Goal: Task Accomplishment & Management: Use online tool/utility

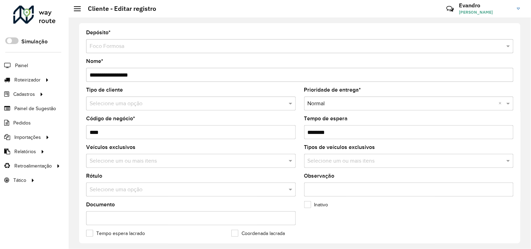
scroll to position [272, 0]
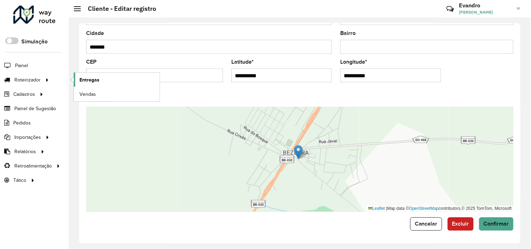
click at [97, 80] on span "Entregas" at bounding box center [90, 79] width 20 height 7
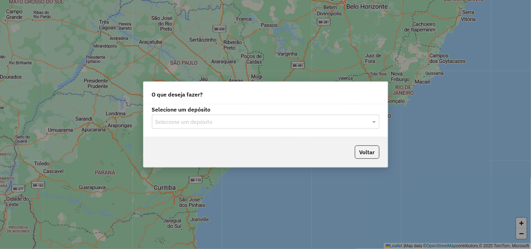
click at [277, 123] on input "text" at bounding box center [259, 122] width 207 height 8
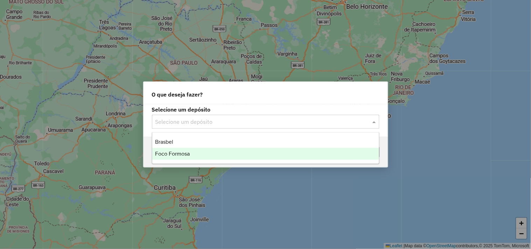
click at [242, 155] on div "Foco Formosa" at bounding box center [265, 154] width 227 height 12
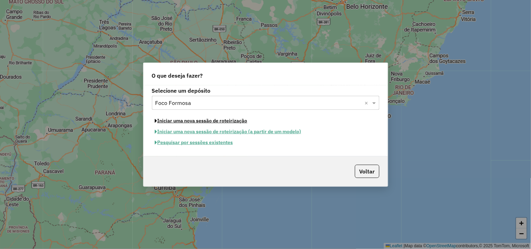
click at [233, 120] on button "Iniciar uma nova sessão de roteirização" at bounding box center [201, 121] width 99 height 11
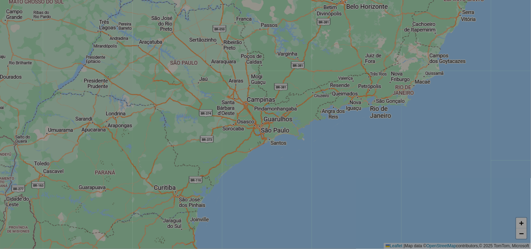
select select "*"
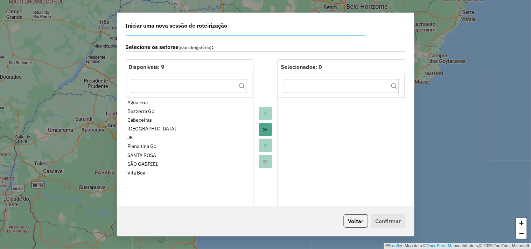
click at [268, 126] on button "Move All to Target" at bounding box center [265, 129] width 13 height 13
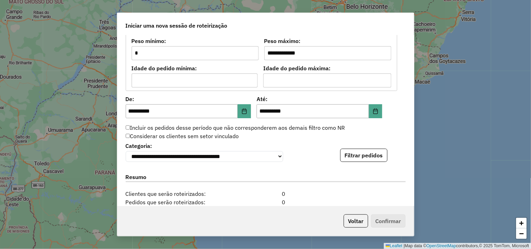
scroll to position [661, 0]
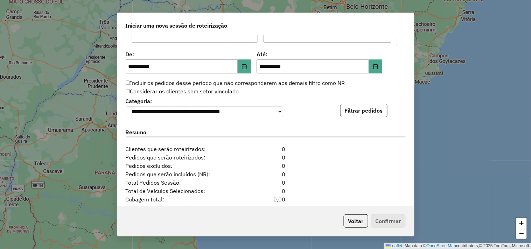
click at [365, 114] on button "Filtrar pedidos" at bounding box center [364, 110] width 47 height 13
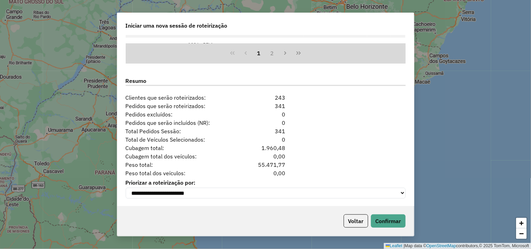
scroll to position [860, 0]
click at [388, 223] on button "Confirmar" at bounding box center [388, 221] width 35 height 13
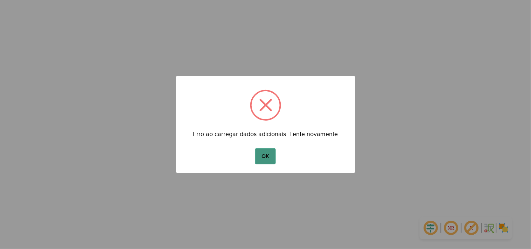
click at [266, 159] on button "OK" at bounding box center [265, 157] width 21 height 16
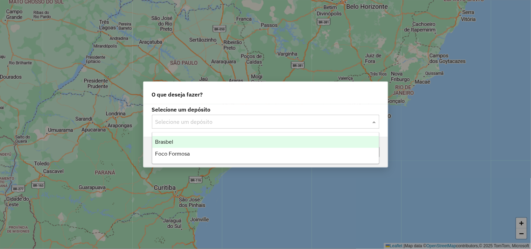
click at [352, 123] on input "text" at bounding box center [259, 122] width 207 height 8
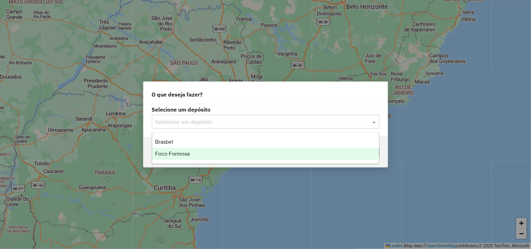
click at [251, 153] on div "Foco Formosa" at bounding box center [265, 154] width 227 height 12
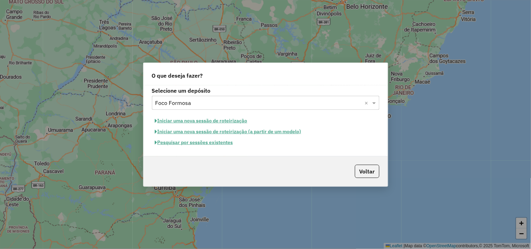
click at [227, 121] on button "Iniciar uma nova sessão de roteirização" at bounding box center [201, 121] width 99 height 11
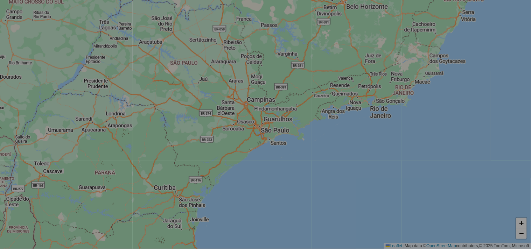
select select "*"
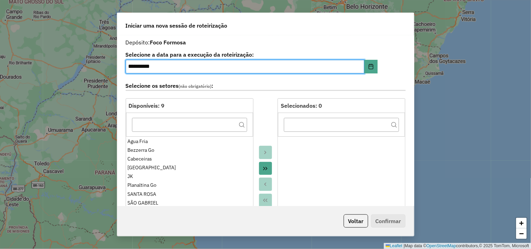
click at [268, 170] on button "Move All to Target" at bounding box center [265, 168] width 13 height 13
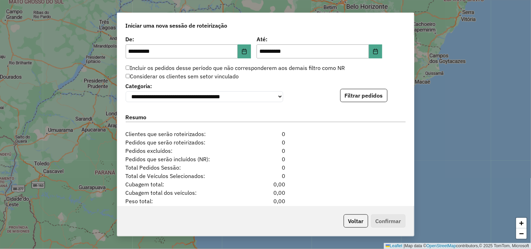
scroll to position [716, 0]
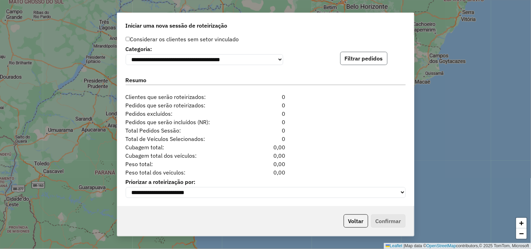
click at [360, 57] on button "Filtrar pedidos" at bounding box center [364, 58] width 47 height 13
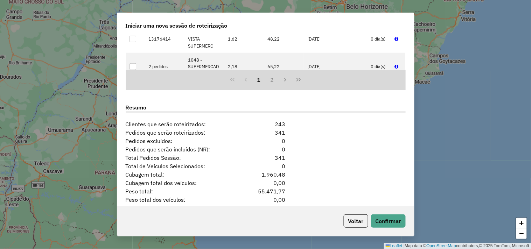
scroll to position [860, 0]
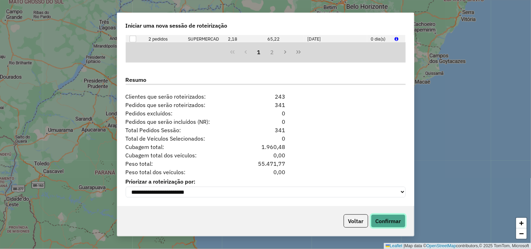
click at [398, 219] on button "Confirmar" at bounding box center [388, 221] width 35 height 13
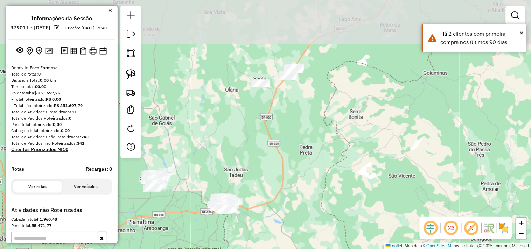
drag, startPoint x: 265, startPoint y: 75, endPoint x: 225, endPoint y: 160, distance: 93.5
click at [222, 170] on div "Janela de atendimento Grade de atendimento Capacidade Transportadoras Veículos …" at bounding box center [265, 124] width 531 height 249
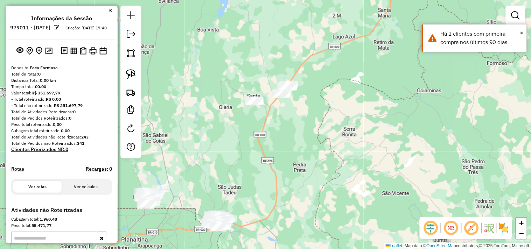
drag, startPoint x: 127, startPoint y: 77, endPoint x: 228, endPoint y: 55, distance: 103.6
click at [128, 76] on img at bounding box center [131, 74] width 10 height 10
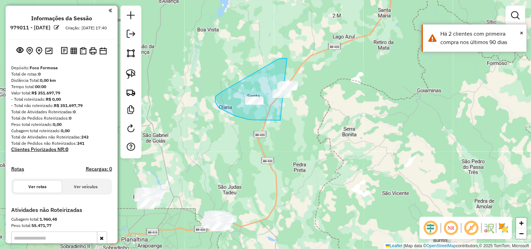
drag, startPoint x: 285, startPoint y: 59, endPoint x: 366, endPoint y: 44, distance: 82.1
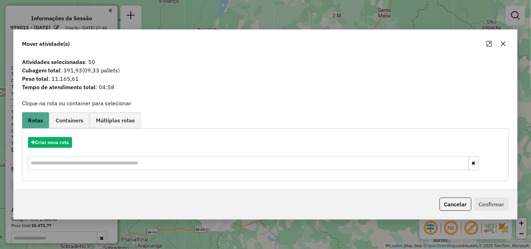
drag, startPoint x: 451, startPoint y: 206, endPoint x: 445, endPoint y: 202, distance: 6.8
click at [451, 207] on button "Cancelar" at bounding box center [456, 204] width 32 height 13
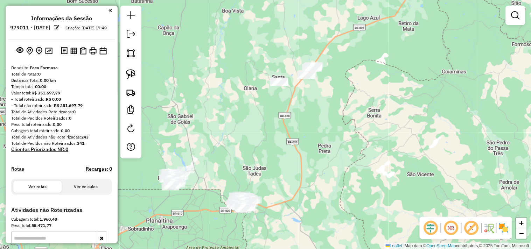
drag, startPoint x: 320, startPoint y: 167, endPoint x: 390, endPoint y: 81, distance: 110.6
click at [390, 83] on div "Janela de atendimento Grade de atendimento Capacidade Transportadoras Veículos …" at bounding box center [265, 124] width 531 height 249
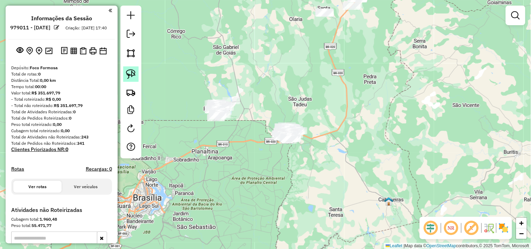
click at [128, 74] on img at bounding box center [131, 74] width 10 height 10
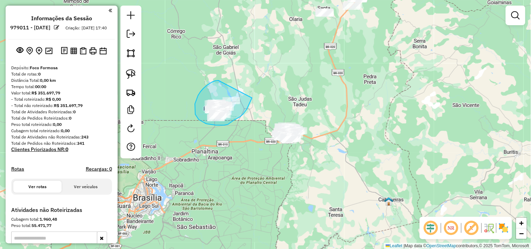
drag, startPoint x: 219, startPoint y: 81, endPoint x: 254, endPoint y: 86, distance: 35.4
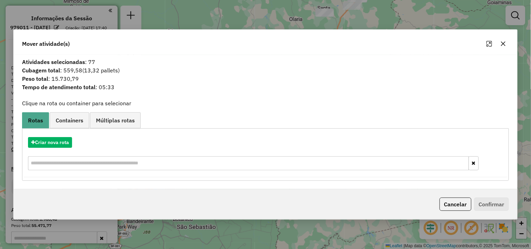
drag, startPoint x: 454, startPoint y: 208, endPoint x: 454, endPoint y: 202, distance: 6.0
click at [454, 207] on button "Cancelar" at bounding box center [456, 204] width 32 height 13
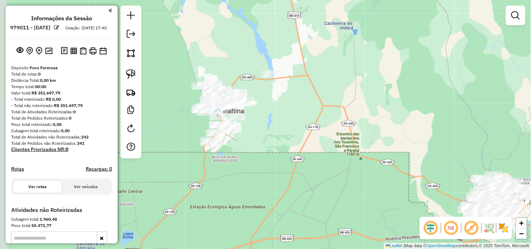
drag, startPoint x: 239, startPoint y: 112, endPoint x: 273, endPoint y: 121, distance: 34.4
click at [274, 121] on div "Janela de atendimento Grade de atendimento Capacidade Transportadoras Veículos …" at bounding box center [265, 124] width 531 height 249
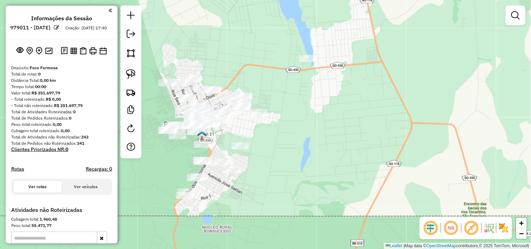
drag, startPoint x: 277, startPoint y: 95, endPoint x: 302, endPoint y: 114, distance: 31.2
click at [302, 114] on div "Janela de atendimento Grade de atendimento Capacidade Transportadoras Veículos …" at bounding box center [265, 124] width 531 height 249
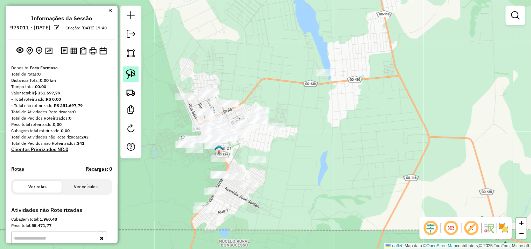
drag, startPoint x: 135, startPoint y: 71, endPoint x: 174, endPoint y: 61, distance: 41.2
click at [134, 71] on img at bounding box center [131, 74] width 10 height 10
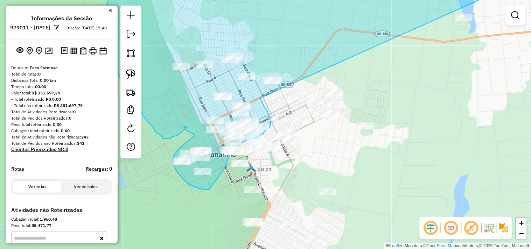
drag, startPoint x: 353, startPoint y: 53, endPoint x: 260, endPoint y: 98, distance: 102.8
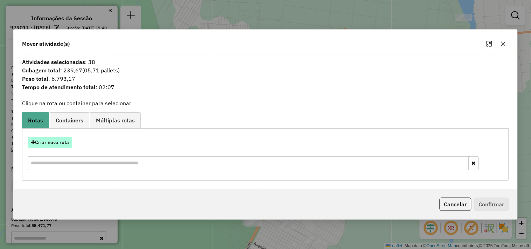
click at [56, 140] on button "Criar nova rota" at bounding box center [50, 142] width 44 height 11
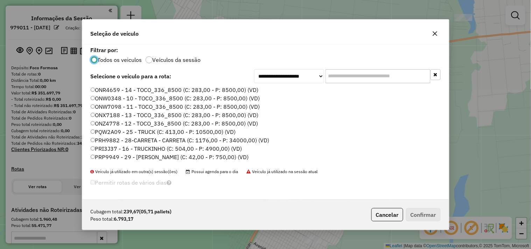
scroll to position [4, 2]
click at [161, 98] on label "ONW0348 - 10 - TOCO_336_8500 (C: 283,00 - P: 8500,00) (VD)" at bounding box center [176, 98] width 170 height 8
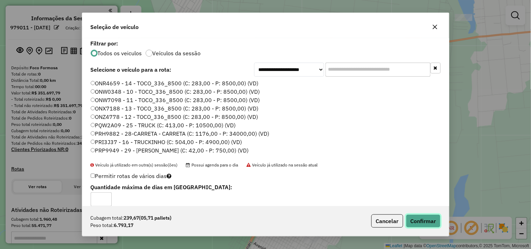
click at [415, 221] on button "Confirmar" at bounding box center [423, 221] width 35 height 13
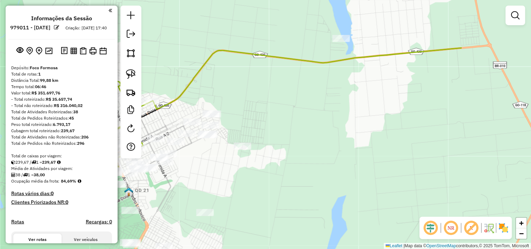
drag, startPoint x: 314, startPoint y: 158, endPoint x: 183, endPoint y: 186, distance: 134.1
click at [183, 187] on div "Janela de atendimento Grade de atendimento Capacidade Transportadoras Veículos …" at bounding box center [265, 124] width 531 height 249
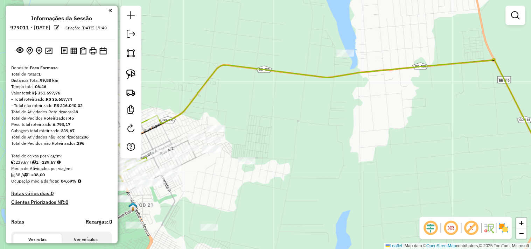
drag, startPoint x: 263, startPoint y: 135, endPoint x: 296, endPoint y: 135, distance: 32.2
click at [304, 140] on div "Janela de atendimento Grade de atendimento Capacidade Transportadoras Veículos …" at bounding box center [265, 124] width 531 height 249
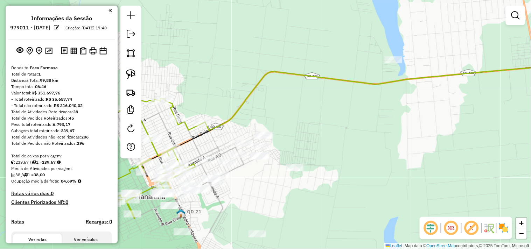
click at [203, 118] on icon at bounding box center [394, 108] width 382 height 84
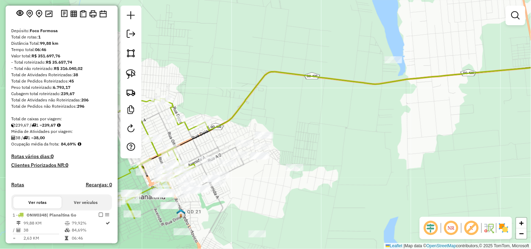
select select "**********"
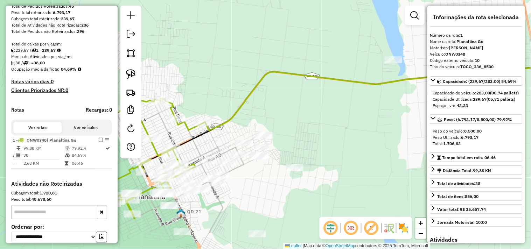
scroll to position [181, 0]
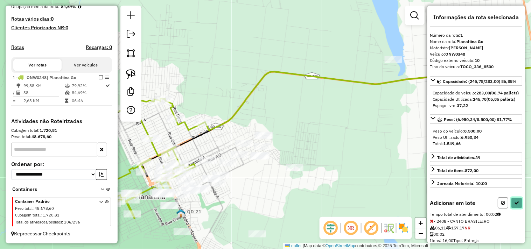
click at [515, 206] on icon at bounding box center [517, 203] width 5 height 5
select select "**********"
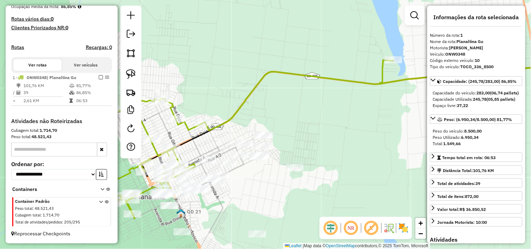
click at [134, 75] on img at bounding box center [131, 74] width 10 height 10
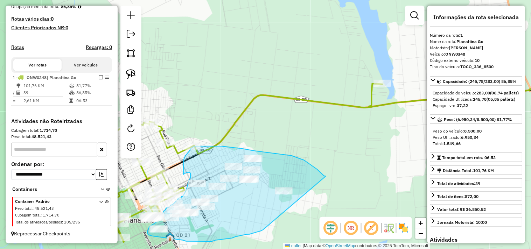
drag, startPoint x: 337, startPoint y: 153, endPoint x: 263, endPoint y: 230, distance: 106.5
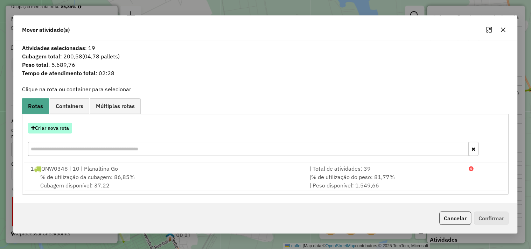
click at [66, 131] on button "Criar nova rota" at bounding box center [50, 128] width 44 height 11
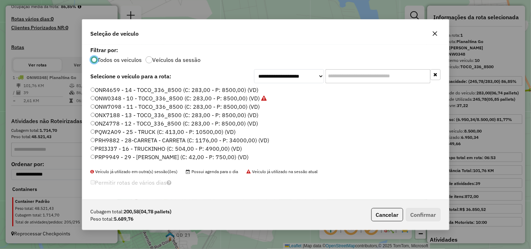
scroll to position [4, 2]
click at [240, 123] on label "ONZ4778 - 12 - TOCO_336_8500 (C: 283,00 - P: 8500,00) (VD)" at bounding box center [175, 123] width 168 height 8
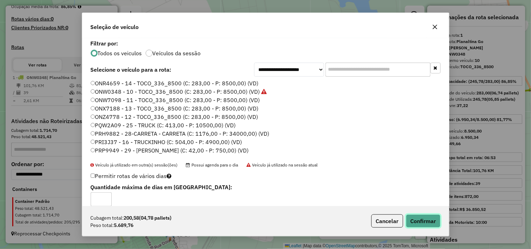
click at [415, 216] on button "Confirmar" at bounding box center [423, 221] width 35 height 13
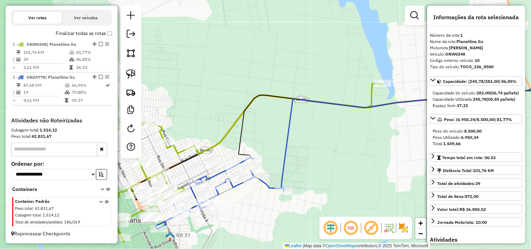
scroll to position [236, 0]
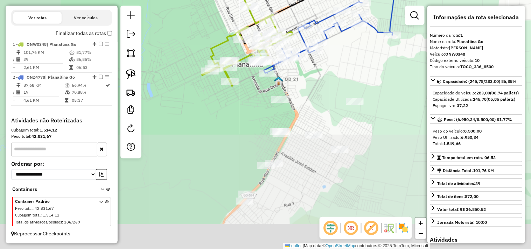
drag, startPoint x: 240, startPoint y: 221, endPoint x: 348, endPoint y: 62, distance: 191.8
click at [349, 61] on div "Janela de atendimento Grade de atendimento Capacidade Transportadoras Veículos …" at bounding box center [265, 124] width 531 height 249
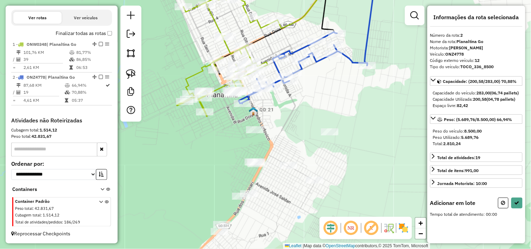
drag, startPoint x: 280, startPoint y: 129, endPoint x: 221, endPoint y: 74, distance: 80.8
click at [274, 84] on div "Janela de atendimento Grade de atendimento Capacidade Transportadoras Veículos …" at bounding box center [265, 124] width 531 height 249
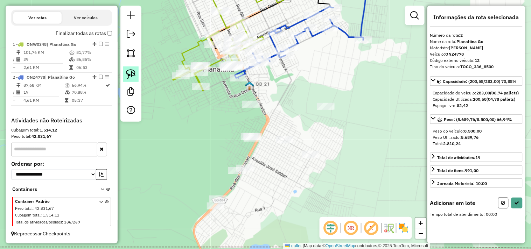
click at [126, 71] on img at bounding box center [131, 74] width 10 height 10
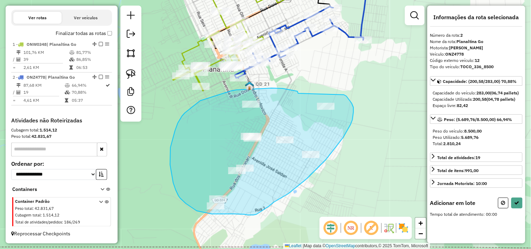
drag, startPoint x: 231, startPoint y: 91, endPoint x: 340, endPoint y: 86, distance: 109.1
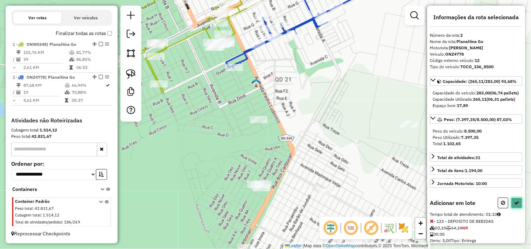
click at [518, 206] on icon at bounding box center [517, 203] width 5 height 5
select select "**********"
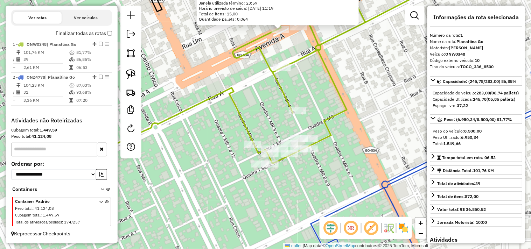
drag, startPoint x: 275, startPoint y: 114, endPoint x: 358, endPoint y: 96, distance: 84.6
click at [358, 96] on div "469 - BAR UFC Endereço: R AV ELiSIO VAZ Q A 1 8 Bairro: Setor Norte 1 (PLANALTI…" at bounding box center [265, 124] width 531 height 249
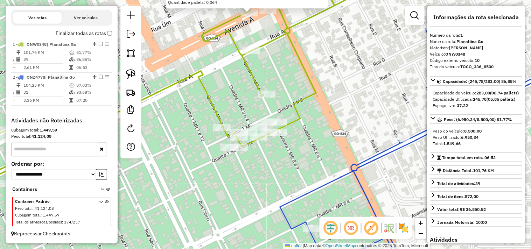
drag, startPoint x: 411, startPoint y: 176, endPoint x: 352, endPoint y: 149, distance: 64.1
click at [372, 156] on icon at bounding box center [417, 143] width 274 height 229
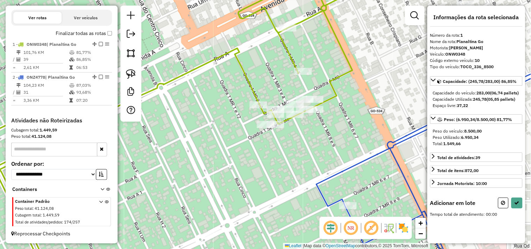
click at [503, 206] on icon at bounding box center [504, 203] width 4 height 5
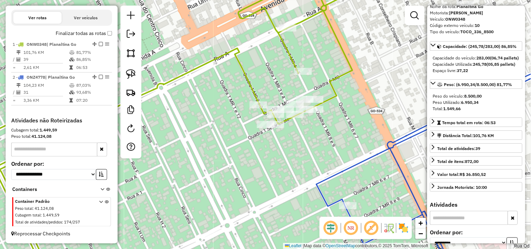
scroll to position [78, 0]
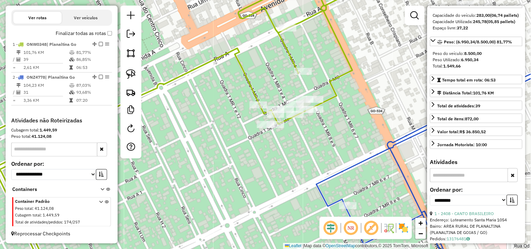
click at [465, 183] on input "text" at bounding box center [470, 176] width 78 height 14
click at [470, 206] on select "**********" at bounding box center [469, 200] width 77 height 11
select select "*********"
click at [431, 206] on select "**********" at bounding box center [469, 200] width 77 height 11
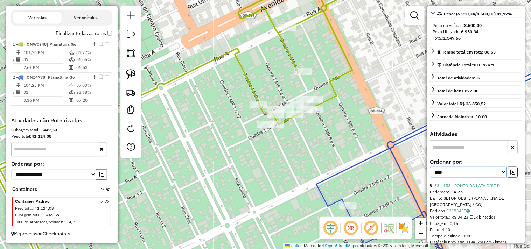
scroll to position [156, 0]
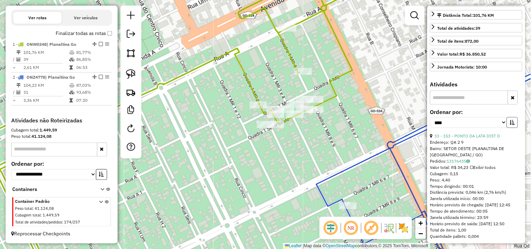
click at [510, 125] on icon "button" at bounding box center [512, 122] width 5 height 5
click at [484, 139] on link "9 - 1274 - SUPERMERCADO GOIAS" at bounding box center [468, 135] width 67 height 5
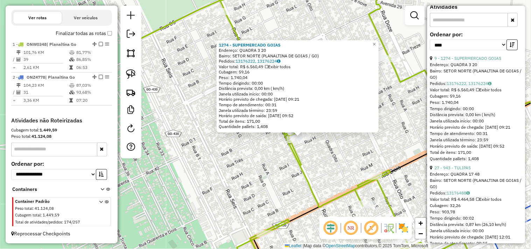
scroll to position [272, 0]
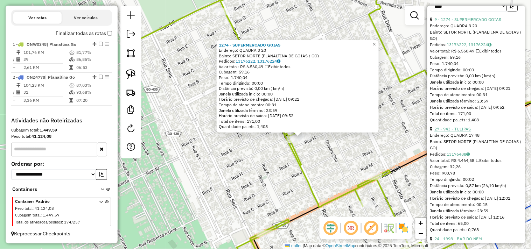
click at [464, 132] on link "27 - 943 - TULIPAS" at bounding box center [453, 129] width 36 height 5
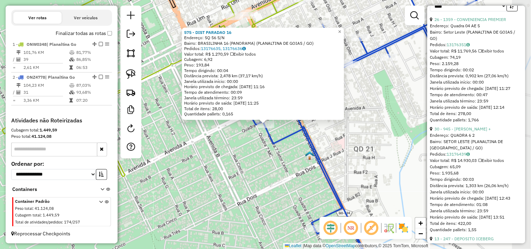
scroll to position [0, 0]
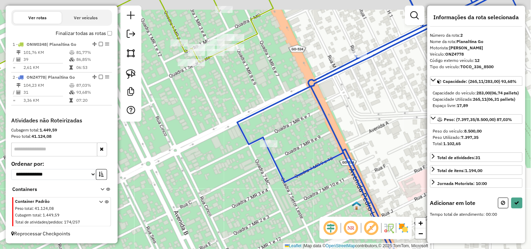
drag, startPoint x: 222, startPoint y: 60, endPoint x: 239, endPoint y: 93, distance: 36.8
click at [242, 93] on div "Janela de atendimento Grade de atendimento Capacidade Transportadoras Veículos …" at bounding box center [265, 124] width 531 height 249
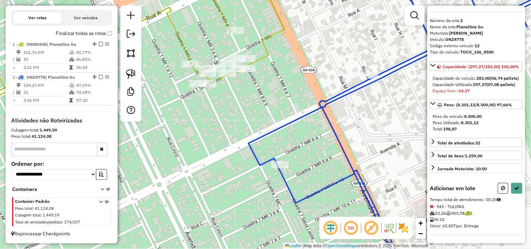
scroll to position [33, 0]
click at [515, 187] on icon at bounding box center [517, 188] width 5 height 5
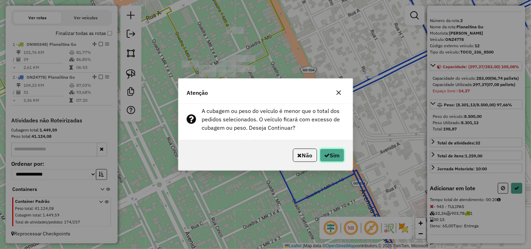
click at [340, 153] on button "Sim" at bounding box center [332, 155] width 25 height 13
select select "*********"
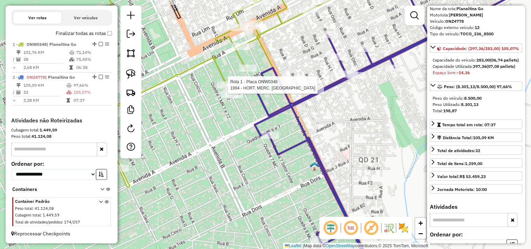
click at [221, 89] on div at bounding box center [226, 85] width 18 height 7
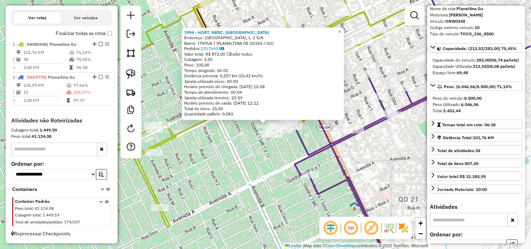
scroll to position [0, 0]
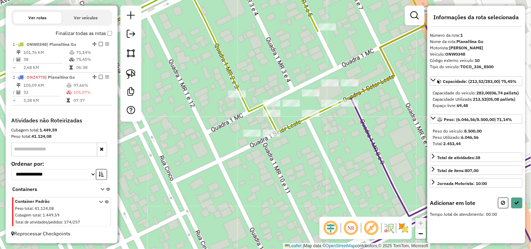
drag, startPoint x: 250, startPoint y: 49, endPoint x: 235, endPoint y: 50, distance: 15.8
click at [235, 50] on div "Janela de atendimento Grade de atendimento Capacidade Transportadoras Veículos …" at bounding box center [265, 124] width 531 height 249
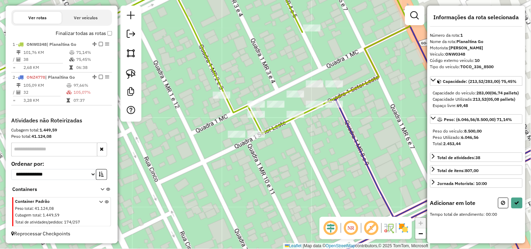
drag, startPoint x: 137, startPoint y: 77, endPoint x: 271, endPoint y: 68, distance: 134.5
click at [138, 76] on link at bounding box center [130, 74] width 15 height 15
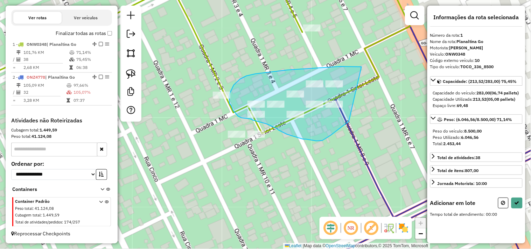
drag, startPoint x: 362, startPoint y: 67, endPoint x: 350, endPoint y: 121, distance: 55.9
click at [350, 122] on div "Janela de atendimento Grade de atendimento Capacidade Transportadoras Veículos …" at bounding box center [265, 124] width 531 height 249
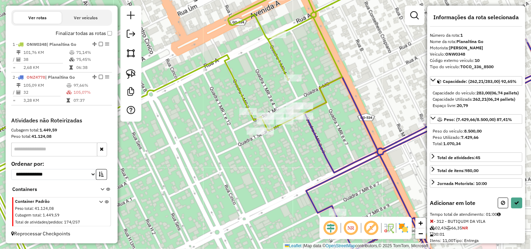
drag, startPoint x: 335, startPoint y: 151, endPoint x: 268, endPoint y: 128, distance: 71.5
click at [268, 128] on div "Janela de atendimento Grade de atendimento Capacidade Transportadoras Veículos …" at bounding box center [265, 124] width 531 height 249
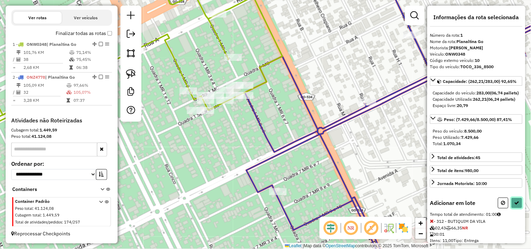
click at [512, 209] on button at bounding box center [517, 203] width 11 height 11
select select "*********"
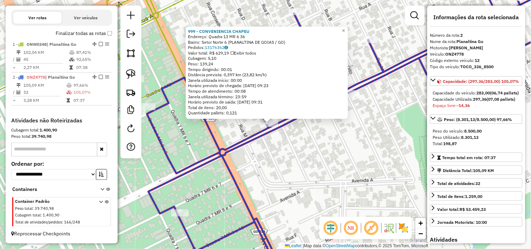
drag, startPoint x: 328, startPoint y: 139, endPoint x: 343, endPoint y: 136, distance: 15.0
click at [343, 136] on div "999 - CONVENIENCIA CHAPEU Endereço: Quadra 13 MR 6 36 Bairro: Setor Norte 6 (PL…" at bounding box center [265, 124] width 531 height 249
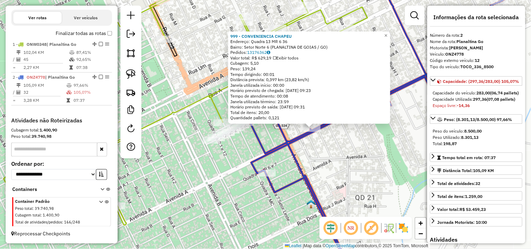
click at [334, 152] on div "999 - CONVENIENCIA CHAPEU Endereço: Quadra 13 MR 6 36 Bairro: Setor Norte 6 (PL…" at bounding box center [265, 124] width 531 height 249
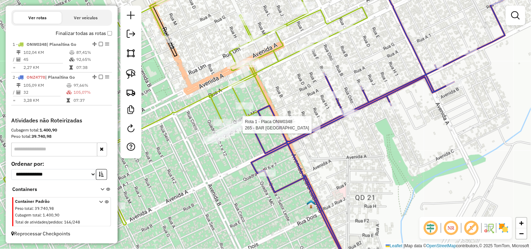
select select "*********"
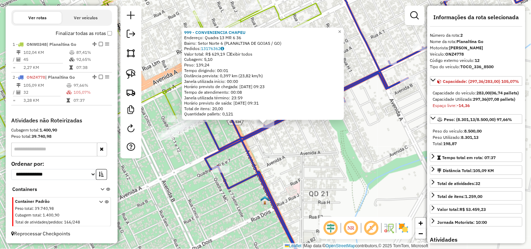
click at [316, 146] on div "999 - CONVENIENCIA CHAPEU Endereço: Quadra 13 MR 6 36 Bairro: Setor Norte 6 (PL…" at bounding box center [265, 124] width 531 height 249
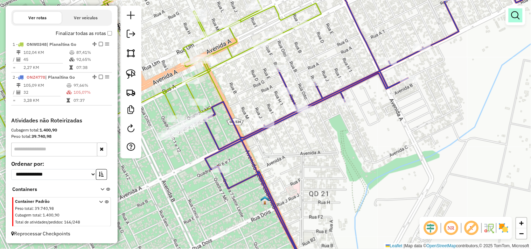
click at [516, 16] on em at bounding box center [516, 15] width 8 height 8
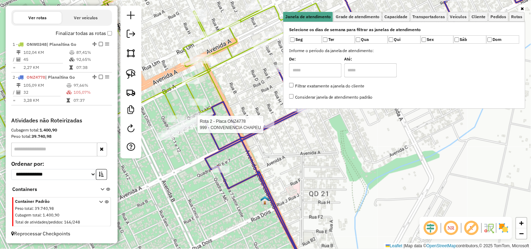
select select "*********"
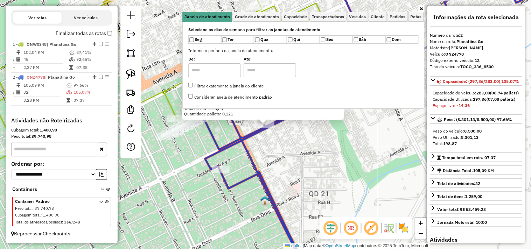
click at [313, 145] on div "999 - CONVENIENCIA CHAPEU Endereço: Quadra 13 MR 6 36 Bairro: Setor Norte 6 (PL…" at bounding box center [265, 124] width 531 height 249
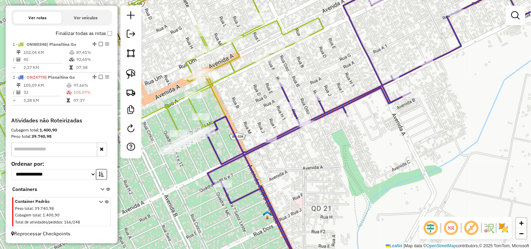
drag, startPoint x: 316, startPoint y: 141, endPoint x: 320, endPoint y: 159, distance: 18.6
click at [320, 159] on div "Janela de atendimento Grade de atendimento Capacidade Transportadoras Veículos …" at bounding box center [265, 124] width 531 height 249
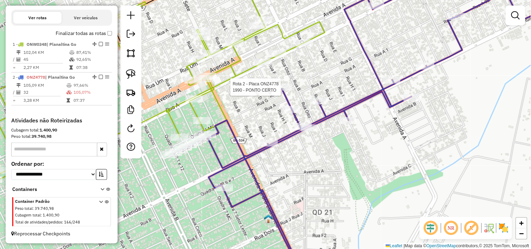
select select "*********"
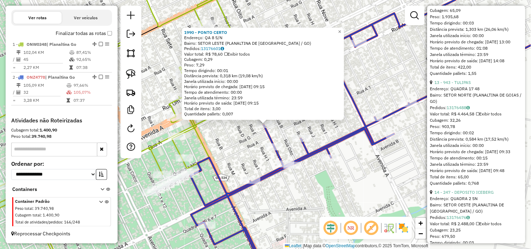
scroll to position [467, 0]
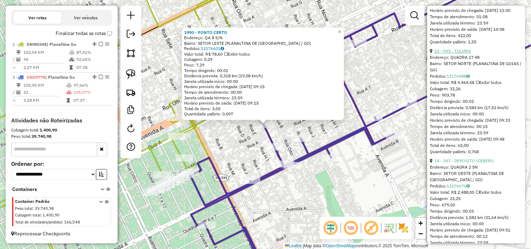
click at [464, 54] on link "13 - 943 - TULIPAS" at bounding box center [453, 50] width 36 height 5
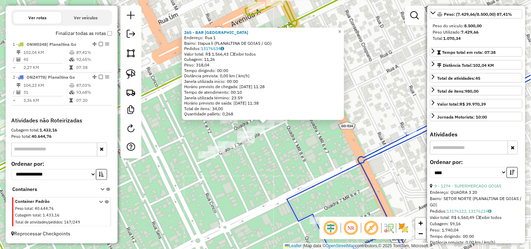
scroll to position [27, 0]
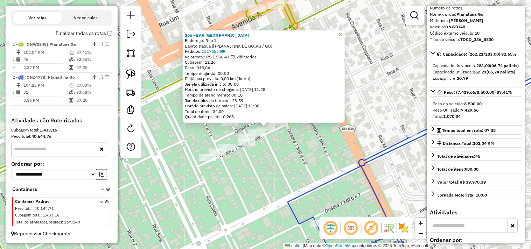
drag, startPoint x: 357, startPoint y: 130, endPoint x: 357, endPoint y: 141, distance: 11.2
click at [357, 141] on div "265 - BAR DO JOSE Endereço: Rua 1 Bairro: Itapua li (PLANALTINA DE GOIAS / GO) …" at bounding box center [265, 124] width 531 height 249
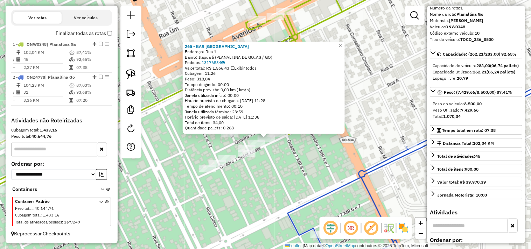
scroll to position [0, 0]
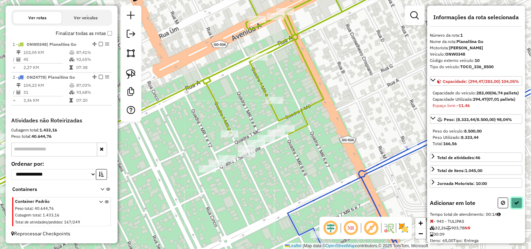
click at [518, 209] on button at bounding box center [517, 203] width 11 height 11
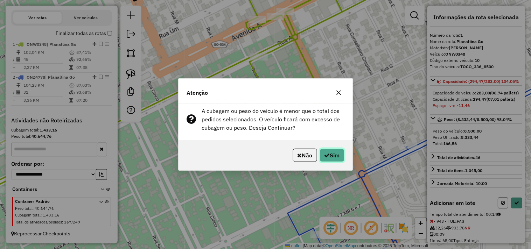
click at [325, 154] on icon "button" at bounding box center [328, 156] width 6 height 6
select select "*********"
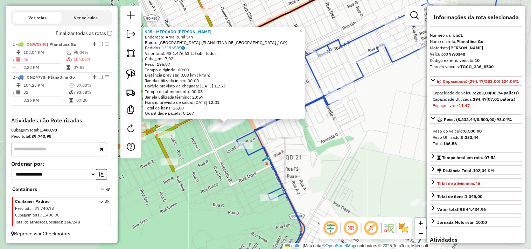
click at [233, 187] on div "935 - MERCADO JOAO BARRO Endereço: Area Rural S/N Bairro: Nova Petropolis (PLAN…" at bounding box center [265, 124] width 531 height 249
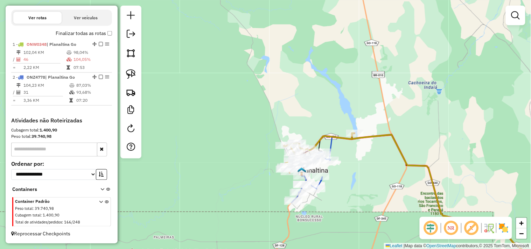
drag, startPoint x: 134, startPoint y: 75, endPoint x: 274, endPoint y: 96, distance: 142.0
click at [134, 75] on img at bounding box center [131, 74] width 10 height 10
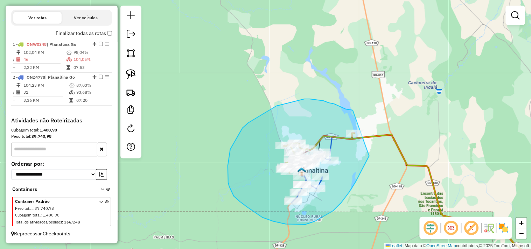
drag, startPoint x: 353, startPoint y: 110, endPoint x: 378, endPoint y: 106, distance: 24.9
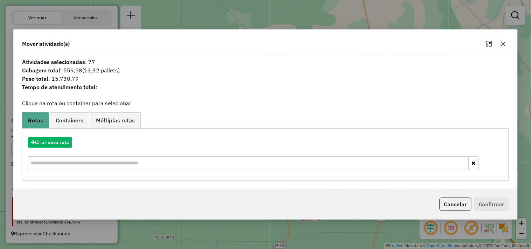
drag, startPoint x: 461, startPoint y: 205, endPoint x: 458, endPoint y: 202, distance: 4.2
click at [461, 205] on button "Cancelar" at bounding box center [456, 204] width 32 height 13
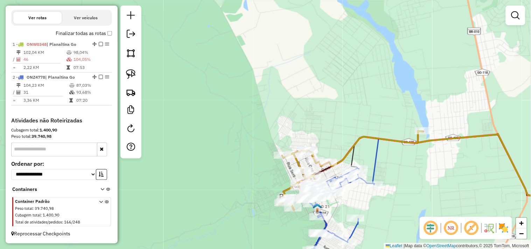
drag, startPoint x: 340, startPoint y: 148, endPoint x: 297, endPoint y: 93, distance: 70.1
click at [306, 97] on div "Janela de atendimento Grade de atendimento Capacidade Transportadoras Veículos …" at bounding box center [265, 124] width 531 height 249
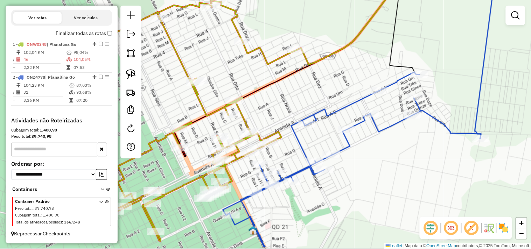
click at [286, 92] on div "Janela de atendimento Grade de atendimento Capacidade Transportadoras Veículos …" at bounding box center [265, 124] width 531 height 249
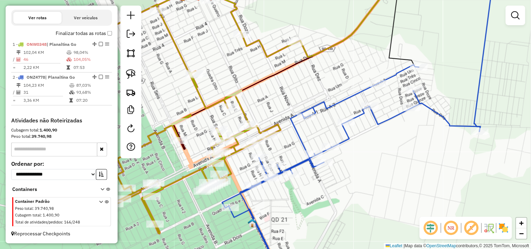
click at [270, 93] on div "Janela de atendimento Grade de atendimento Capacidade Transportadoras Veículos …" at bounding box center [265, 124] width 531 height 249
select select "*********"
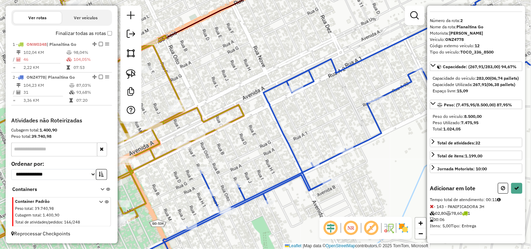
scroll to position [27, 0]
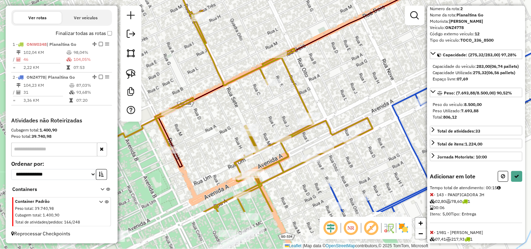
drag, startPoint x: 338, startPoint y: 148, endPoint x: 332, endPoint y: 83, distance: 65.5
click at [332, 83] on div "Janela de atendimento Grade de atendimento Capacidade Transportadoras Veículos …" at bounding box center [265, 124] width 531 height 249
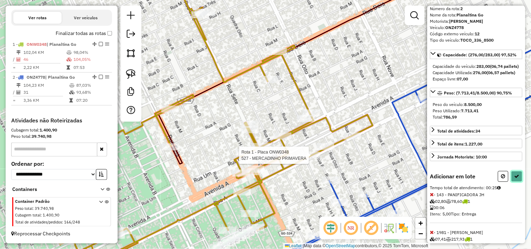
click at [513, 182] on button at bounding box center [517, 176] width 11 height 11
select select "*********"
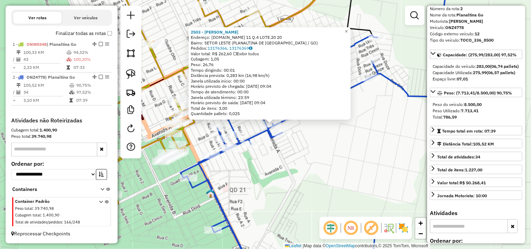
drag, startPoint x: 317, startPoint y: 156, endPoint x: 344, endPoint y: 163, distance: 27.9
click at [344, 163] on div "2503 - JANIO CABELEIREIRO Endereço: R.MR 11 Q.4 LOTE.20 20 Bairro: SETOR LESTE …" at bounding box center [265, 124] width 531 height 249
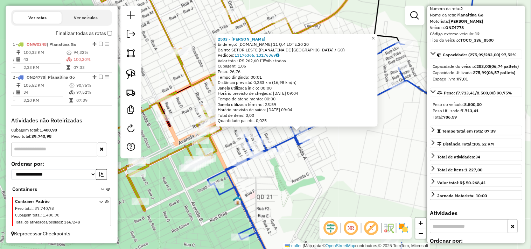
click at [229, 146] on div "2503 - JANIO CABELEIREIRO Endereço: R.MR 11 Q.4 LOTE.20 20 Bairro: SETOR LESTE …" at bounding box center [265, 124] width 531 height 249
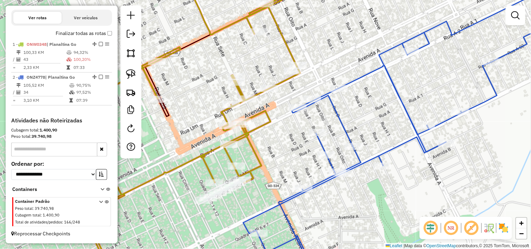
drag, startPoint x: 241, startPoint y: 106, endPoint x: 288, endPoint y: 102, distance: 47.8
click at [288, 102] on div "Janela de atendimento Grade de atendimento Capacidade Transportadoras Veículos …" at bounding box center [265, 124] width 531 height 249
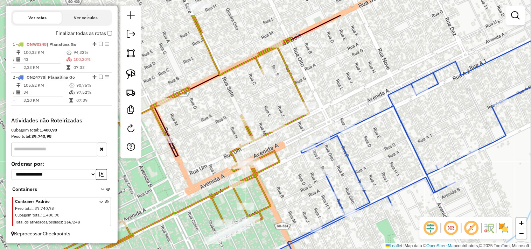
drag, startPoint x: 289, startPoint y: 115, endPoint x: 295, endPoint y: 156, distance: 41.4
click at [300, 151] on div "Janela de atendimento Grade de atendimento Capacidade Transportadoras Veículos …" at bounding box center [265, 124] width 531 height 249
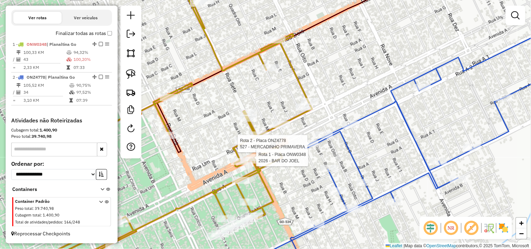
select select "*********"
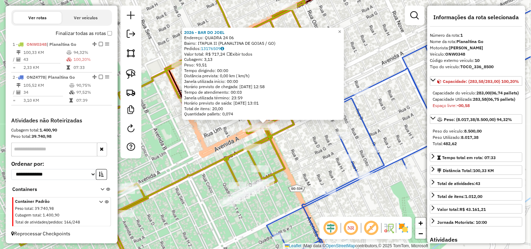
click at [328, 156] on div "2026 - BAR DO JOEL Endereço: QUADRA 24 06 Bairro: ITAPUA II (PLANALTINA DE GOIA…" at bounding box center [265, 124] width 531 height 249
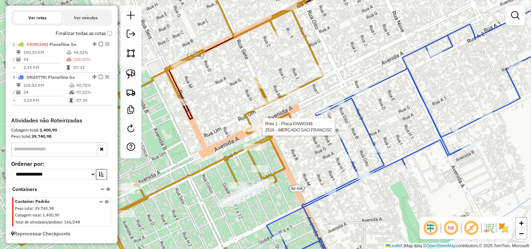
select select "*********"
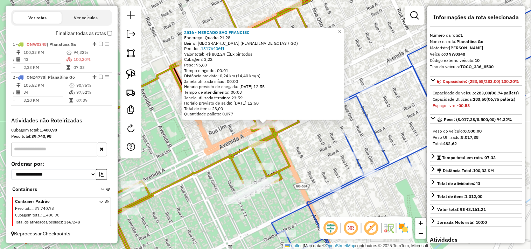
click at [321, 150] on div "2516 - MERCADO SAO FRANCISC Endereço: Quadra 21 28 Bairro: Parque Sao Francisco…" at bounding box center [265, 124] width 531 height 249
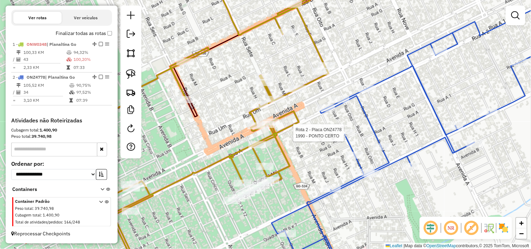
select select "*********"
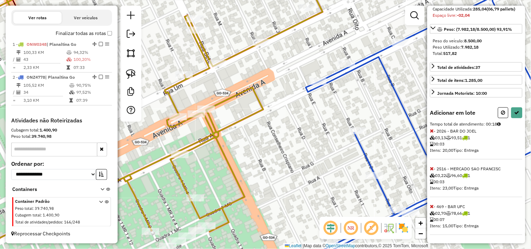
scroll to position [109, 0]
click at [514, 116] on button at bounding box center [517, 113] width 11 height 11
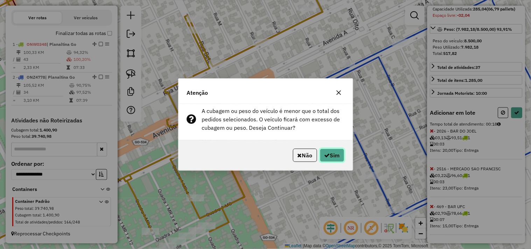
click at [325, 158] on icon "button" at bounding box center [328, 156] width 6 height 6
select select "*********"
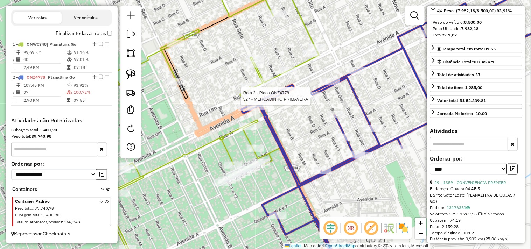
drag, startPoint x: 316, startPoint y: 100, endPoint x: 293, endPoint y: 123, distance: 32.0
click at [303, 99] on div at bounding box center [312, 95] width 18 height 7
click at [292, 74] on div at bounding box center [289, 70] width 18 height 7
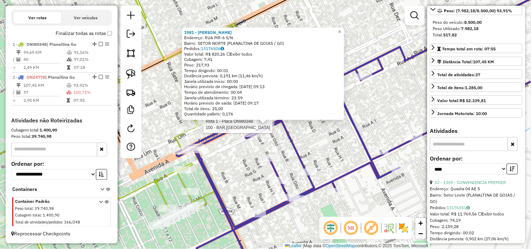
scroll to position [103, 0]
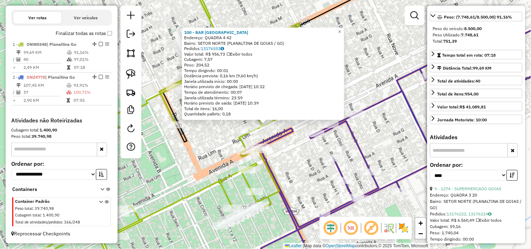
click at [277, 154] on div "Rota 2 - Placa ONZ4778 2026 - BAR DO JOEL 100 - BAR DO VASCO Endereço: QUADRA 4…" at bounding box center [265, 124] width 531 height 249
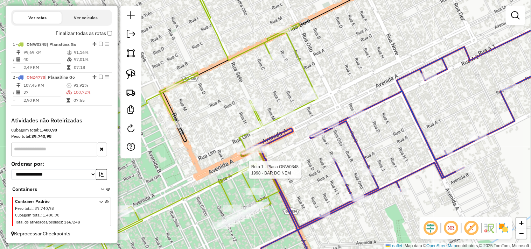
select select "*********"
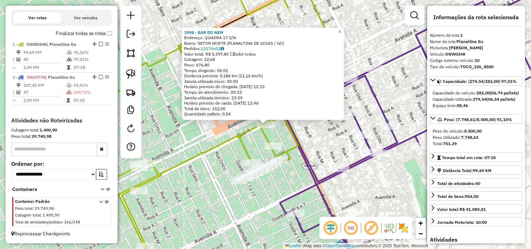
click at [317, 136] on div "1998 - BAR DO NEM Endereço: QUADRA 17 S/N Bairro: SETOR NORTE (PLANALTINA DE GO…" at bounding box center [265, 124] width 531 height 249
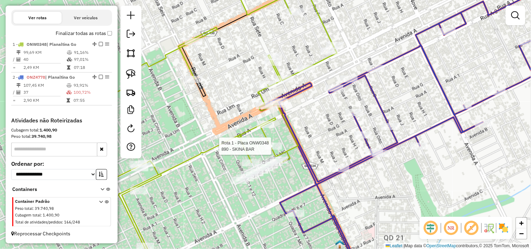
select select "*********"
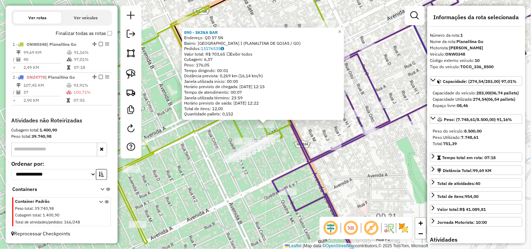
click at [322, 133] on div "890 - SKINA BAR Endereço: QD 57 SN Bairro: JARDIM PAQUETA I (PLANALTINA DE GOIA…" at bounding box center [265, 124] width 531 height 249
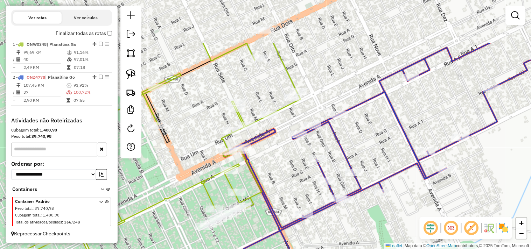
drag, startPoint x: 286, startPoint y: 117, endPoint x: 270, endPoint y: 154, distance: 40.0
click at [274, 158] on div "Janela de atendimento Grade de atendimento Capacidade Transportadoras Veículos …" at bounding box center [265, 124] width 531 height 249
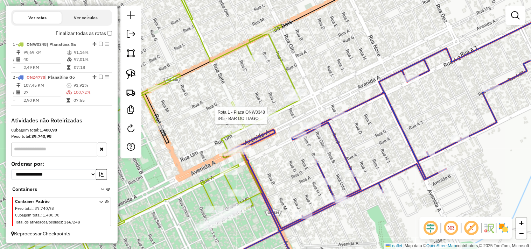
select select "*********"
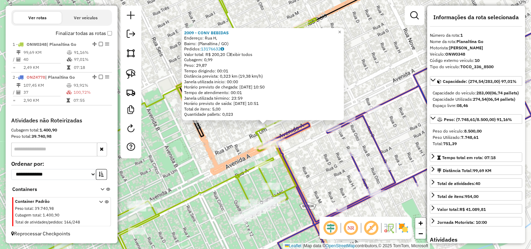
click at [298, 145] on div "2009 - CONV BEBIDAS Endereço: Rua H, Bairro: (Planaltina / GO) Pedidos: 1317663…" at bounding box center [265, 124] width 531 height 249
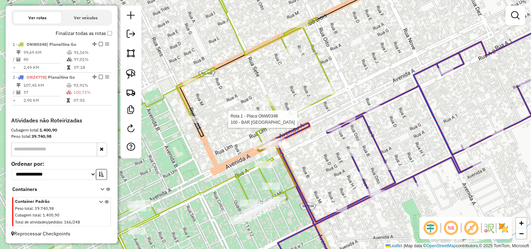
select select "*********"
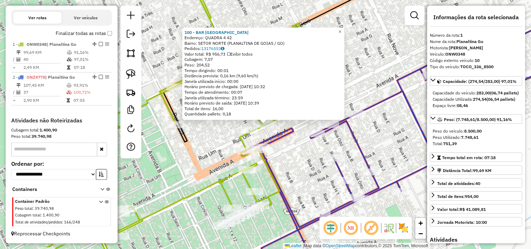
click at [304, 149] on div "100 - BAR DO VASCO Endereço: QUADRA 4 42 Bairro: SETOR NORTE (PLANALTINA DE GOI…" at bounding box center [265, 124] width 531 height 249
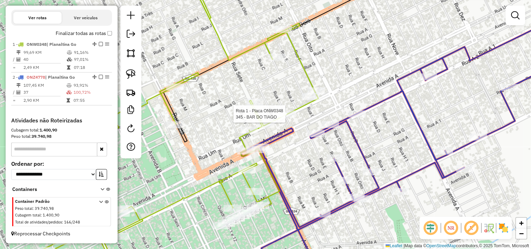
click at [286, 118] on div at bounding box center [288, 114] width 18 height 7
select select "*********"
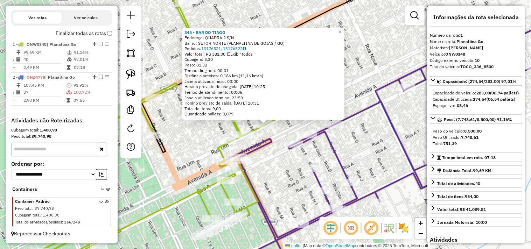
click at [275, 155] on div "345 - BAR DO TIAGO Endereço: QUADRA 2 S/N Bairro: SETOR NORTE (PLANALTINA DE GO…" at bounding box center [265, 124] width 531 height 249
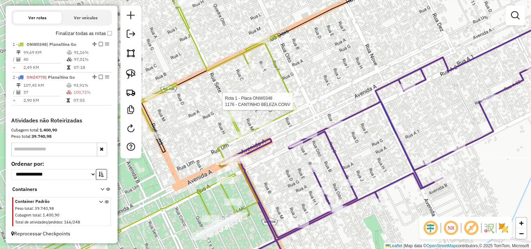
select select "*********"
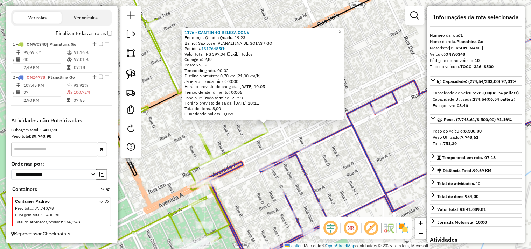
click at [284, 143] on div "1176 - CANTINHO BELEZA CONV Endereço: Quadra Quadra 19 23 Bairro: Sao Jose (PLA…" at bounding box center [265, 124] width 531 height 249
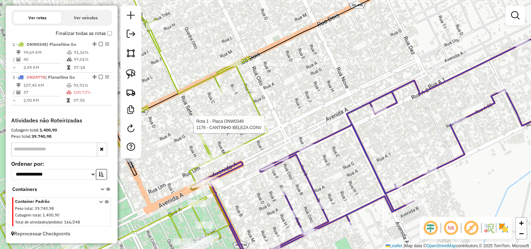
select select "*********"
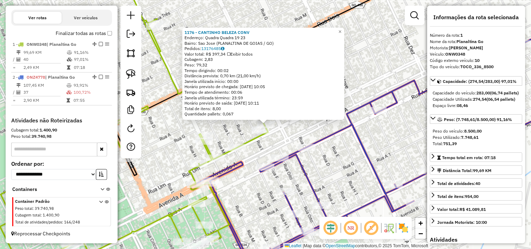
click at [282, 142] on div "1176 - CANTINHO BELEZA CONV Endereço: Quadra Quadra 19 23 Bairro: Sao Jose (PLA…" at bounding box center [265, 124] width 531 height 249
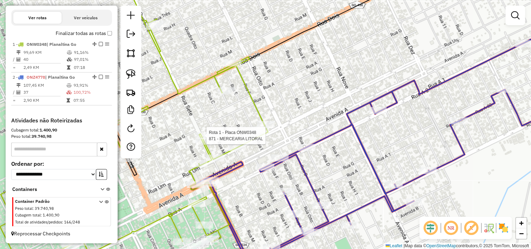
select select "*********"
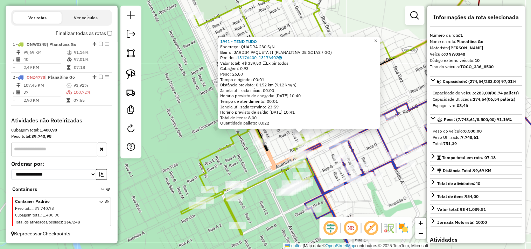
click at [371, 153] on div "1941 - TEND TUDO Endereço: QUADRA 230 S/N Bairro: JARDIM PAQUETA II (PLANALTINA…" at bounding box center [265, 124] width 531 height 249
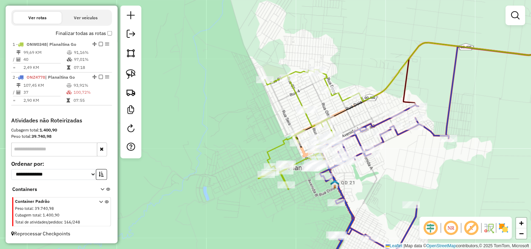
drag, startPoint x: 396, startPoint y: 115, endPoint x: 388, endPoint y: 109, distance: 10.3
click at [387, 109] on div "Janela de atendimento Grade de atendimento Capacidade Transportadoras Veículos …" at bounding box center [265, 124] width 531 height 249
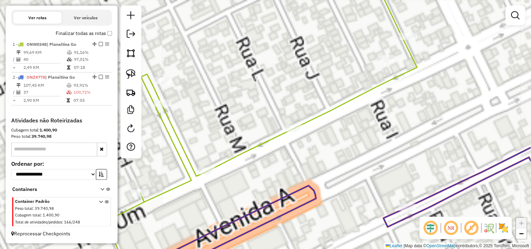
drag, startPoint x: 289, startPoint y: 145, endPoint x: 368, endPoint y: 114, distance: 85.2
click at [389, 102] on div "Janela de atendimento Grade de atendimento Capacidade Transportadoras Veículos …" at bounding box center [265, 124] width 531 height 249
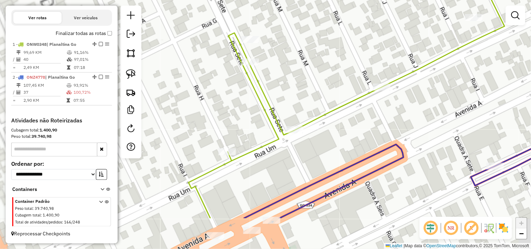
drag, startPoint x: 304, startPoint y: 142, endPoint x: 317, endPoint y: 135, distance: 15.2
click at [317, 134] on div "Janela de atendimento Grade de atendimento Capacidade Transportadoras Veículos …" at bounding box center [265, 124] width 531 height 249
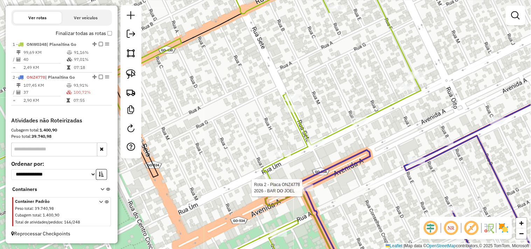
select select "*********"
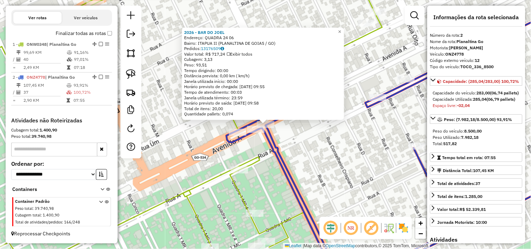
click at [342, 180] on div "2026 - BAR DO JOEL Endereço: QUADRA 24 06 Bairro: ITAPUA II (PLANALTINA DE GOIA…" at bounding box center [265, 124] width 531 height 249
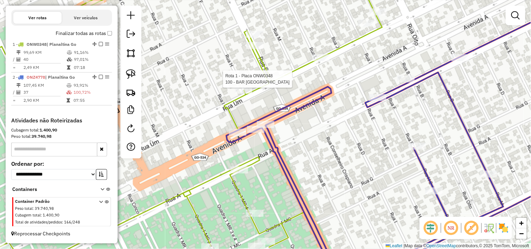
select select "*********"
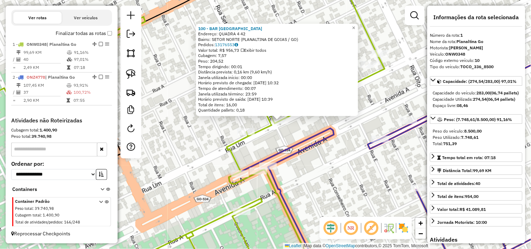
drag, startPoint x: 315, startPoint y: 164, endPoint x: 324, endPoint y: 160, distance: 9.0
click at [324, 160] on div "100 - BAR DO VASCO Endereço: QUADRA 4 42 Bairro: SETOR NORTE (PLANALTINA DE GOI…" at bounding box center [265, 124] width 531 height 249
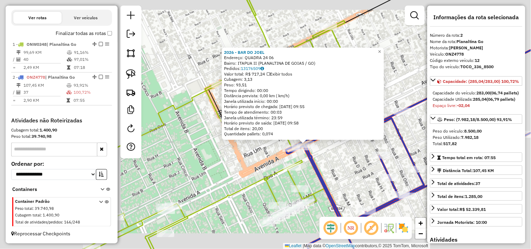
click at [348, 170] on div "2026 - BAR DO JOEL Endereço: QUADRA 24 06 Bairro: ITAPUA II (PLANALTINA DE GOIA…" at bounding box center [265, 124] width 531 height 249
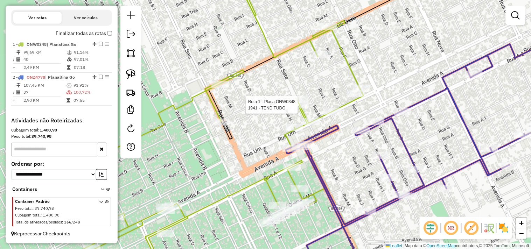
select select "*********"
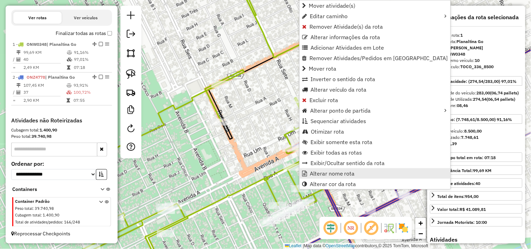
click at [314, 173] on span "Alterar nome rota" at bounding box center [332, 174] width 45 height 6
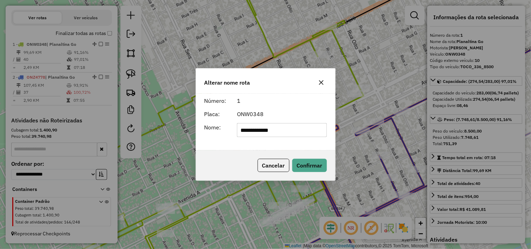
click at [300, 129] on input "**********" at bounding box center [282, 130] width 90 height 14
type input "**********"
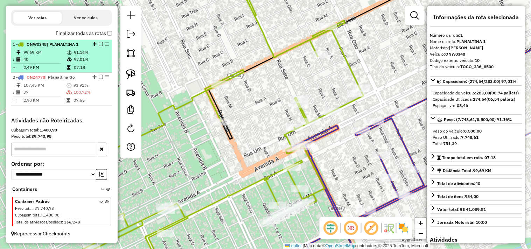
click at [99, 43] on em at bounding box center [101, 44] width 4 height 4
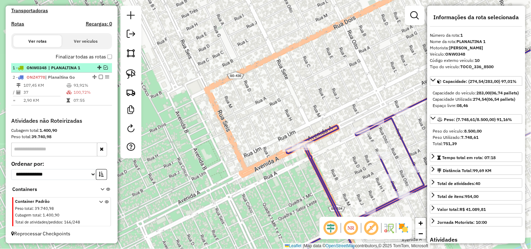
scroll to position [213, 0]
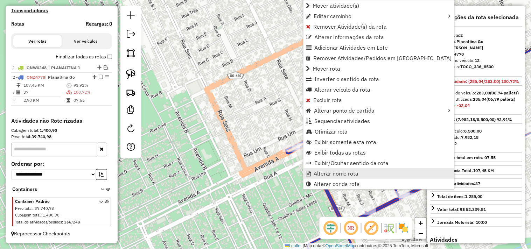
click at [332, 171] on span "Alterar nome rota" at bounding box center [336, 174] width 45 height 6
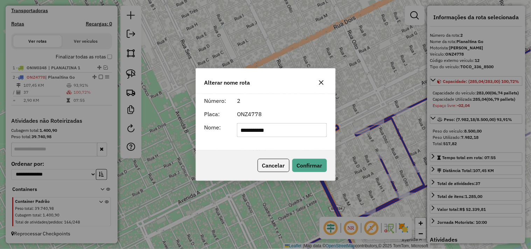
type input "**********"
click at [316, 167] on button "Confirmar" at bounding box center [310, 165] width 35 height 13
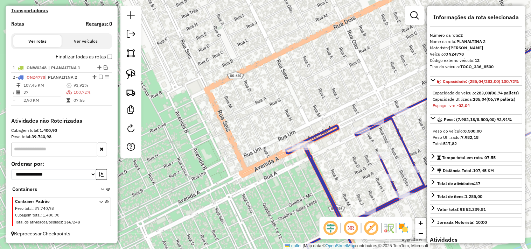
drag, startPoint x: 98, startPoint y: 78, endPoint x: 104, endPoint y: 77, distance: 6.3
click at [99, 77] on em at bounding box center [101, 77] width 4 height 4
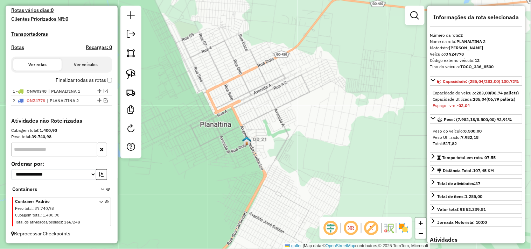
drag, startPoint x: 263, startPoint y: 114, endPoint x: 193, endPoint y: 92, distance: 72.6
click at [210, 97] on div "Janela de atendimento Grade de atendimento Capacidade Transportadoras Veículos …" at bounding box center [265, 124] width 531 height 249
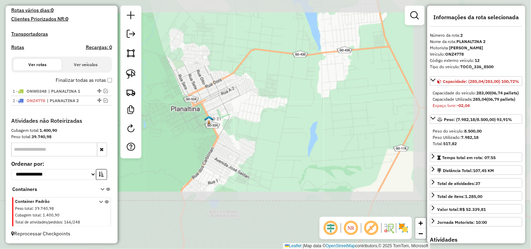
drag, startPoint x: 304, startPoint y: 150, endPoint x: 158, endPoint y: 130, distance: 147.4
click at [158, 129] on div "Janela de atendimento Grade de atendimento Capacidade Transportadoras Veículos …" at bounding box center [265, 124] width 531 height 249
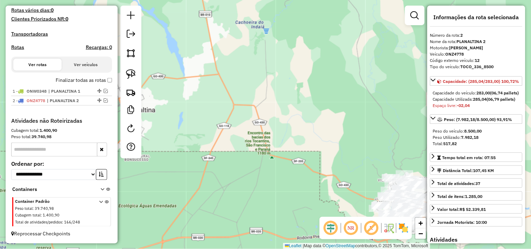
drag, startPoint x: 275, startPoint y: 148, endPoint x: 176, endPoint y: 92, distance: 113.8
click at [176, 92] on div "Janela de atendimento Grade de atendimento Capacidade Transportadoras Veículos …" at bounding box center [265, 124] width 531 height 249
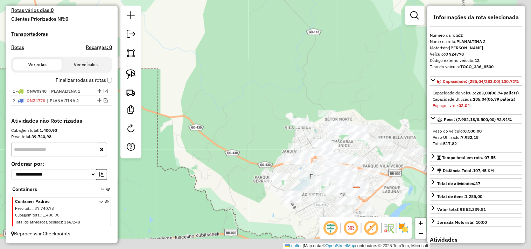
drag, startPoint x: 265, startPoint y: 86, endPoint x: 166, endPoint y: 36, distance: 110.9
click at [173, 40] on div "Janela de atendimento Grade de atendimento Capacidade Transportadoras Veículos …" at bounding box center [265, 124] width 531 height 249
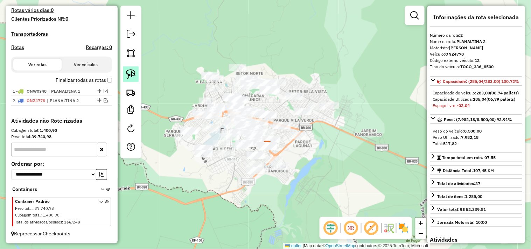
drag, startPoint x: 131, startPoint y: 77, endPoint x: 159, endPoint y: 66, distance: 30.0
click at [131, 77] on img at bounding box center [131, 74] width 10 height 10
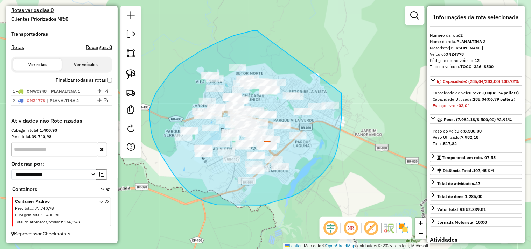
drag, startPoint x: 258, startPoint y: 32, endPoint x: 342, endPoint y: 81, distance: 97.0
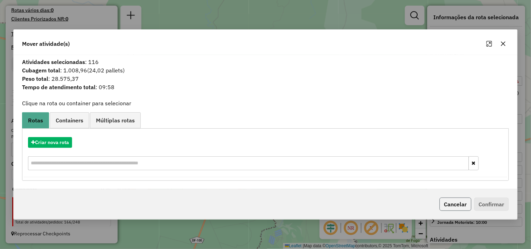
click at [458, 205] on button "Cancelar" at bounding box center [456, 204] width 32 height 13
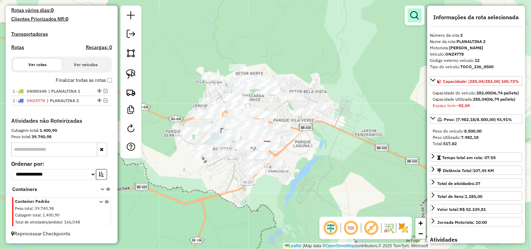
click at [413, 16] on em at bounding box center [415, 15] width 8 height 8
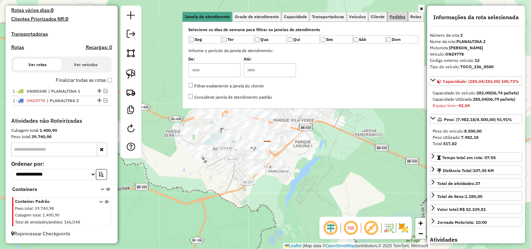
click at [402, 18] on span "Pedidos" at bounding box center [398, 17] width 16 height 4
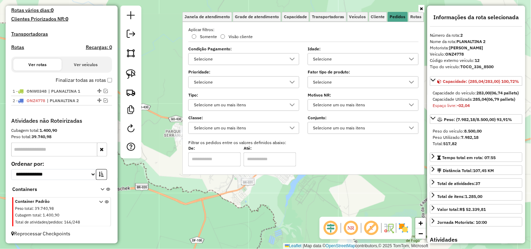
click at [324, 82] on div "Selecione" at bounding box center [358, 82] width 94 height 11
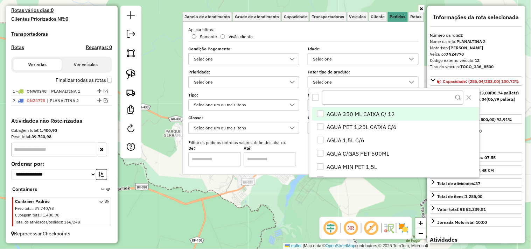
scroll to position [4, 23]
click at [344, 100] on input "text" at bounding box center [393, 98] width 142 height 14
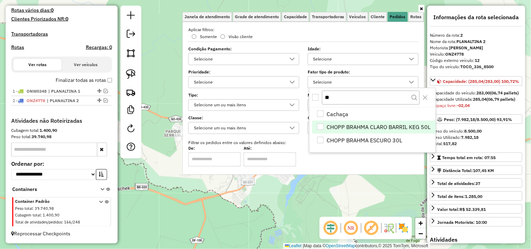
type input "**"
click at [321, 125] on div "CHOPP BRAHMA CLARO BARRIL KEG 50L" at bounding box center [320, 127] width 7 height 7
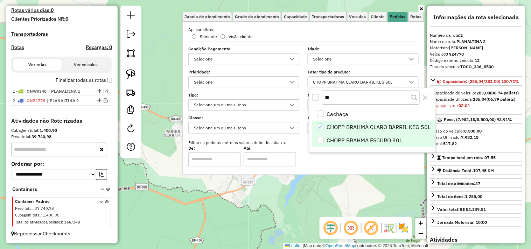
click at [321, 138] on div "CHOPP BRAHMA ESCURO 30L" at bounding box center [320, 140] width 7 height 7
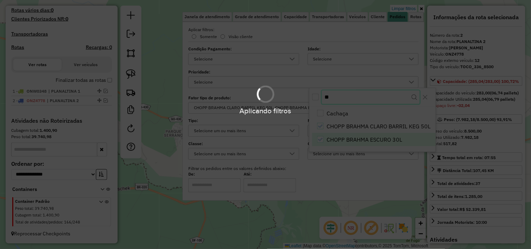
click at [344, 101] on body "Aplicando filtros Pop-up bloqueado! Seu navegador bloqueou automáticamente a ab…" at bounding box center [265, 124] width 531 height 249
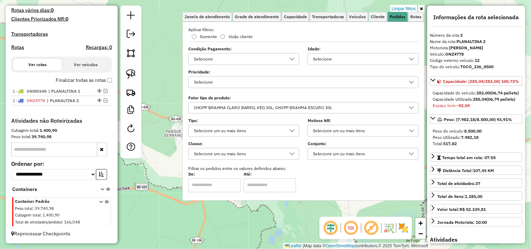
click at [176, 138] on div "Limpar filtros Janela de atendimento Grade de atendimento Capacidade Transporta…" at bounding box center [265, 124] width 531 height 249
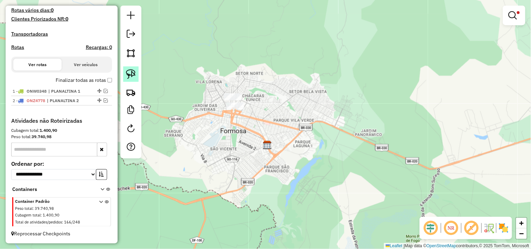
drag, startPoint x: 134, startPoint y: 75, endPoint x: 197, endPoint y: 74, distance: 63.1
click at [134, 75] on img at bounding box center [131, 74] width 10 height 10
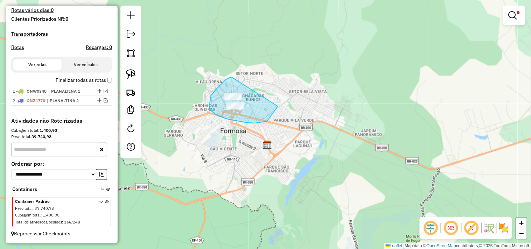
drag, startPoint x: 232, startPoint y: 77, endPoint x: 263, endPoint y: 76, distance: 31.9
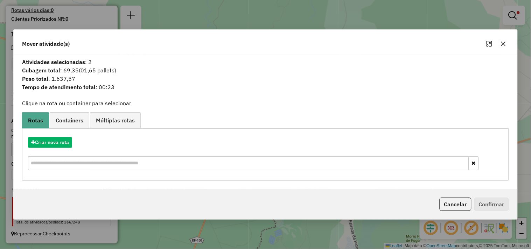
drag, startPoint x: 440, startPoint y: 202, endPoint x: 434, endPoint y: 198, distance: 7.6
click at [441, 202] on button "Cancelar" at bounding box center [456, 204] width 32 height 13
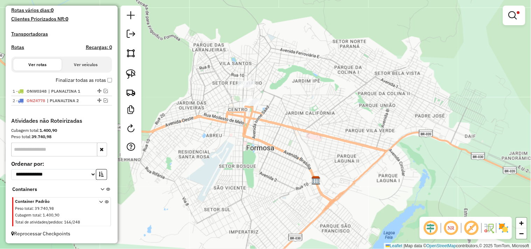
drag, startPoint x: 127, startPoint y: 75, endPoint x: 188, endPoint y: 74, distance: 60.6
click at [128, 75] on img at bounding box center [131, 74] width 10 height 10
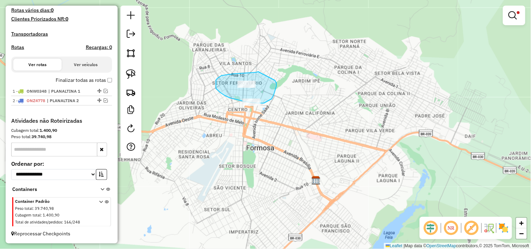
drag, startPoint x: 259, startPoint y: 72, endPoint x: 275, endPoint y: 84, distance: 21.0
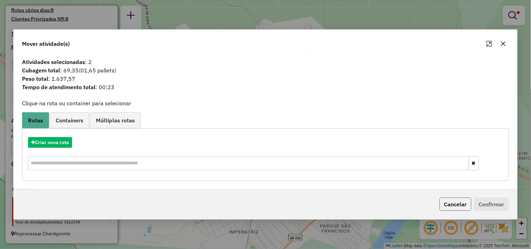
click at [453, 201] on button "Cancelar" at bounding box center [456, 204] width 32 height 13
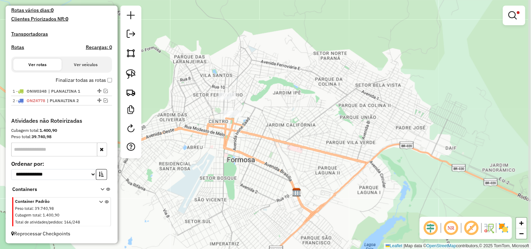
drag, startPoint x: 260, startPoint y: 67, endPoint x: 198, endPoint y: 66, distance: 62.4
click at [241, 76] on div "Limpar filtros Janela de atendimento Grade de atendimento Capacidade Transporta…" at bounding box center [265, 124] width 531 height 249
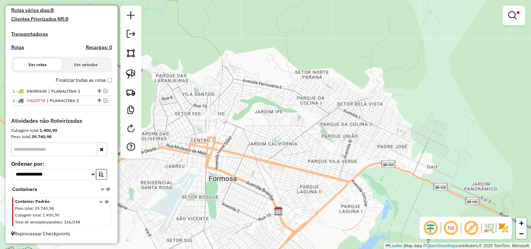
drag, startPoint x: 219, startPoint y: 78, endPoint x: 163, endPoint y: 81, distance: 55.8
click at [211, 84] on div "Limpar filtros Janela de atendimento Grade de atendimento Capacidade Transporta…" at bounding box center [265, 124] width 531 height 249
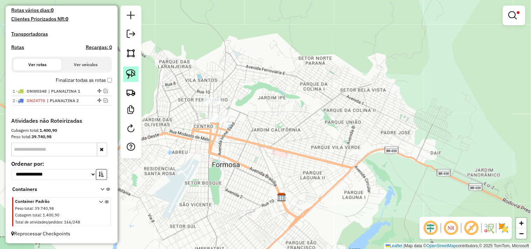
click at [133, 75] on img at bounding box center [131, 74] width 10 height 10
drag, startPoint x: 224, startPoint y: 92, endPoint x: 230, endPoint y: 98, distance: 8.4
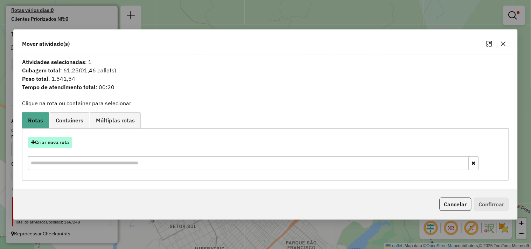
click at [64, 142] on button "Criar nova rota" at bounding box center [50, 142] width 44 height 11
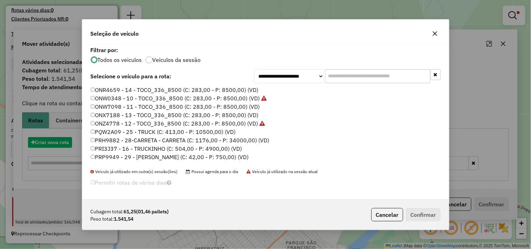
scroll to position [4, 2]
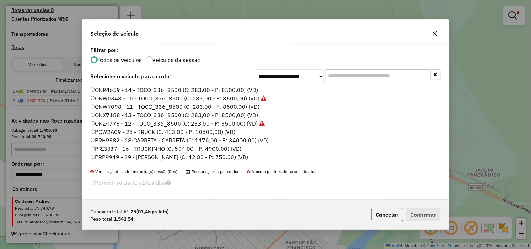
click at [182, 115] on label "ONX7188 - 13 - TOCO_336_8500 (C: 283,00 - P: 8500,00) (VD)" at bounding box center [175, 115] width 168 height 8
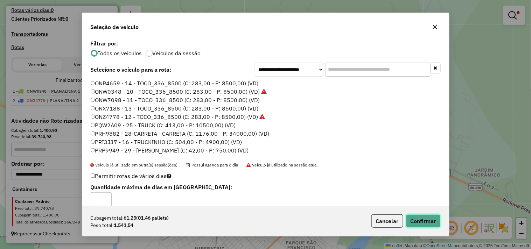
click at [421, 217] on button "Confirmar" at bounding box center [423, 221] width 35 height 13
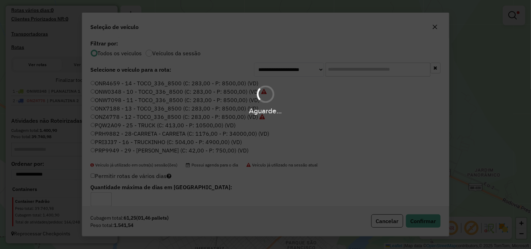
scroll to position [231, 0]
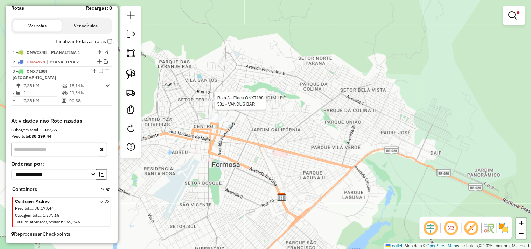
select select "*********"
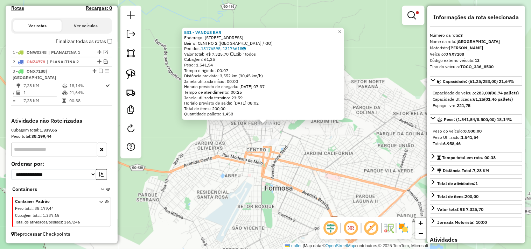
click at [227, 133] on div "531 - VANDUS BAR Endereço: R Visconde de Porto Seguro, 1275 Bairro: CENTRO 2 (F…" at bounding box center [265, 124] width 531 height 249
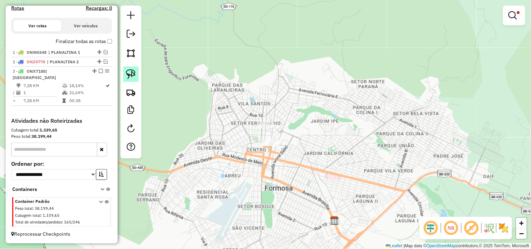
click at [128, 71] on img at bounding box center [131, 74] width 10 height 10
drag, startPoint x: 296, startPoint y: 117, endPoint x: 283, endPoint y: 122, distance: 14.3
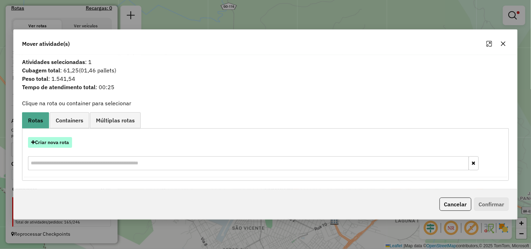
click at [62, 144] on button "Criar nova rota" at bounding box center [50, 142] width 44 height 11
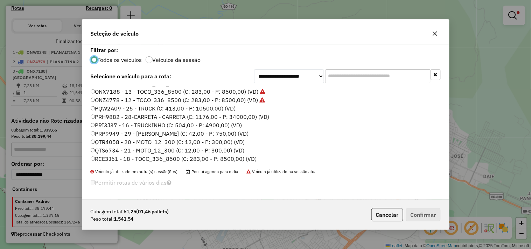
scroll to position [32, 0]
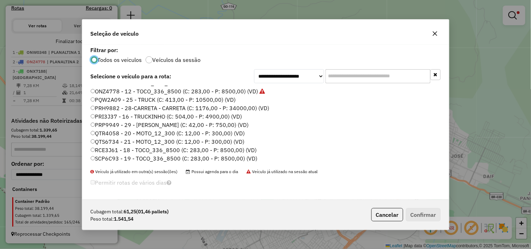
click at [213, 99] on label "PQW2A09 - 25 - TRUCK (C: 413,00 - P: 10500,00) (VD)" at bounding box center [163, 100] width 145 height 8
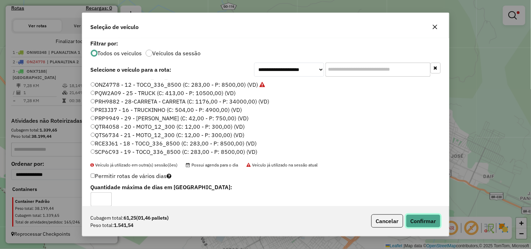
drag, startPoint x: 422, startPoint y: 221, endPoint x: 415, endPoint y: 214, distance: 10.2
click at [422, 221] on button "Confirmar" at bounding box center [423, 221] width 35 height 13
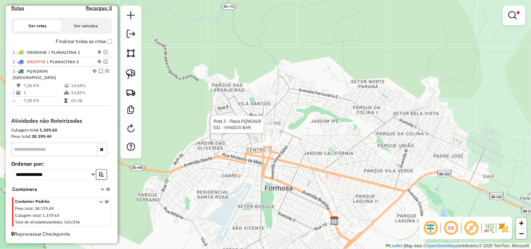
select select "*********"
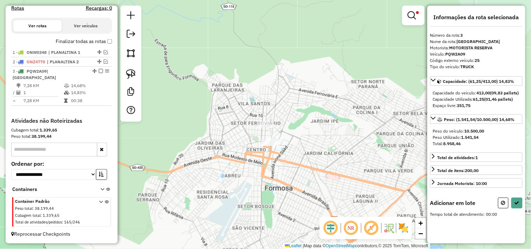
drag, startPoint x: 132, startPoint y: 75, endPoint x: 164, endPoint y: 75, distance: 31.5
click at [133, 74] on img at bounding box center [131, 74] width 10 height 10
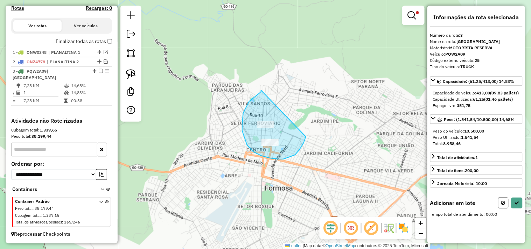
drag, startPoint x: 253, startPoint y: 99, endPoint x: 304, endPoint y: 112, distance: 53.1
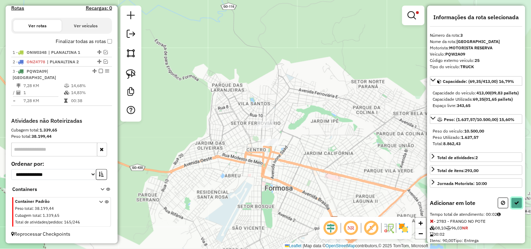
drag, startPoint x: 516, startPoint y: 209, endPoint x: 479, endPoint y: 197, distance: 39.7
click at [517, 206] on icon at bounding box center [517, 203] width 5 height 5
select select "*********"
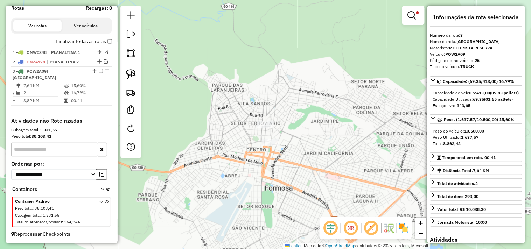
click at [99, 73] on em at bounding box center [101, 71] width 4 height 4
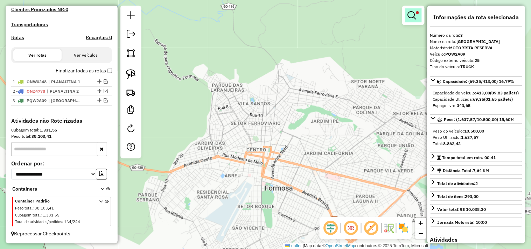
click at [414, 12] on em at bounding box center [412, 15] width 8 height 8
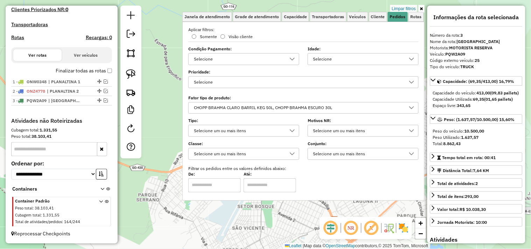
click at [331, 110] on div "CHOPP BRAHMA CLARO BARRIL KEG 50L, CHOPP BRAHMA ESCURO 30L" at bounding box center [299, 108] width 214 height 11
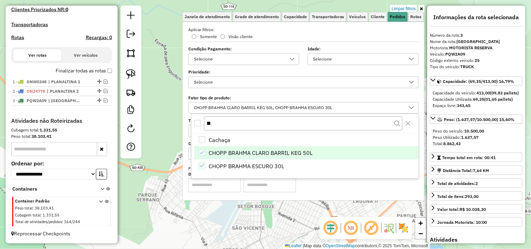
click at [204, 152] on icon "CHOPP BRAHMA CLARO BARRIL KEG 50L" at bounding box center [202, 152] width 5 height 3
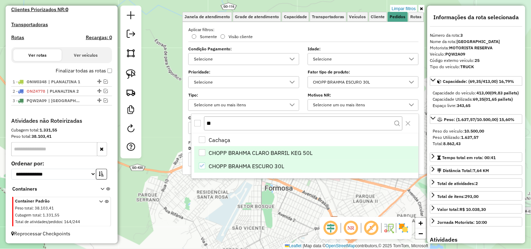
click at [204, 164] on icon "CHOPP BRAHMA ESCURO 30L" at bounding box center [202, 166] width 5 height 5
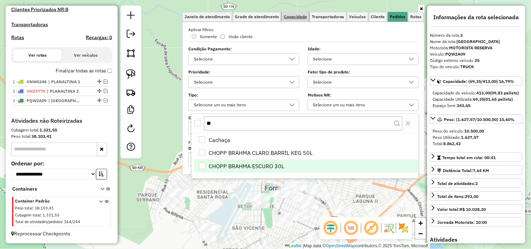
click at [298, 19] on link "Capacidade" at bounding box center [295, 17] width 27 height 10
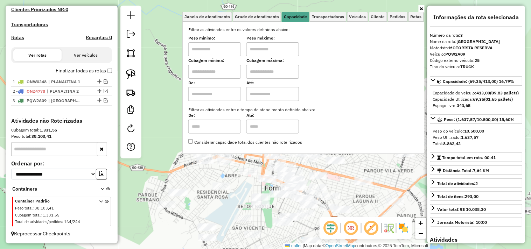
click at [229, 47] on input "text" at bounding box center [214, 49] width 53 height 14
type input "****"
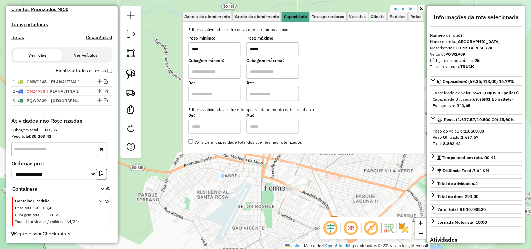
type input "*****"
click at [245, 195] on div "Limpar filtros Janela de atendimento Grade de atendimento Capacidade Transporta…" at bounding box center [265, 124] width 531 height 249
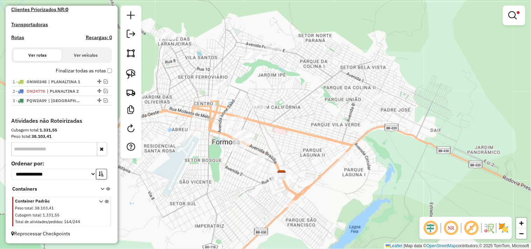
drag, startPoint x: 228, startPoint y: 190, endPoint x: 193, endPoint y: 148, distance: 54.2
click at [193, 148] on div "Limpar filtros Janela de atendimento Grade de atendimento Capacidade Transporta…" at bounding box center [265, 124] width 531 height 249
click at [126, 71] on img at bounding box center [131, 74] width 10 height 10
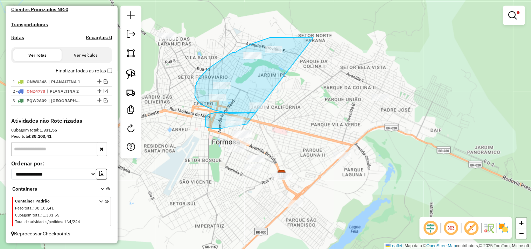
drag, startPoint x: 314, startPoint y: 38, endPoint x: 270, endPoint y: 123, distance: 95.4
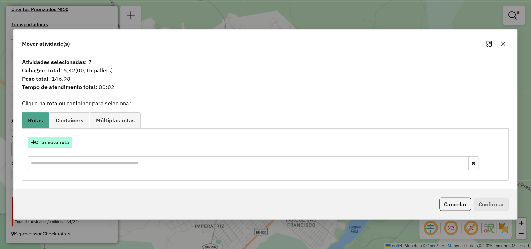
click at [55, 142] on button "Criar nova rota" at bounding box center [50, 142] width 44 height 11
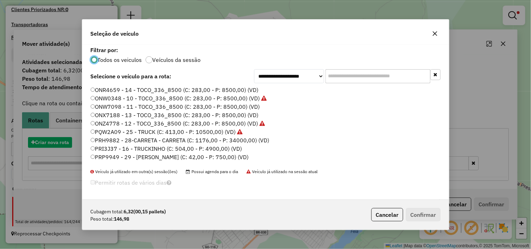
scroll to position [4, 2]
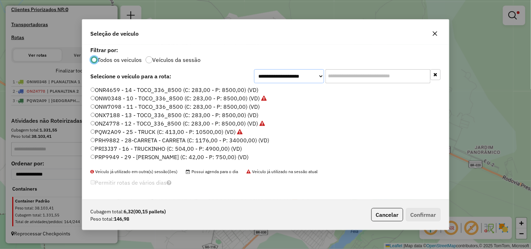
drag, startPoint x: 277, startPoint y: 74, endPoint x: 274, endPoint y: 82, distance: 8.8
click at [277, 74] on select "**********" at bounding box center [289, 76] width 70 height 14
select select "*******"
click at [254, 80] on select "**********" at bounding box center [289, 76] width 70 height 14
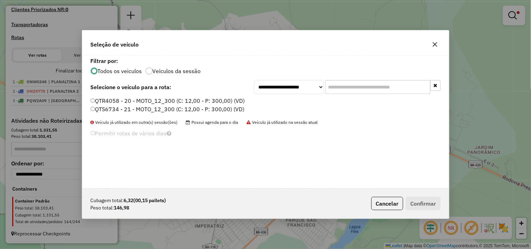
drag, startPoint x: 221, startPoint y: 103, endPoint x: 233, endPoint y: 102, distance: 12.7
click at [222, 103] on label "QTR4058 - 20 - MOTO_12_300 (C: 12,00 - P: 300,00) (VD)" at bounding box center [168, 101] width 154 height 8
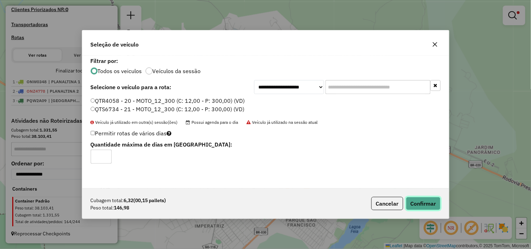
click at [420, 202] on button "Confirmar" at bounding box center [423, 203] width 35 height 13
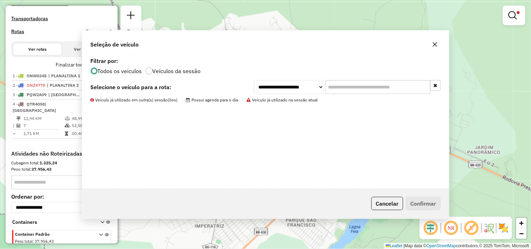
scroll to position [240, 0]
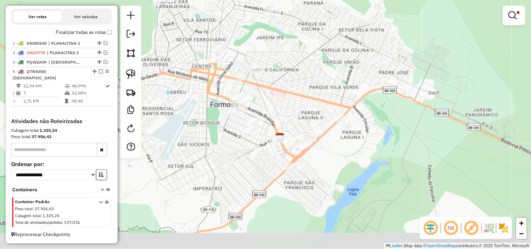
drag, startPoint x: 243, startPoint y: 199, endPoint x: 236, endPoint y: 146, distance: 53.7
click at [240, 156] on div "Limpar filtros Janela de atendimento Grade de atendimento Capacidade Transporta…" at bounding box center [265, 124] width 531 height 249
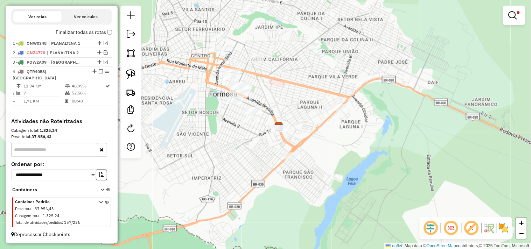
drag, startPoint x: 133, startPoint y: 79, endPoint x: 215, endPoint y: 81, distance: 81.3
click at [134, 79] on img at bounding box center [131, 74] width 10 height 10
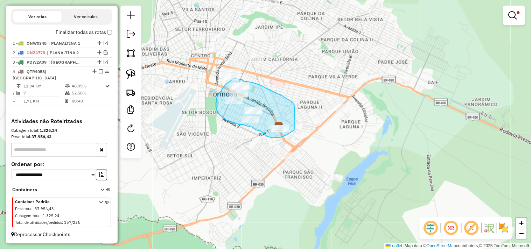
drag, startPoint x: 295, startPoint y: 105, endPoint x: 295, endPoint y: 128, distance: 22.4
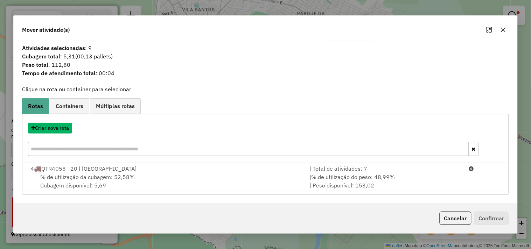
click at [53, 132] on button "Criar nova rota" at bounding box center [50, 128] width 44 height 11
select select "*******"
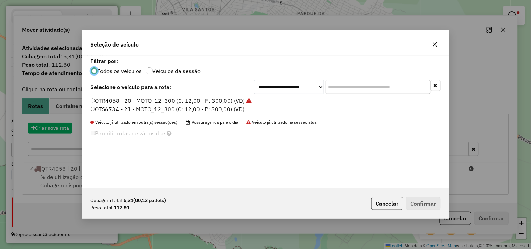
scroll to position [4, 2]
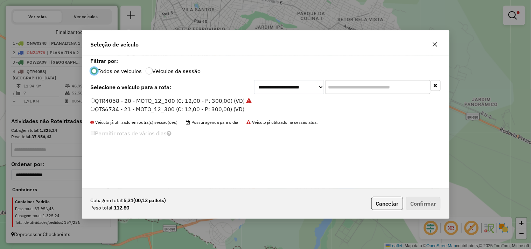
click at [219, 110] on label "QTS6734 - 21 - MOTO_12_300 (C: 12,00 - P: 300,00) (VD)" at bounding box center [168, 109] width 154 height 8
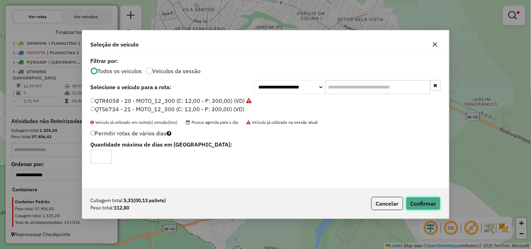
click at [427, 207] on button "Confirmar" at bounding box center [423, 203] width 35 height 13
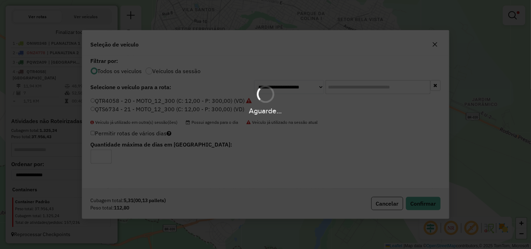
scroll to position [246, 0]
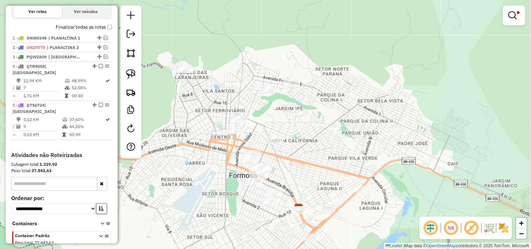
drag, startPoint x: 282, startPoint y: 135, endPoint x: 295, endPoint y: 159, distance: 27.3
click at [295, 161] on div "Limpar filtros Janela de atendimento Grade de atendimento Capacidade Transporta…" at bounding box center [265, 124] width 531 height 249
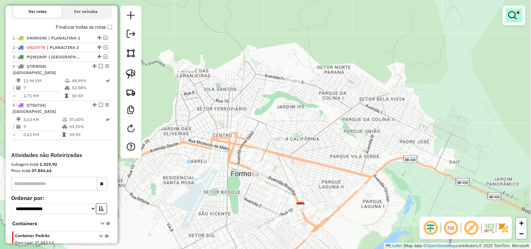
click at [516, 19] on em at bounding box center [513, 15] width 8 height 8
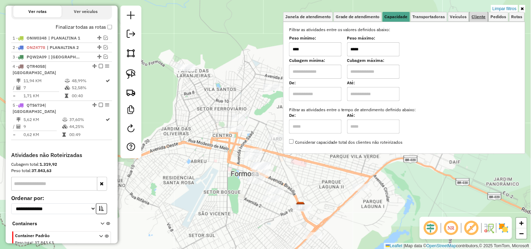
click at [479, 16] on span "Cliente" at bounding box center [479, 17] width 14 height 4
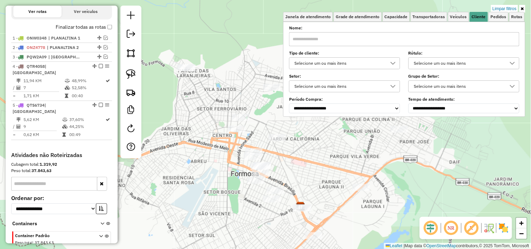
click at [349, 74] on label "Setor:" at bounding box center [344, 76] width 111 height 6
click at [351, 62] on div "Selecione um ou mais itens" at bounding box center [340, 63] width 94 height 11
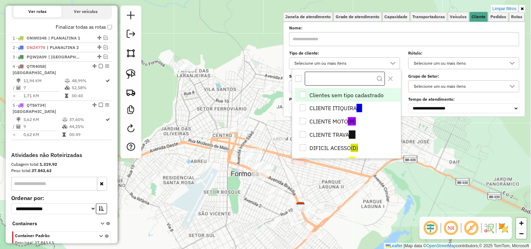
scroll to position [4, 23]
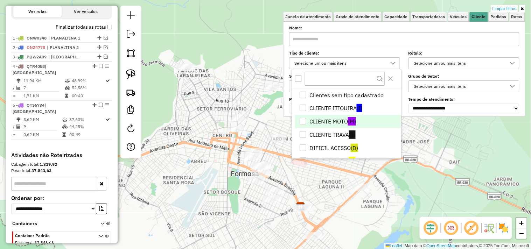
click at [323, 122] on li "CLIENTE MOTO (M)" at bounding box center [348, 121] width 106 height 13
click at [319, 121] on li "CLIENTE MOTO (M)" at bounding box center [348, 121] width 106 height 13
click at [401, 19] on link "Capacidade" at bounding box center [396, 17] width 27 height 10
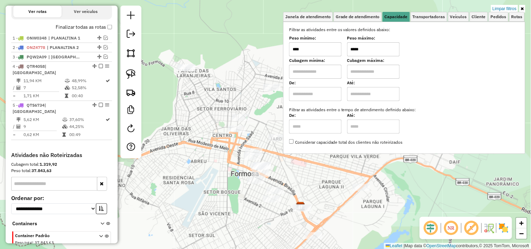
drag, startPoint x: 370, startPoint y: 48, endPoint x: 323, endPoint y: 51, distance: 47.0
click at [323, 51] on div "Peso mínimo: **** Peso máximo: *****" at bounding box center [404, 47] width 231 height 20
type input "*****"
click at [337, 209] on div "Limpar filtros Janela de atendimento Grade de atendimento Capacidade Transporta…" at bounding box center [265, 124] width 531 height 249
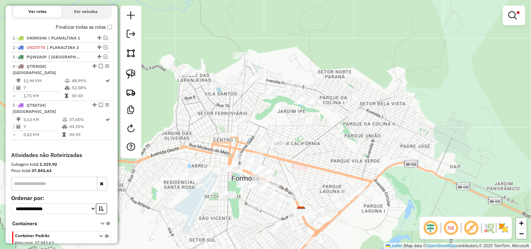
drag, startPoint x: 312, startPoint y: 161, endPoint x: 312, endPoint y: 169, distance: 8.1
click at [312, 169] on div "Limpar filtros Janela de atendimento Grade de atendimento Capacidade Transporta…" at bounding box center [265, 124] width 531 height 249
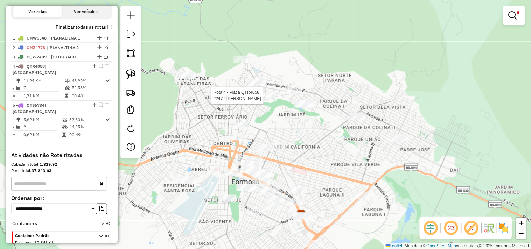
select select "*********"
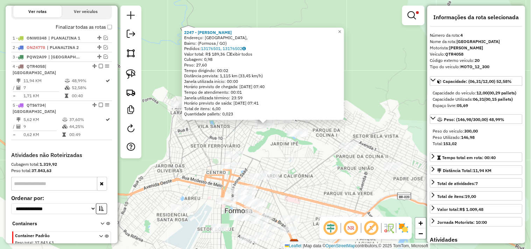
scroll to position [274, 0]
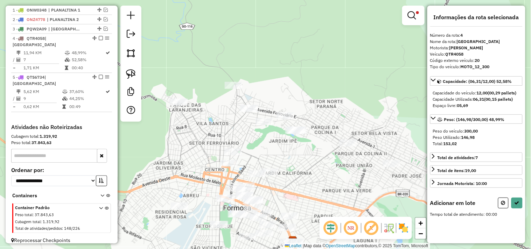
drag, startPoint x: 232, startPoint y: 127, endPoint x: 217, endPoint y: 105, distance: 26.7
click at [218, 106] on div "Limpar filtros Janela de atendimento Grade de atendimento Capacidade Transporta…" at bounding box center [265, 124] width 531 height 249
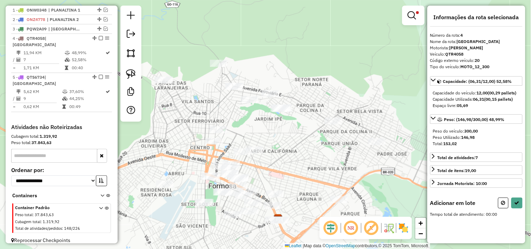
click at [121, 75] on div at bounding box center [131, 64] width 21 height 116
click at [134, 73] on img at bounding box center [131, 74] width 10 height 10
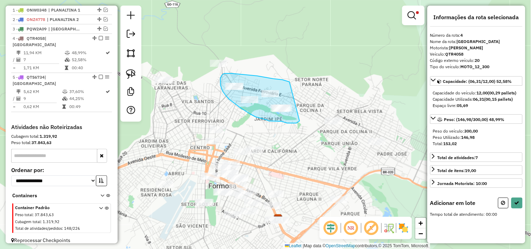
drag, startPoint x: 290, startPoint y: 82, endPoint x: 303, endPoint y: 115, distance: 35.5
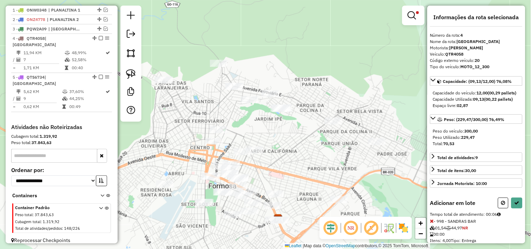
click at [295, 145] on div "Limpar filtros Janela de atendimento Grade de atendimento Capacidade Transporta…" at bounding box center [265, 124] width 531 height 249
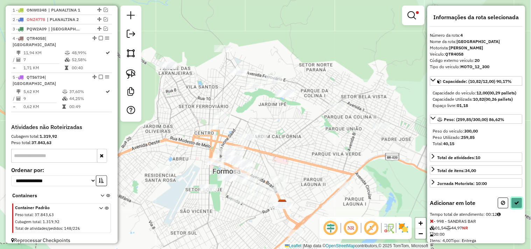
click at [512, 206] on button at bounding box center [517, 203] width 11 height 11
select select "*********"
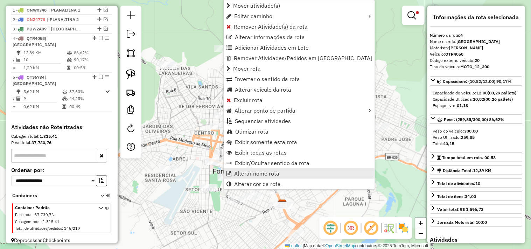
click at [259, 173] on span "Alterar nome rota" at bounding box center [256, 174] width 45 height 6
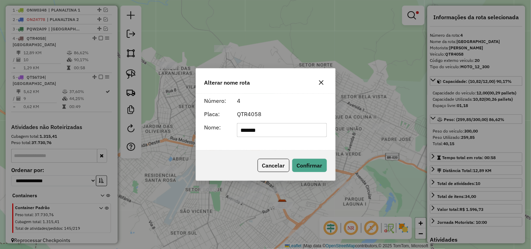
click at [274, 132] on input "*******" at bounding box center [282, 130] width 90 height 14
type input "**********"
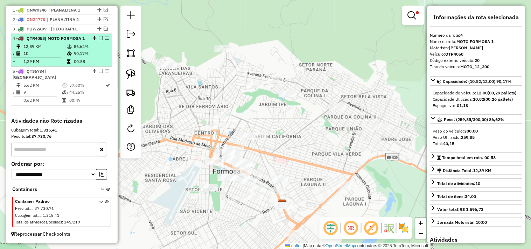
click at [99, 40] on em at bounding box center [101, 38] width 4 height 4
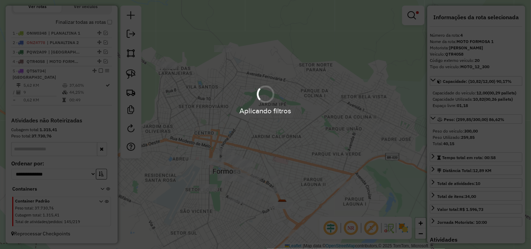
scroll to position [250, 0]
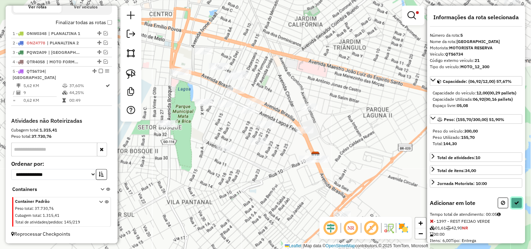
click at [513, 208] on button at bounding box center [517, 203] width 11 height 11
select select "*********"
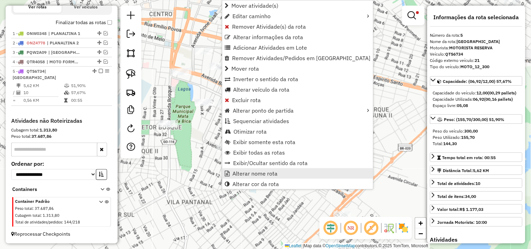
click at [252, 176] on span "Alterar nome rota" at bounding box center [255, 174] width 45 height 6
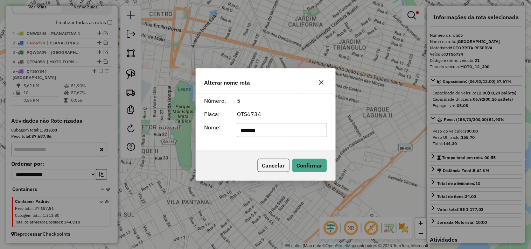
click at [260, 131] on input "*******" at bounding box center [282, 130] width 90 height 14
type input "**********"
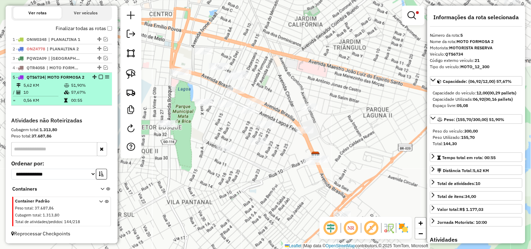
click at [100, 77] on em at bounding box center [101, 77] width 4 height 4
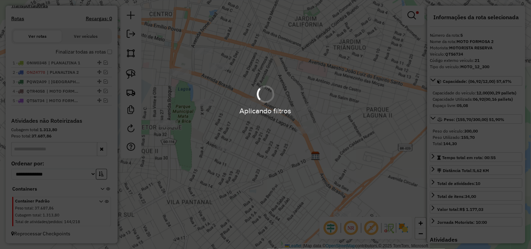
scroll to position [227, 0]
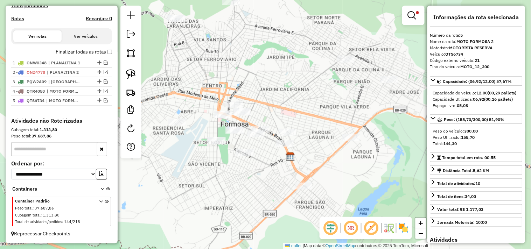
drag, startPoint x: 246, startPoint y: 89, endPoint x: 275, endPoint y: 82, distance: 29.4
click at [275, 82] on div "Limpar filtros Janela de atendimento Grade de atendimento Capacidade Transporta…" at bounding box center [265, 124] width 531 height 249
click at [130, 70] on img at bounding box center [131, 74] width 10 height 10
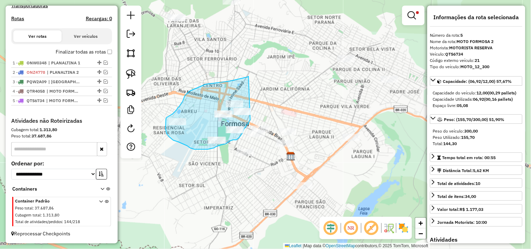
drag, startPoint x: 249, startPoint y: 76, endPoint x: 253, endPoint y: 117, distance: 40.9
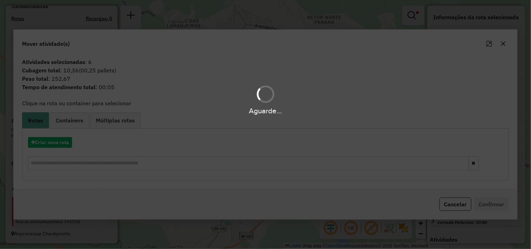
click at [55, 143] on div "Aguarde..." at bounding box center [265, 124] width 531 height 249
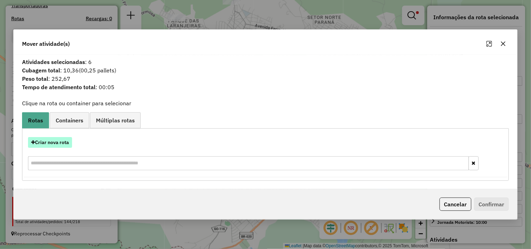
click at [55, 142] on button "Criar nova rota" at bounding box center [50, 142] width 44 height 11
select select "*******"
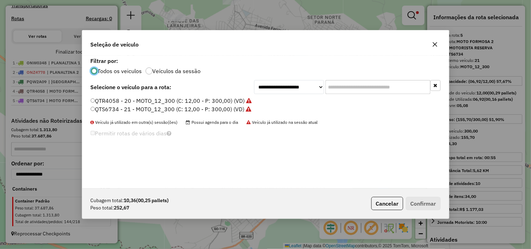
scroll to position [4, 2]
click at [199, 101] on label "QTR4058 - 20 - MOTO_12_300 (C: 12,00 - P: 300,00) (VD)" at bounding box center [171, 101] width 161 height 8
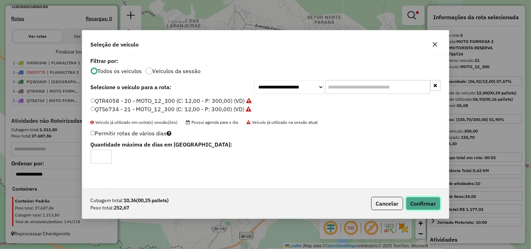
click at [428, 204] on button "Confirmar" at bounding box center [423, 203] width 35 height 13
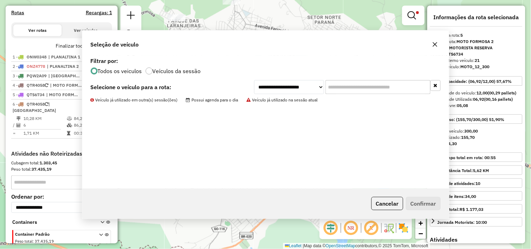
scroll to position [260, 0]
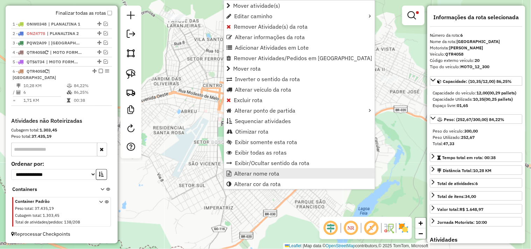
click at [249, 172] on span "Alterar nome rota" at bounding box center [256, 174] width 45 height 6
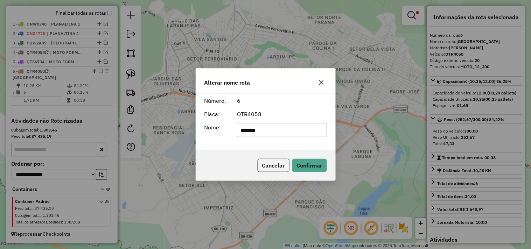
click at [254, 129] on input "*******" at bounding box center [282, 130] width 90 height 14
type input "**********"
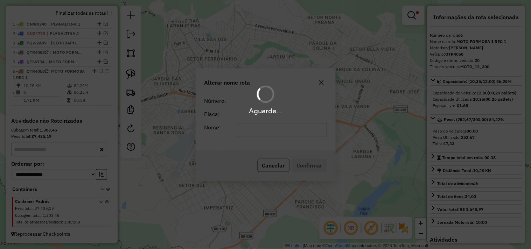
scroll to position [266, 0]
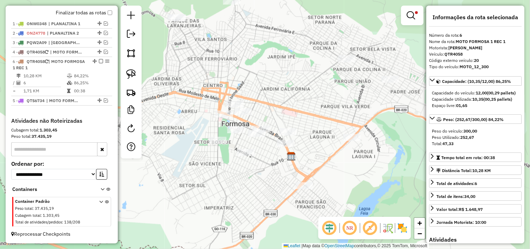
drag, startPoint x: 92, startPoint y: 71, endPoint x: 92, endPoint y: 58, distance: 13.7
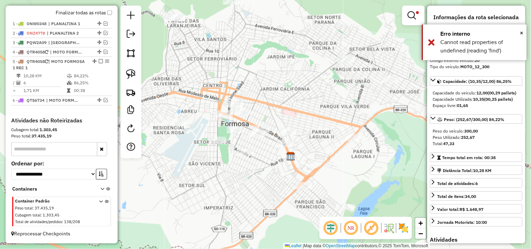
click at [99, 61] on em at bounding box center [101, 61] width 4 height 4
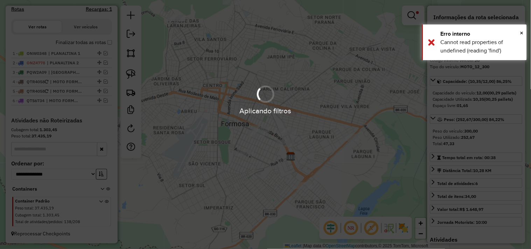
scroll to position [236, 0]
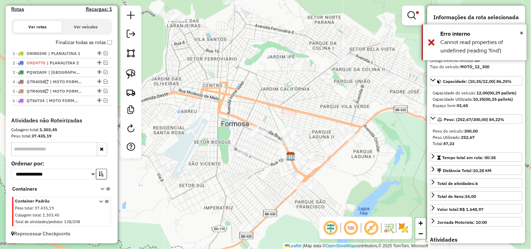
drag, startPoint x: 130, startPoint y: 71, endPoint x: 189, endPoint y: 79, distance: 60.1
click at [130, 72] on img at bounding box center [131, 74] width 10 height 10
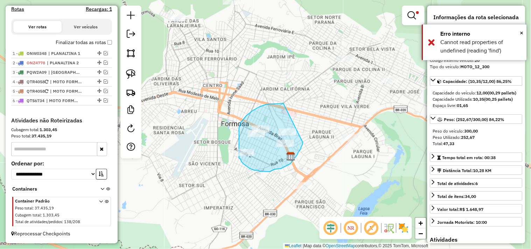
drag, startPoint x: 284, startPoint y: 104, endPoint x: 303, endPoint y: 141, distance: 42.1
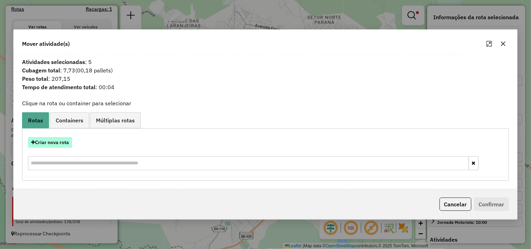
click at [63, 141] on button "Criar nova rota" at bounding box center [50, 142] width 44 height 11
select select "*******"
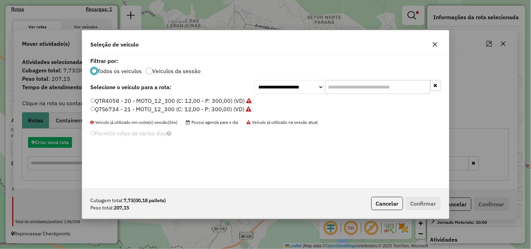
scroll to position [4, 2]
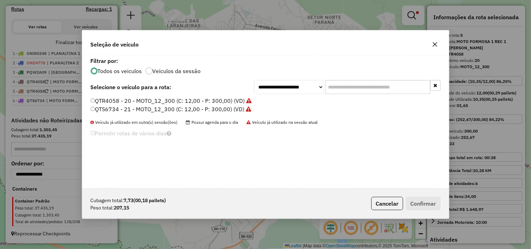
click at [245, 109] on label "QTS6734 - 21 - MOTO_12_300 (C: 12,00 - P: 300,00) (VD)" at bounding box center [171, 109] width 161 height 8
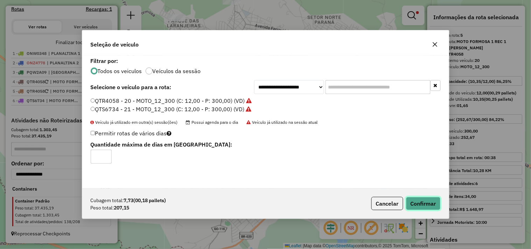
click at [436, 210] on button "Confirmar" at bounding box center [423, 203] width 35 height 13
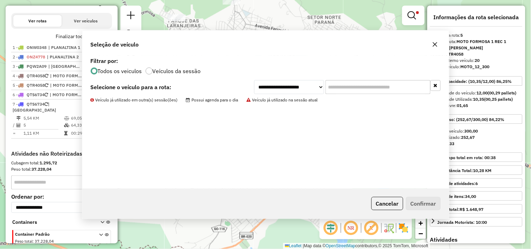
scroll to position [269, 0]
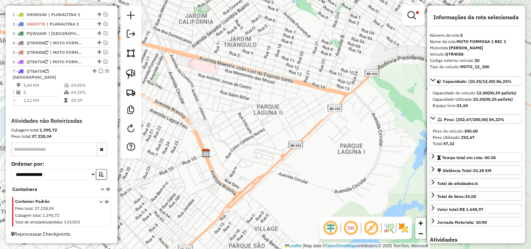
drag, startPoint x: 330, startPoint y: 135, endPoint x: 257, endPoint y: 116, distance: 75.5
click at [247, 113] on div "Limpar filtros Janela de atendimento Grade de atendimento Capacidade Transporta…" at bounding box center [265, 124] width 531 height 249
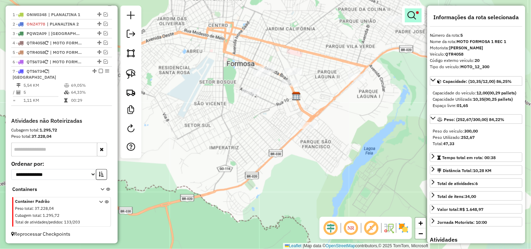
click at [418, 16] on link at bounding box center [413, 15] width 17 height 14
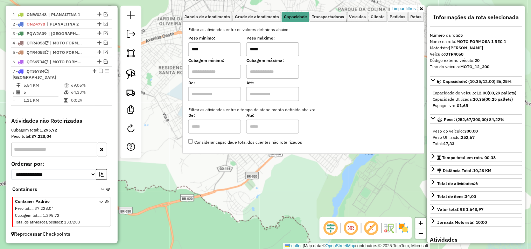
drag, startPoint x: 282, startPoint y: 51, endPoint x: 214, endPoint y: 48, distance: 68.0
click at [214, 49] on div "Peso mínimo: **** Peso máximo: *****" at bounding box center [303, 47] width 231 height 20
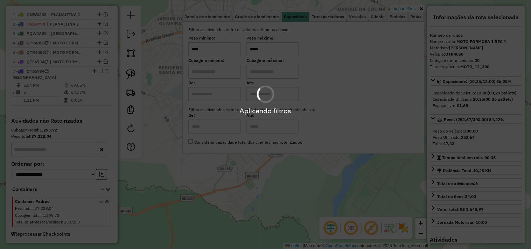
type input "*****"
click at [222, 204] on div "Limpar filtros Janela de atendimento Grade de atendimento Capacidade Transporta…" at bounding box center [265, 124] width 531 height 249
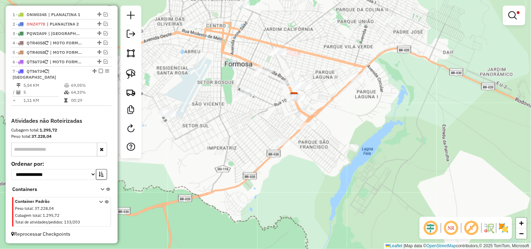
drag, startPoint x: 272, startPoint y: 114, endPoint x: 240, endPoint y: 142, distance: 42.4
click at [240, 142] on div "Limpar filtros Janela de atendimento Grade de atendimento Capacidade Transporta…" at bounding box center [265, 124] width 531 height 249
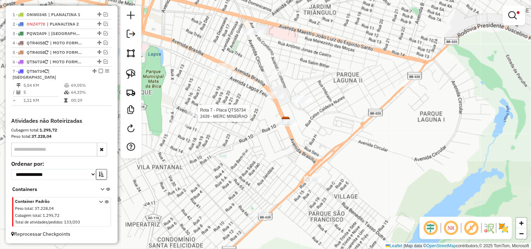
select select "*********"
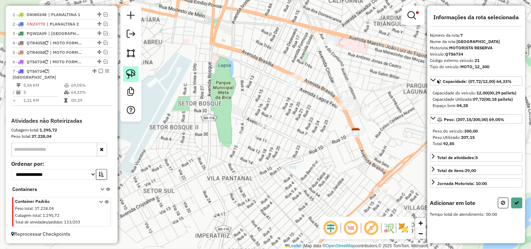
click at [136, 80] on link at bounding box center [130, 74] width 15 height 15
drag, startPoint x: 222, startPoint y: 125, endPoint x: 279, endPoint y: 103, distance: 61.8
click at [515, 206] on icon at bounding box center [517, 203] width 5 height 5
select select "*********"
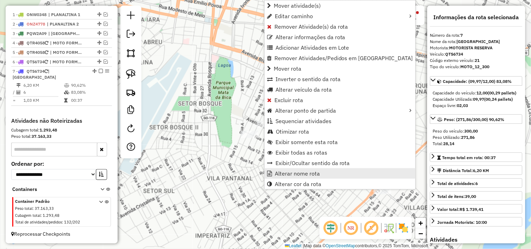
click at [286, 171] on span "Alterar nome rota" at bounding box center [297, 174] width 45 height 6
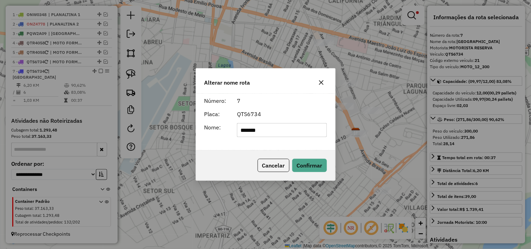
click at [293, 133] on input "*******" at bounding box center [282, 130] width 90 height 14
type input "**********"
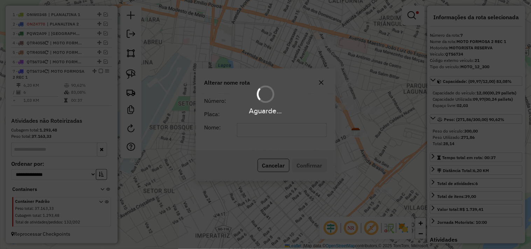
scroll to position [274, 0]
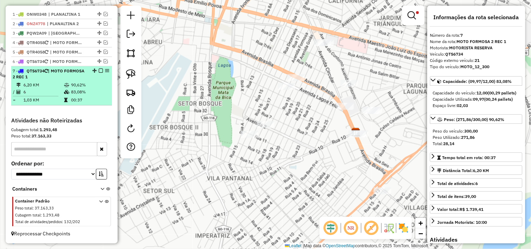
click at [99, 73] on em at bounding box center [101, 71] width 4 height 4
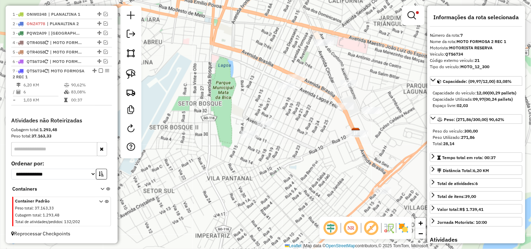
scroll to position [246, 0]
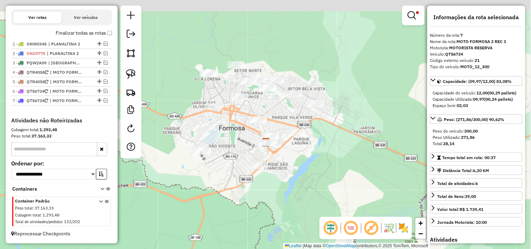
drag, startPoint x: 244, startPoint y: 130, endPoint x: 240, endPoint y: 139, distance: 9.4
click at [240, 138] on div "Limpar filtros Janela de atendimento Grade de atendimento Capacidade Transporta…" at bounding box center [265, 124] width 531 height 249
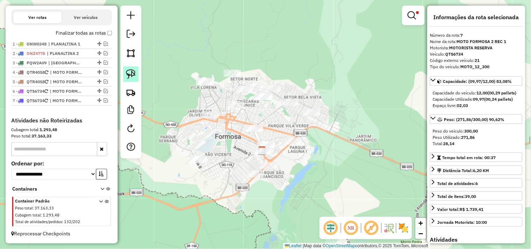
drag, startPoint x: 127, startPoint y: 70, endPoint x: 132, endPoint y: 70, distance: 4.6
click at [128, 70] on img at bounding box center [131, 74] width 10 height 10
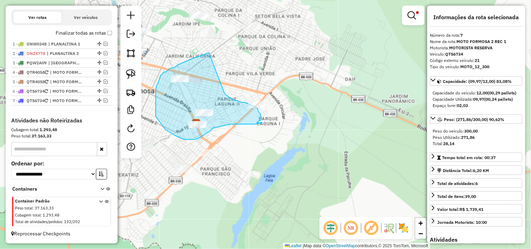
drag, startPoint x: 259, startPoint y: 119, endPoint x: 225, endPoint y: 93, distance: 43.5
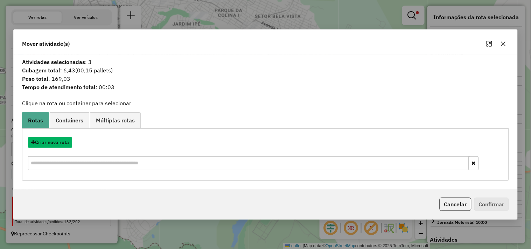
click at [51, 143] on button "Criar nova rota" at bounding box center [50, 142] width 44 height 11
select select "*******"
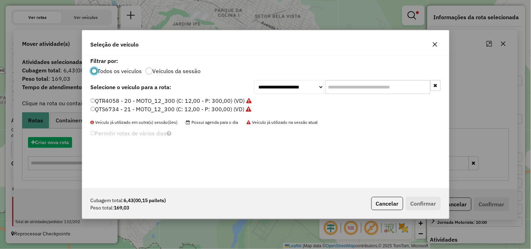
scroll to position [4, 2]
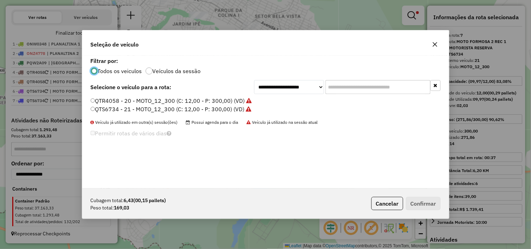
click at [223, 97] on label "QTR4058 - 20 - MOTO_12_300 (C: 12,00 - P: 300,00) (VD)" at bounding box center [171, 101] width 161 height 8
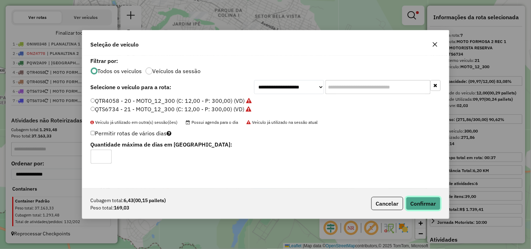
click at [423, 199] on button "Confirmar" at bounding box center [423, 203] width 35 height 13
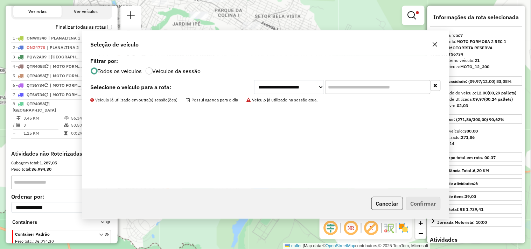
scroll to position [278, 0]
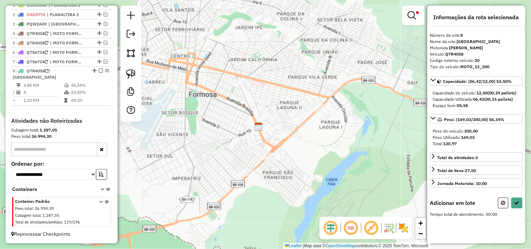
drag, startPoint x: 225, startPoint y: 173, endPoint x: 224, endPoint y: 166, distance: 6.7
click at [227, 165] on div "Limpar filtros Janela de atendimento Grade de atendimento Capacidade Transporta…" at bounding box center [265, 124] width 531 height 249
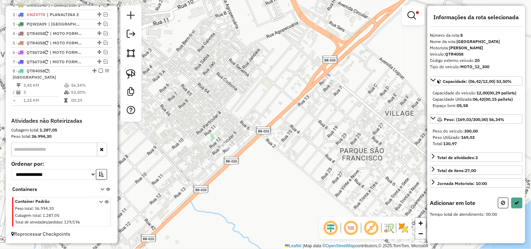
drag, startPoint x: 240, startPoint y: 167, endPoint x: 250, endPoint y: 153, distance: 17.5
click at [249, 160] on div "Limpar filtros Janela de atendimento Grade de atendimento Capacidade Transporta…" at bounding box center [265, 124] width 531 height 249
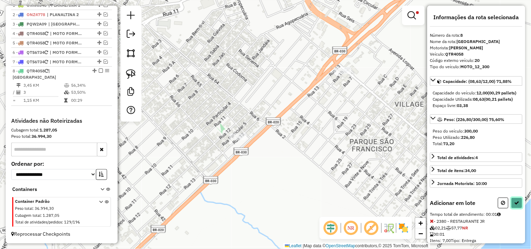
click at [516, 206] on icon at bounding box center [517, 203] width 5 height 5
select select "*********"
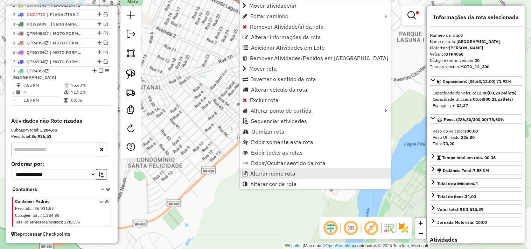
click at [262, 172] on span "Alterar nome rota" at bounding box center [272, 174] width 45 height 6
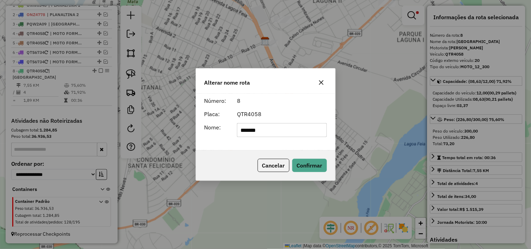
click at [267, 133] on input "*******" at bounding box center [282, 130] width 90 height 14
type input "**********"
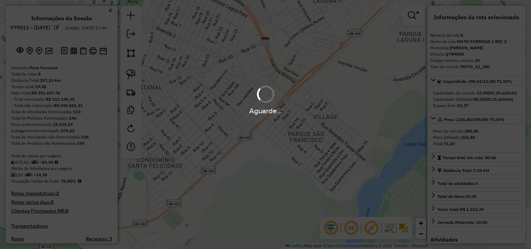
select select "*********"
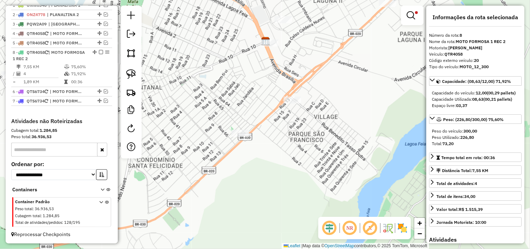
drag, startPoint x: 92, startPoint y: 76, endPoint x: 96, endPoint y: 56, distance: 20.2
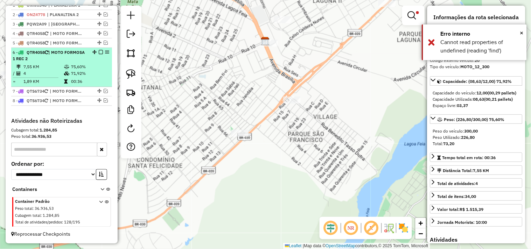
click at [99, 54] on em at bounding box center [101, 52] width 4 height 4
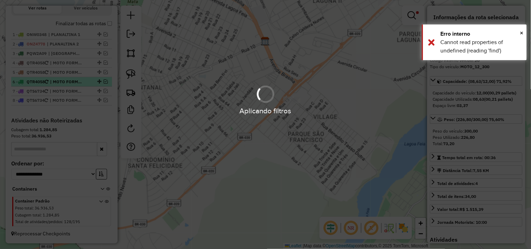
scroll to position [255, 0]
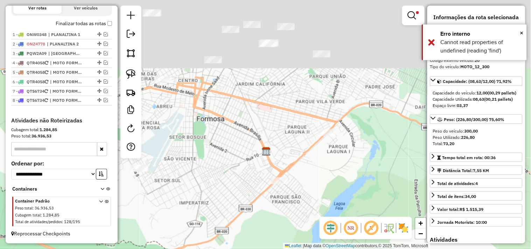
drag, startPoint x: 207, startPoint y: 80, endPoint x: 243, endPoint y: 199, distance: 124.5
click at [241, 201] on div "Limpar filtros Janela de atendimento Grade de atendimento Capacidade Transporta…" at bounding box center [265, 124] width 531 height 249
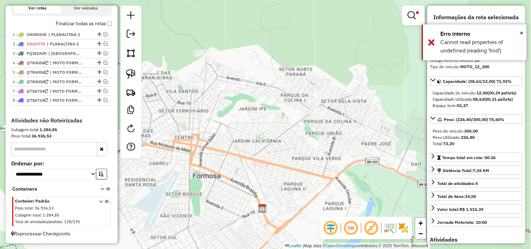
drag, startPoint x: 282, startPoint y: 143, endPoint x: 265, endPoint y: 177, distance: 38.4
click at [267, 178] on div "Limpar filtros Janela de atendimento Grade de atendimento Capacidade Transporta…" at bounding box center [265, 124] width 531 height 249
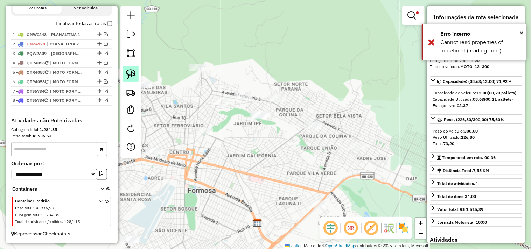
click at [133, 76] on img at bounding box center [131, 74] width 10 height 10
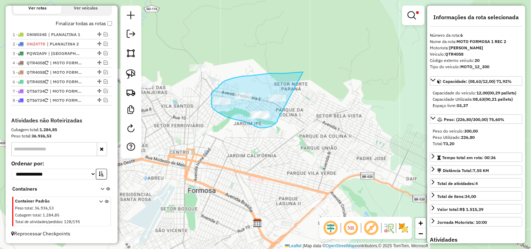
drag, startPoint x: 250, startPoint y: 76, endPoint x: 278, endPoint y: 120, distance: 51.9
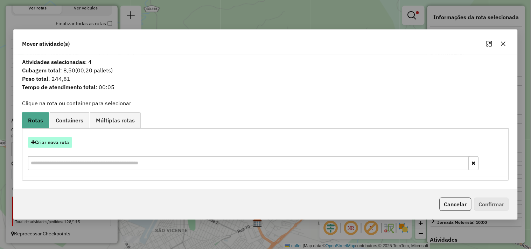
click at [61, 139] on button "Criar nova rota" at bounding box center [50, 142] width 44 height 11
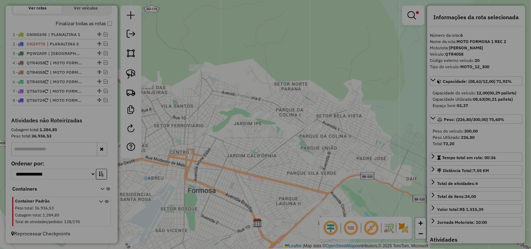
select select "*******"
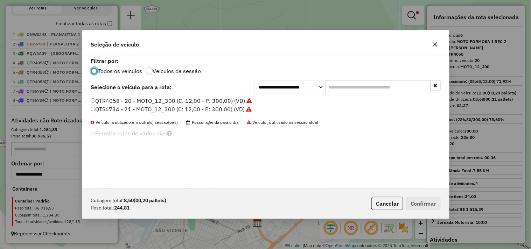
scroll to position [4, 2]
click at [221, 111] on label "QTS6734 - 21 - MOTO_12_300 (C: 12,00 - P: 300,00) (VD)" at bounding box center [171, 109] width 161 height 8
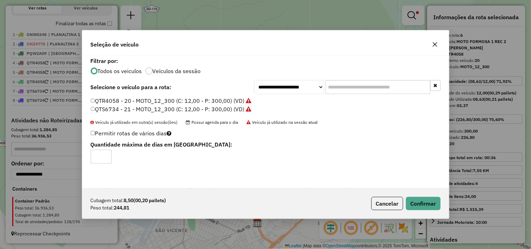
click at [223, 100] on label "QTR4058 - 20 - MOTO_12_300 (C: 12,00 - P: 300,00) (VD)" at bounding box center [171, 101] width 161 height 8
click at [204, 111] on label "QTS6734 - 21 - MOTO_12_300 (C: 12,00 - P: 300,00) (VD)" at bounding box center [171, 109] width 161 height 8
drag, startPoint x: 420, startPoint y: 198, endPoint x: 405, endPoint y: 191, distance: 16.6
click at [420, 199] on button "Confirmar" at bounding box center [423, 203] width 35 height 13
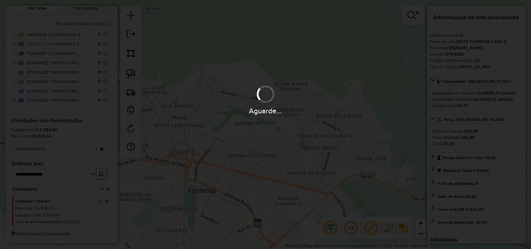
scroll to position [288, 0]
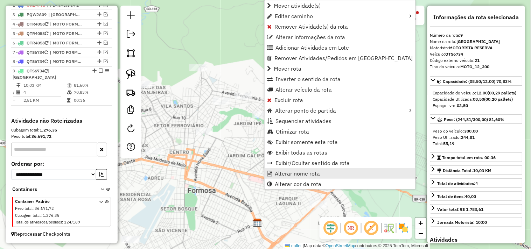
click at [290, 174] on span "Alterar nome rota" at bounding box center [297, 174] width 45 height 6
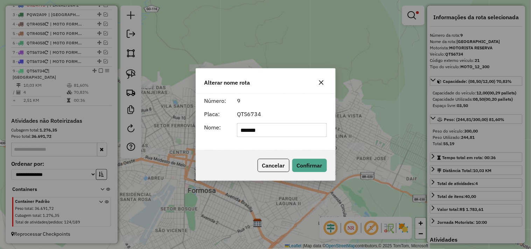
click at [287, 131] on input "*******" at bounding box center [282, 130] width 90 height 14
type input "**********"
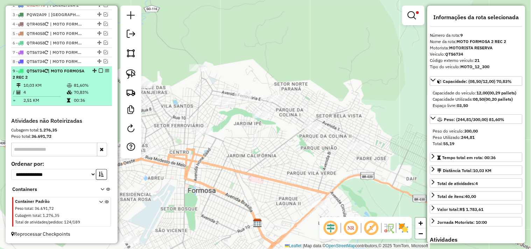
click at [100, 73] on em at bounding box center [101, 71] width 4 height 4
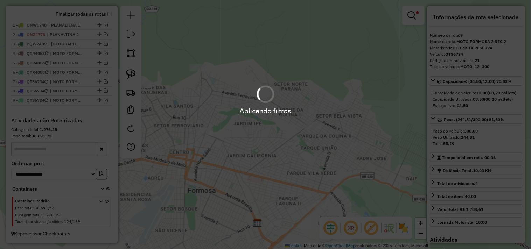
scroll to position [264, 0]
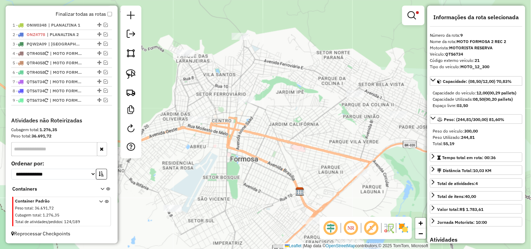
drag, startPoint x: 241, startPoint y: 161, endPoint x: 243, endPoint y: 121, distance: 40.7
click at [272, 130] on div "Limpar filtros Janela de atendimento Grade de atendimento Capacidade Transporta…" at bounding box center [265, 124] width 531 height 249
click at [123, 75] on link at bounding box center [130, 74] width 15 height 15
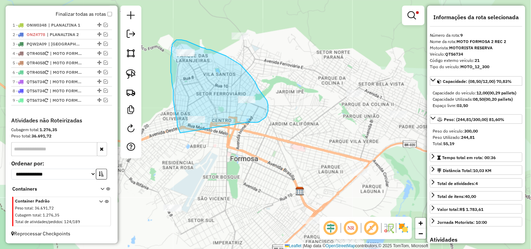
drag, startPoint x: 256, startPoint y: 123, endPoint x: 183, endPoint y: 136, distance: 74.1
click at [183, 136] on div "Limpar filtros Janela de atendimento Grade de atendimento Capacidade Transporta…" at bounding box center [265, 124] width 531 height 249
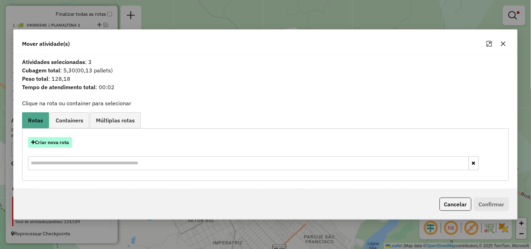
click at [71, 142] on button "Criar nova rota" at bounding box center [50, 142] width 44 height 11
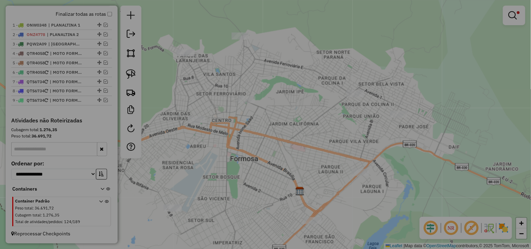
select select "*******"
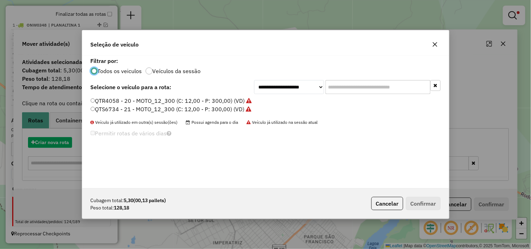
scroll to position [4, 2]
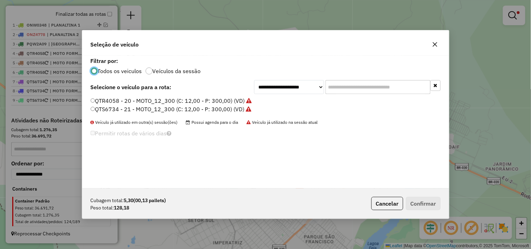
click at [239, 101] on label "QTR4058 - 20 - MOTO_12_300 (C: 12,00 - P: 300,00) (VD)" at bounding box center [171, 101] width 161 height 8
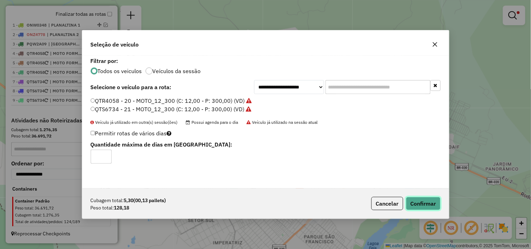
click at [438, 207] on button "Confirmar" at bounding box center [423, 203] width 35 height 13
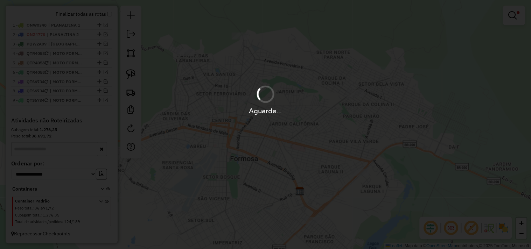
scroll to position [288, 0]
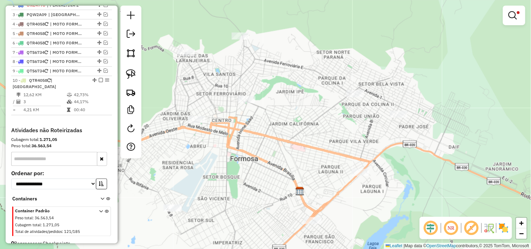
click at [504, 16] on div at bounding box center [514, 16] width 22 height 20
click at [504, 18] on div at bounding box center [514, 16] width 22 height 20
click at [509, 17] on em at bounding box center [513, 15] width 8 height 8
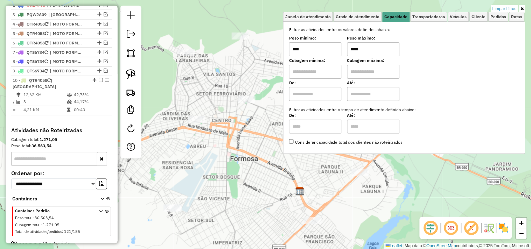
drag, startPoint x: 369, startPoint y: 50, endPoint x: 334, endPoint y: 56, distance: 35.5
click at [334, 56] on div "Filtrar as atividades entre os valores definidos abaixo: Peso mínimo: **** Peso…" at bounding box center [404, 86] width 231 height 119
type input "*****"
click at [227, 116] on div "Limpar filtros Janela de atendimento Grade de atendimento Capacidade Transporta…" at bounding box center [265, 124] width 531 height 249
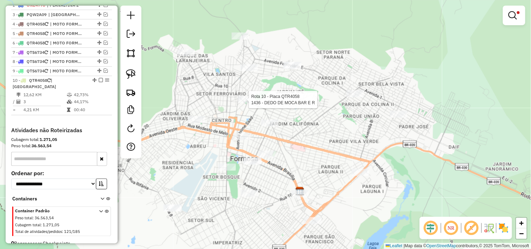
select select "*********"
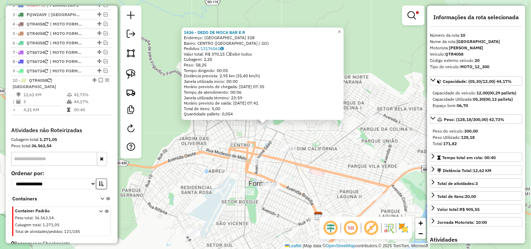
scroll to position [298, 0]
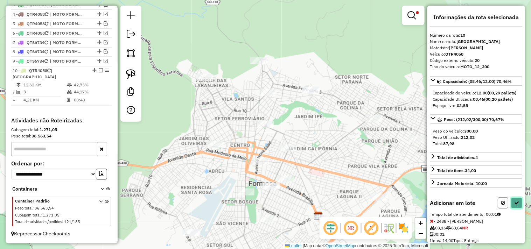
click at [519, 209] on button at bounding box center [517, 203] width 11 height 11
select select "*********"
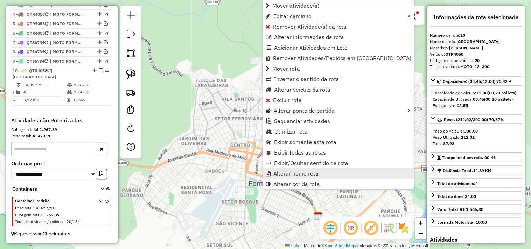
click at [293, 173] on span "Alterar nome rota" at bounding box center [296, 174] width 45 height 6
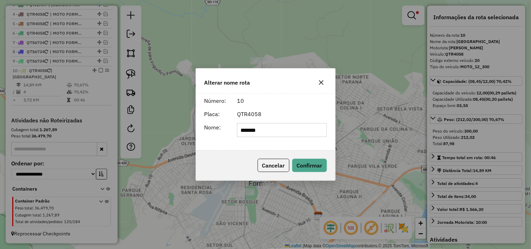
click at [283, 130] on input "*******" at bounding box center [282, 130] width 90 height 14
type input "**********"
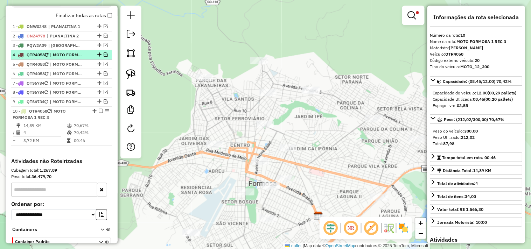
scroll to position [220, 0]
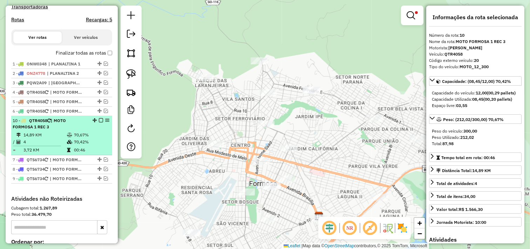
drag, startPoint x: 92, startPoint y: 154, endPoint x: 96, endPoint y: 124, distance: 30.4
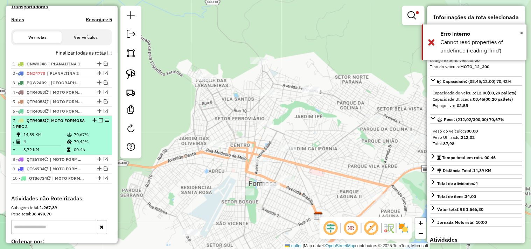
click at [99, 123] on em at bounding box center [101, 120] width 4 height 4
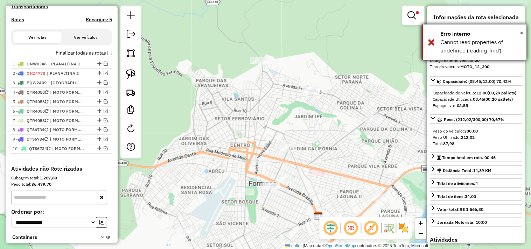
click at [432, 41] on div "× Erro interno Cannot read properties of undefined (reading 'find')" at bounding box center [474, 43] width 105 height 36
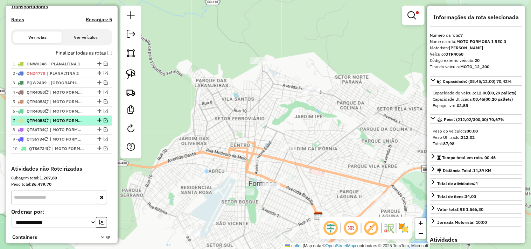
click at [65, 124] on span "| MOTO FORMOSA 1 REC 3" at bounding box center [66, 121] width 32 height 6
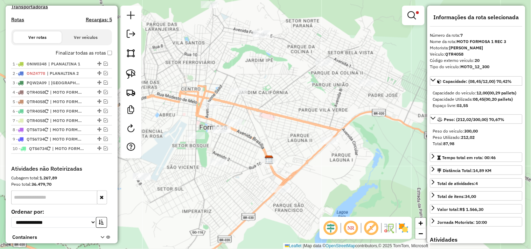
drag, startPoint x: 222, startPoint y: 133, endPoint x: 164, endPoint y: 99, distance: 68.0
click at [166, 100] on div "Limpar filtros Janela de atendimento Grade de atendimento Capacidade Transporta…" at bounding box center [265, 124] width 531 height 249
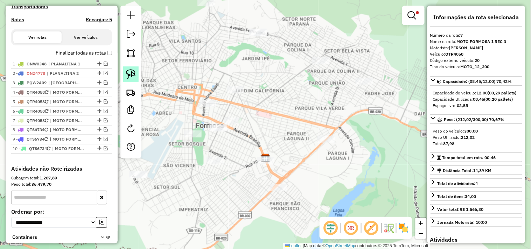
click at [130, 74] on img at bounding box center [131, 74] width 10 height 10
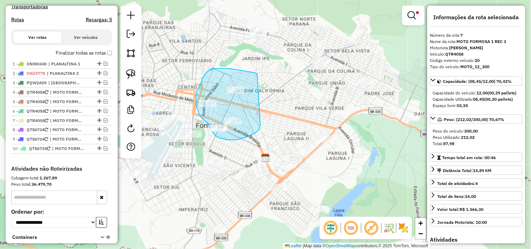
drag, startPoint x: 257, startPoint y: 74, endPoint x: 256, endPoint y: 119, distance: 44.9
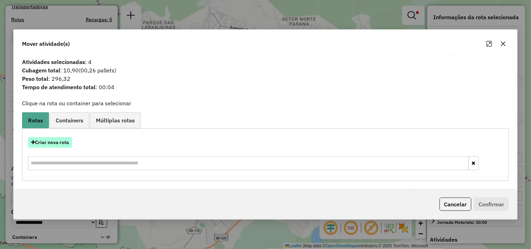
click at [68, 142] on button "Criar nova rota" at bounding box center [50, 142] width 44 height 11
select select "*******"
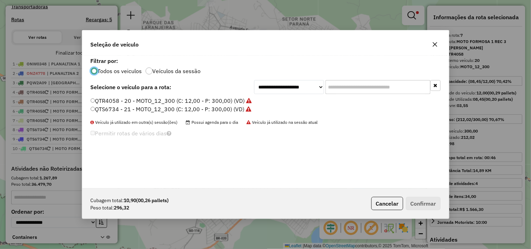
scroll to position [4, 2]
click at [230, 111] on label "QTS6734 - 21 - MOTO_12_300 (C: 12,00 - P: 300,00) (VD)" at bounding box center [171, 109] width 161 height 8
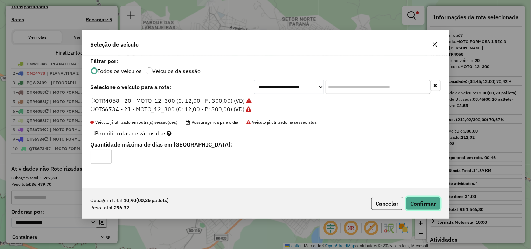
click at [435, 203] on button "Confirmar" at bounding box center [423, 203] width 35 height 13
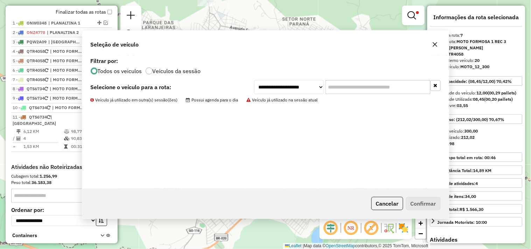
scroll to position [307, 0]
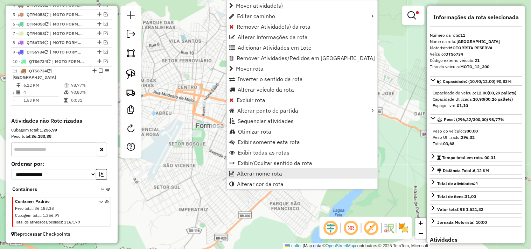
click at [244, 172] on span "Alterar nome rota" at bounding box center [259, 174] width 45 height 6
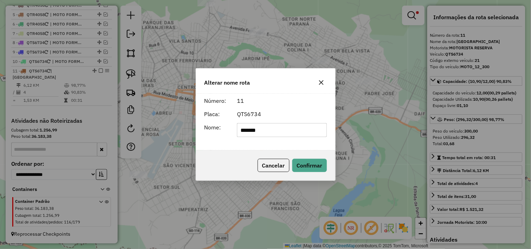
click at [254, 132] on input "*******" at bounding box center [282, 130] width 90 height 14
type input "**********"
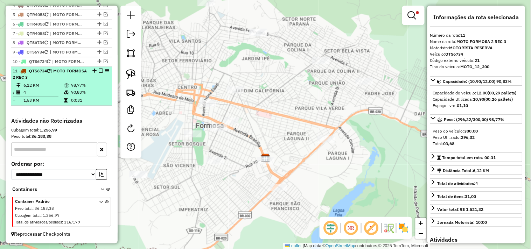
click at [99, 73] on em at bounding box center [101, 71] width 4 height 4
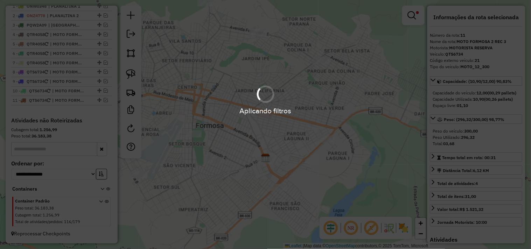
scroll to position [284, 0]
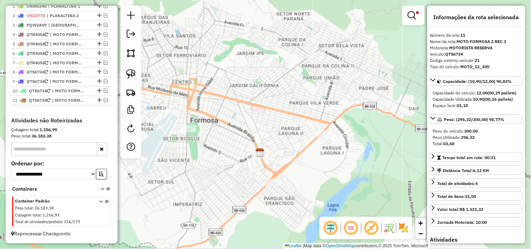
drag, startPoint x: 225, startPoint y: 89, endPoint x: 228, endPoint y: 75, distance: 13.9
click at [228, 75] on div "Limpar filtros Janela de atendimento Grade de atendimento Capacidade Transporta…" at bounding box center [265, 124] width 531 height 249
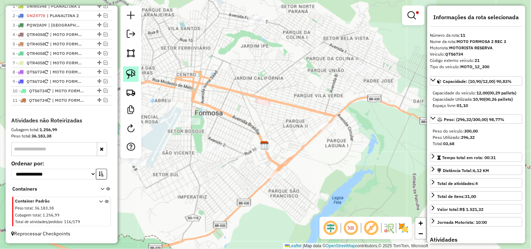
click at [128, 72] on img at bounding box center [131, 74] width 10 height 10
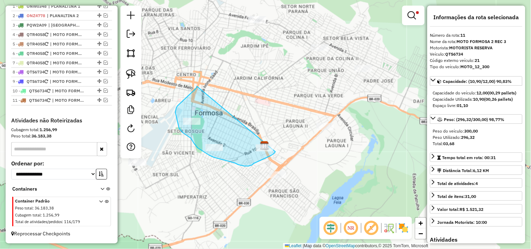
drag, startPoint x: 196, startPoint y: 89, endPoint x: 279, endPoint y: 133, distance: 94.1
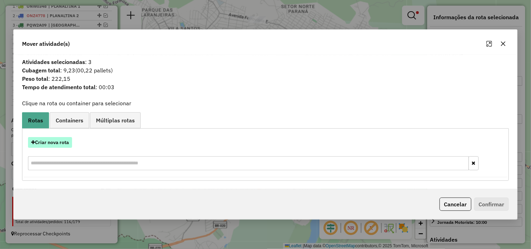
click at [65, 142] on button "Criar nova rota" at bounding box center [50, 142] width 44 height 11
select select "*******"
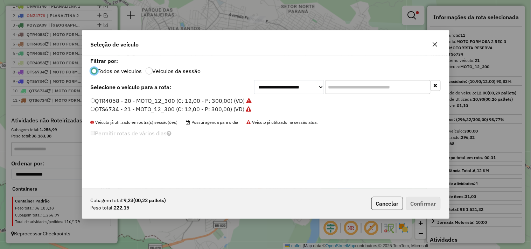
scroll to position [4, 2]
click at [174, 101] on label "QTR4058 - 20 - MOTO_12_300 (C: 12,00 - P: 300,00) (VD)" at bounding box center [171, 101] width 161 height 8
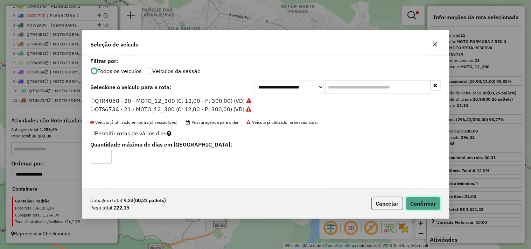
click at [415, 204] on button "Confirmar" at bounding box center [423, 203] width 35 height 13
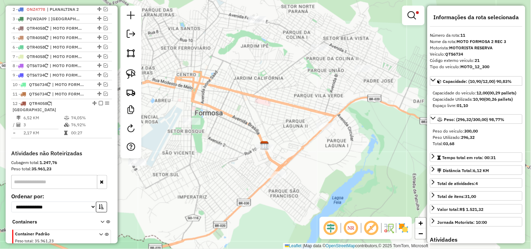
scroll to position [316, 0]
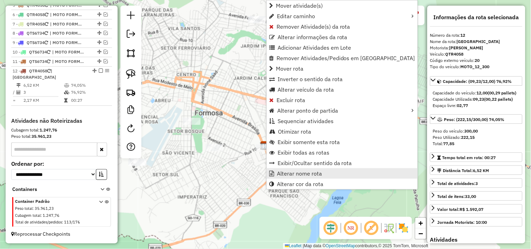
click at [305, 175] on span "Alterar nome rota" at bounding box center [299, 174] width 45 height 6
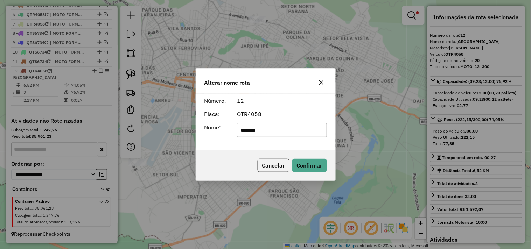
click at [302, 132] on input "*******" at bounding box center [282, 130] width 90 height 14
type input "**********"
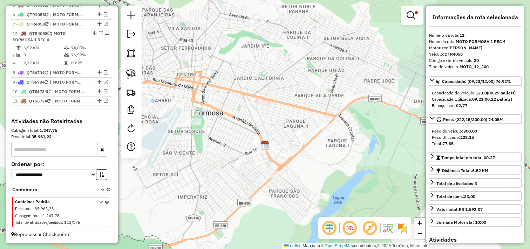
drag, startPoint x: 92, startPoint y: 76, endPoint x: 91, endPoint y: 37, distance: 38.5
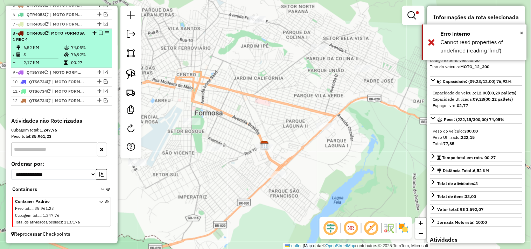
click at [100, 35] on em at bounding box center [101, 33] width 4 height 4
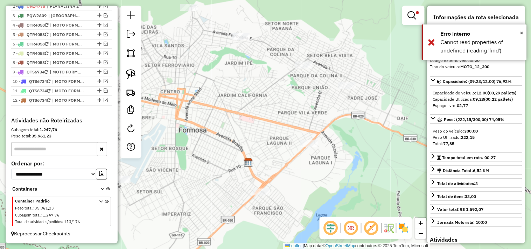
drag, startPoint x: 240, startPoint y: 59, endPoint x: 228, endPoint y: 73, distance: 18.2
click at [228, 73] on div "Limpar filtros Janela de atendimento Grade de atendimento Capacidade Transporta…" at bounding box center [265, 124] width 531 height 249
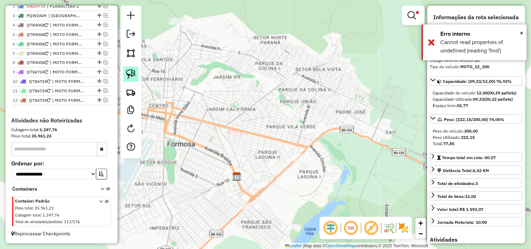
drag, startPoint x: 135, startPoint y: 72, endPoint x: 249, endPoint y: 49, distance: 116.1
click at [135, 72] on img at bounding box center [131, 74] width 10 height 10
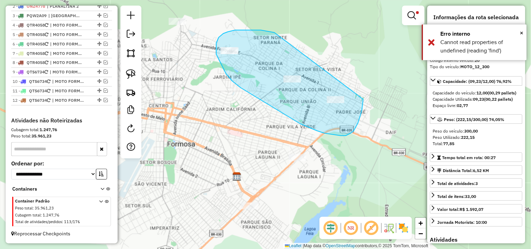
drag, startPoint x: 275, startPoint y: 33, endPoint x: 337, endPoint y: 67, distance: 71.5
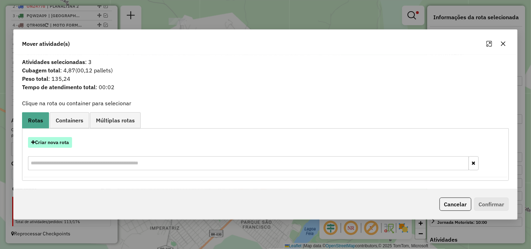
click at [50, 143] on button "Criar nova rota" at bounding box center [50, 142] width 44 height 11
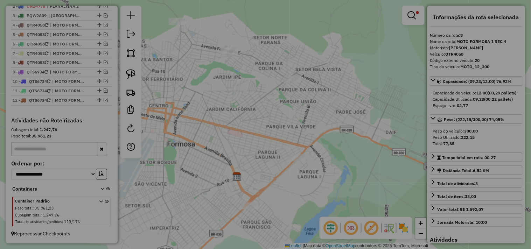
select select "*******"
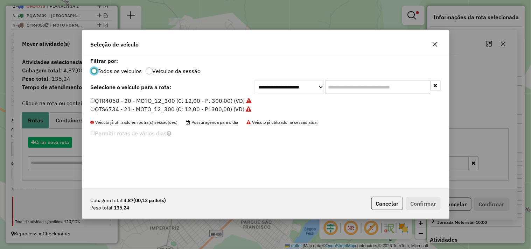
scroll to position [4, 2]
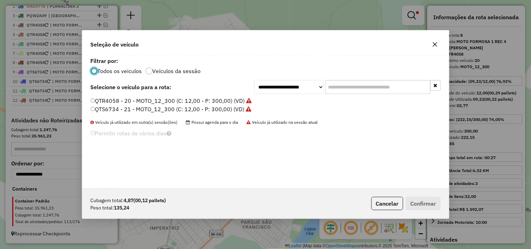
click at [227, 111] on label "QTS6734 - 21 - MOTO_12_300 (C: 12,00 - P: 300,00) (VD)" at bounding box center [171, 109] width 161 height 8
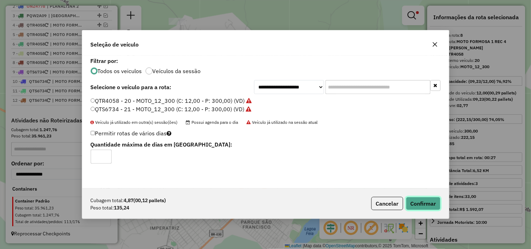
click at [419, 201] on button "Confirmar" at bounding box center [423, 203] width 35 height 13
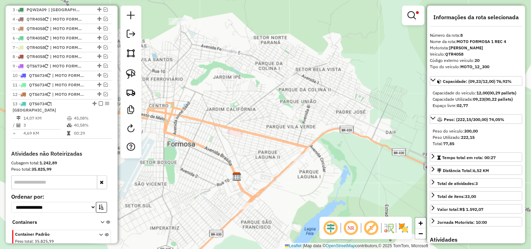
scroll to position [326, 0]
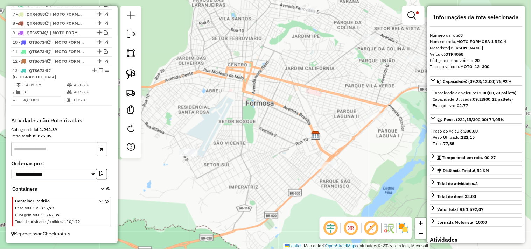
drag, startPoint x: 208, startPoint y: 147, endPoint x: 261, endPoint y: 129, distance: 56.1
click at [260, 131] on div "Limpar filtros Janela de atendimento Grade de atendimento Capacidade Transporta…" at bounding box center [265, 124] width 531 height 249
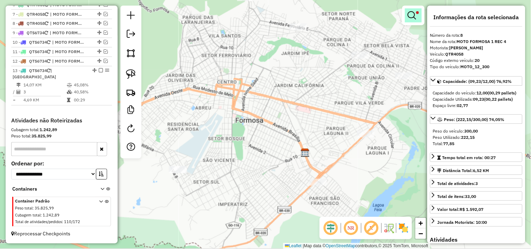
click at [412, 18] on em at bounding box center [412, 15] width 8 height 8
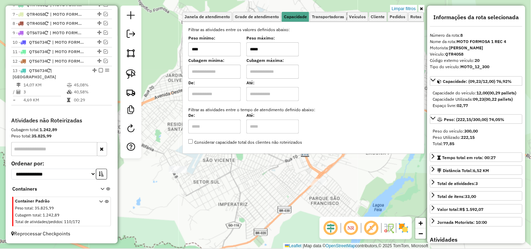
drag, startPoint x: 285, startPoint y: 46, endPoint x: 219, endPoint y: 47, distance: 65.9
click at [219, 47] on div "Peso mínimo: **** Peso máximo: *****" at bounding box center [303, 47] width 231 height 20
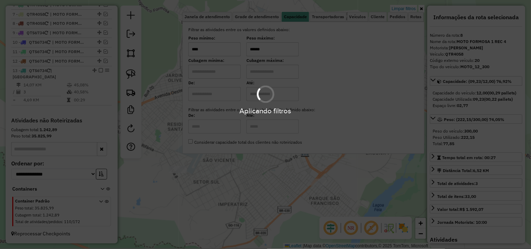
type input "******"
click at [264, 189] on hb-app "Aplicando filtros Pop-up bloqueado! Seu navegador bloqueou automáticamente a ab…" at bounding box center [265, 124] width 531 height 249
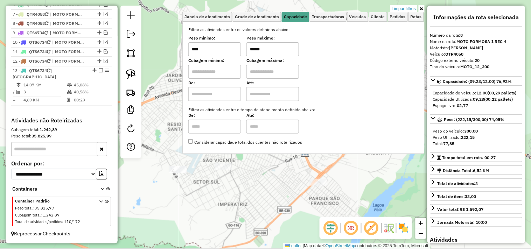
drag, startPoint x: 264, startPoint y: 189, endPoint x: 267, endPoint y: 186, distance: 4.2
click at [265, 188] on div "Limpar filtros Janela de atendimento Grade de atendimento Capacidade Transporta…" at bounding box center [265, 124] width 531 height 249
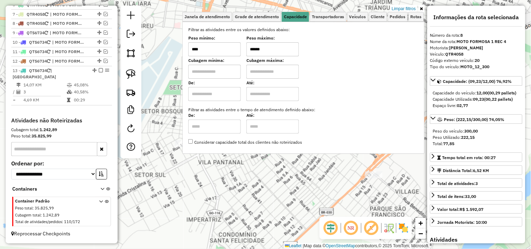
click at [267, 186] on div "Limpar filtros Janela de atendimento Grade de atendimento Capacidade Transporta…" at bounding box center [265, 124] width 531 height 249
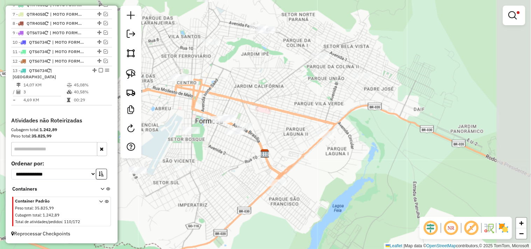
drag, startPoint x: 289, startPoint y: 93, endPoint x: 245, endPoint y: 98, distance: 44.5
click at [245, 98] on div "Limpar filtros Janela de atendimento Grade de atendimento Capacidade Transporta…" at bounding box center [265, 124] width 531 height 249
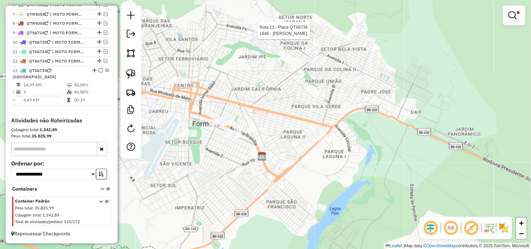
select select "*********"
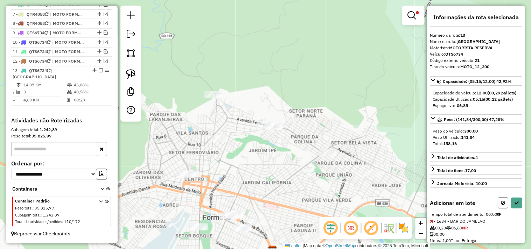
drag, startPoint x: 135, startPoint y: 71, endPoint x: 275, endPoint y: 95, distance: 142.1
click at [135, 71] on img at bounding box center [131, 74] width 10 height 10
drag, startPoint x: 287, startPoint y: 99, endPoint x: 301, endPoint y: 109, distance: 16.9
click at [518, 209] on button at bounding box center [517, 203] width 11 height 11
select select "*********"
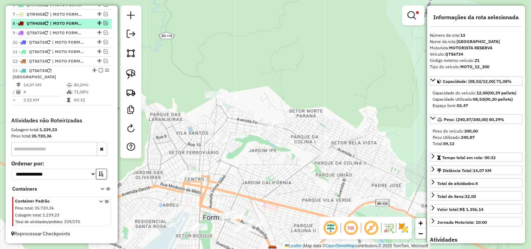
click at [68, 27] on span "| MOTO FORMOSA 1 REC 4" at bounding box center [66, 24] width 32 height 6
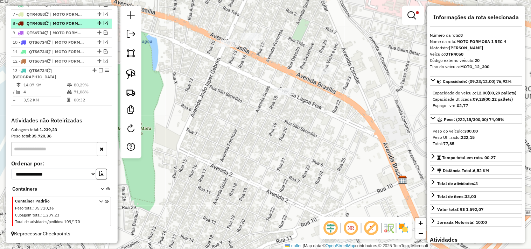
click at [104, 26] on em at bounding box center [106, 23] width 4 height 4
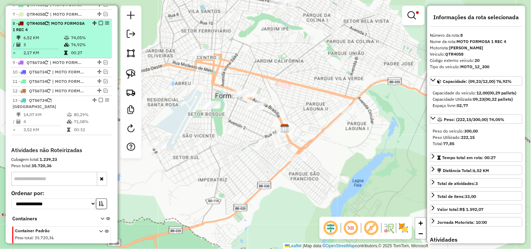
click at [99, 26] on em at bounding box center [101, 23] width 4 height 4
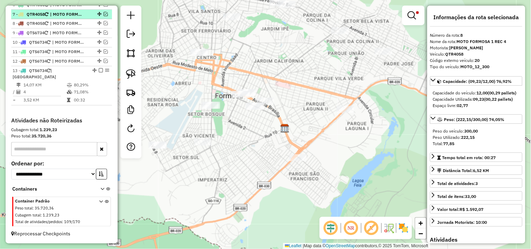
click at [79, 18] on span "| MOTO FORMOSA 1 REC 3" at bounding box center [66, 14] width 32 height 6
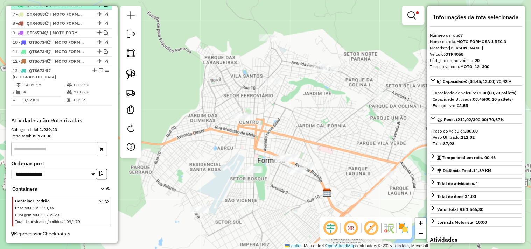
click at [81, 8] on span "| MOTO FORMOSA 1 REC 2" at bounding box center [66, 5] width 32 height 6
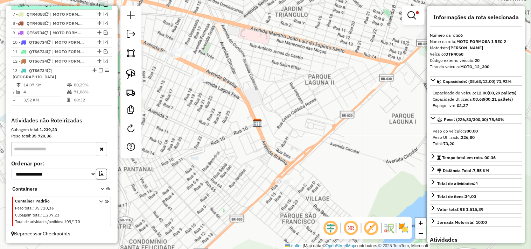
scroll to position [287, 0]
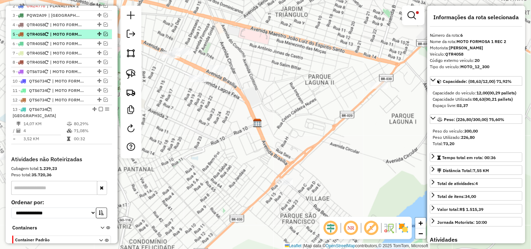
click at [75, 37] on span "| MOTO FORMOSA 1 REC 1" at bounding box center [66, 34] width 32 height 6
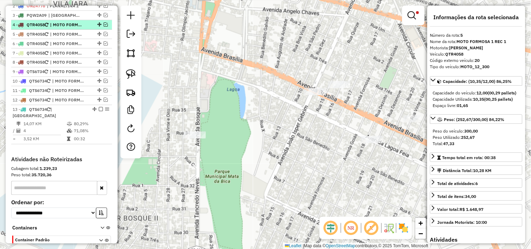
click at [76, 28] on span "| MOTO FORMOSA 1" at bounding box center [66, 25] width 32 height 6
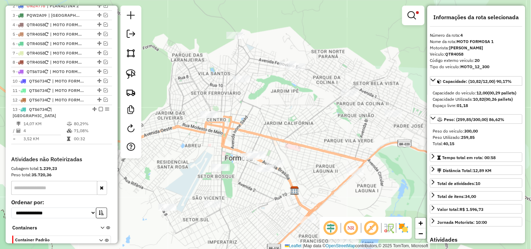
drag, startPoint x: 249, startPoint y: 115, endPoint x: 241, endPoint y: 76, distance: 40.1
click at [242, 76] on div "Limpar filtros Janela de atendimento Grade de atendimento Capacidade Transporta…" at bounding box center [265, 124] width 531 height 249
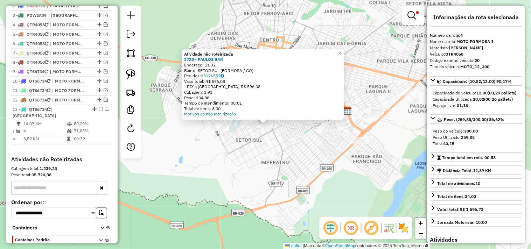
click at [238, 153] on div "Atividade não roteirizada 2728 - PAULOS BAR Endereço: 11 32 Bairro: SETOR SUL (…" at bounding box center [265, 124] width 531 height 249
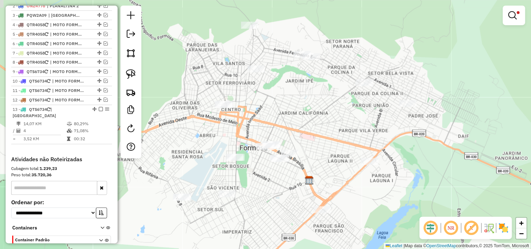
drag, startPoint x: 362, startPoint y: 73, endPoint x: 327, endPoint y: 138, distance: 73.8
click at [327, 138] on div "Limpar filtros Janela de atendimento Grade de atendimento Capacidade Transporta…" at bounding box center [265, 124] width 531 height 249
select select "*********"
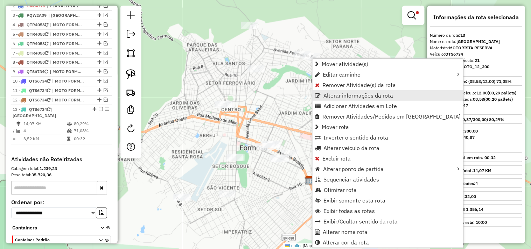
scroll to position [326, 0]
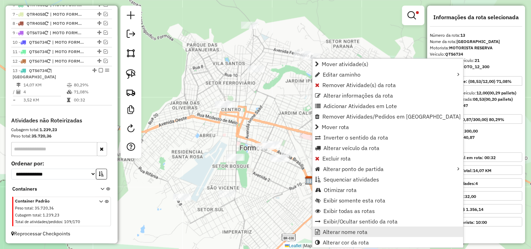
click at [349, 232] on span "Alterar nome rota" at bounding box center [345, 232] width 45 height 6
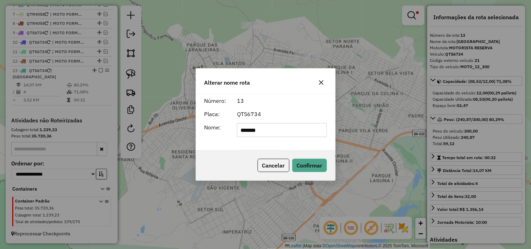
click at [315, 136] on input "*******" at bounding box center [282, 130] width 90 height 14
type input "**********"
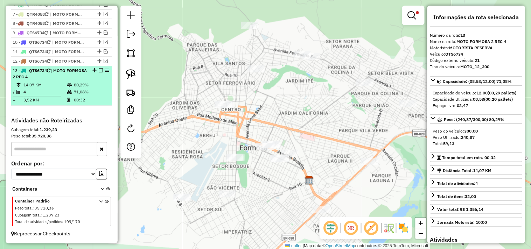
click at [96, 73] on div at bounding box center [98, 71] width 21 height 4
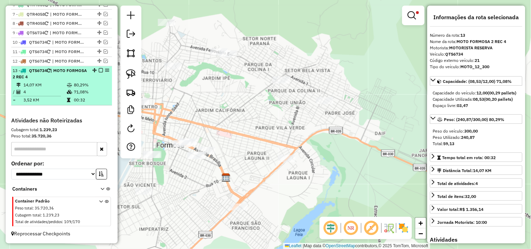
click at [100, 73] on em at bounding box center [101, 71] width 4 height 4
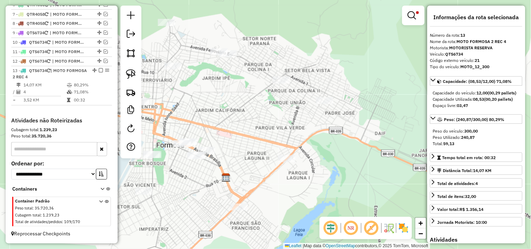
scroll to position [303, 0]
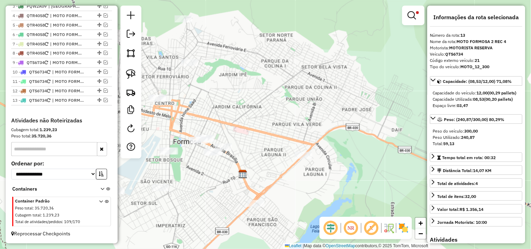
drag, startPoint x: 197, startPoint y: 104, endPoint x: 238, endPoint y: 83, distance: 46.4
click at [236, 83] on div "Limpar filtros Janela de atendimento Grade de atendimento Capacidade Transporta…" at bounding box center [265, 124] width 531 height 249
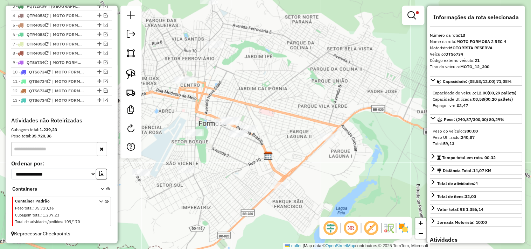
drag, startPoint x: 133, startPoint y: 71, endPoint x: 190, endPoint y: 90, distance: 59.6
click at [132, 71] on img at bounding box center [131, 74] width 10 height 10
drag, startPoint x: 239, startPoint y: 109, endPoint x: 240, endPoint y: 117, distance: 8.2
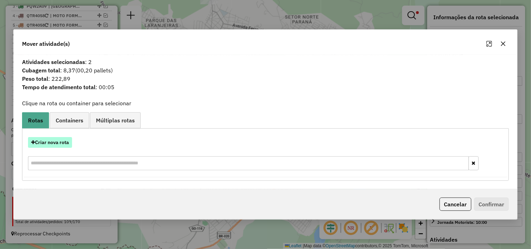
click at [64, 144] on button "Criar nova rota" at bounding box center [50, 142] width 44 height 11
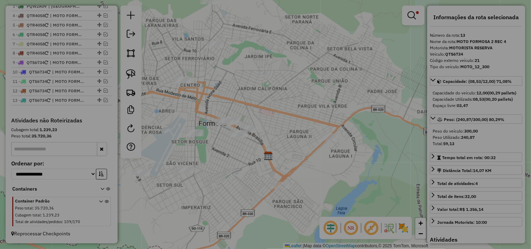
select select "*******"
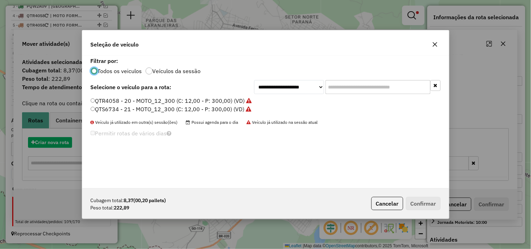
scroll to position [4, 2]
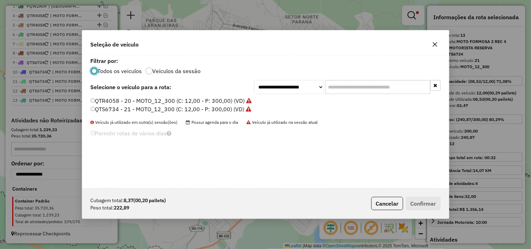
click at [203, 99] on label "QTR4058 - 20 - MOTO_12_300 (C: 12,00 - P: 300,00) (VD)" at bounding box center [171, 101] width 161 height 8
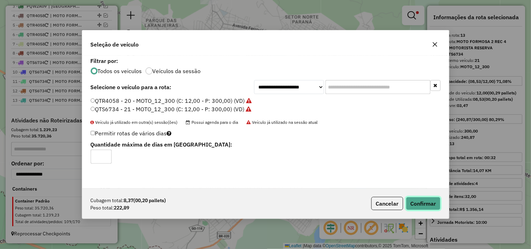
click at [429, 205] on button "Confirmar" at bounding box center [423, 203] width 35 height 13
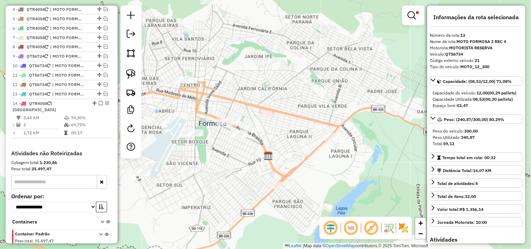
scroll to position [335, 0]
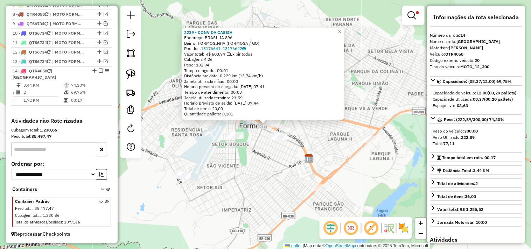
click at [231, 139] on div at bounding box center [235, 135] width 18 height 7
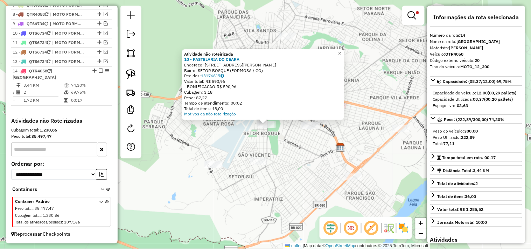
click at [292, 153] on div "Atividade não roteirizada 10 - PASTELARIA DO CEARA Endereço: [STREET_ADDRESS] B…" at bounding box center [265, 124] width 531 height 249
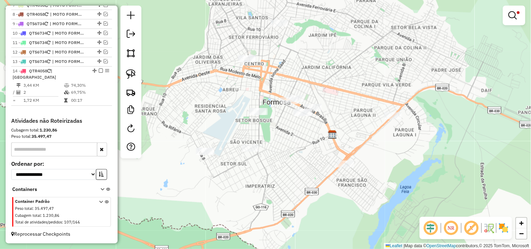
click at [278, 27] on div at bounding box center [280, 23] width 18 height 7
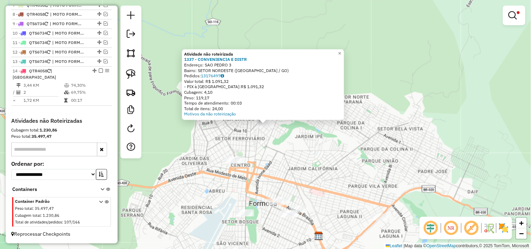
click at [324, 152] on div "Atividade não roteirizada 1337 - CONVENIENCIA E DISTR Endereço: SAO PEDRO 3 Bai…" at bounding box center [265, 124] width 531 height 249
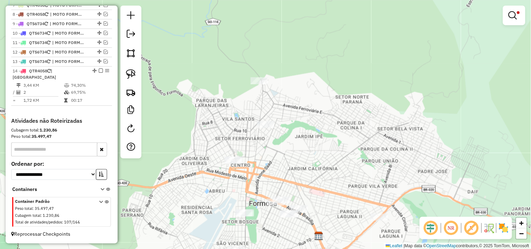
drag, startPoint x: 316, startPoint y: 166, endPoint x: 342, endPoint y: 96, distance: 74.4
click at [342, 97] on div "Limpar filtros Janela de atendimento Grade de atendimento Capacidade Transporta…" at bounding box center [265, 124] width 531 height 249
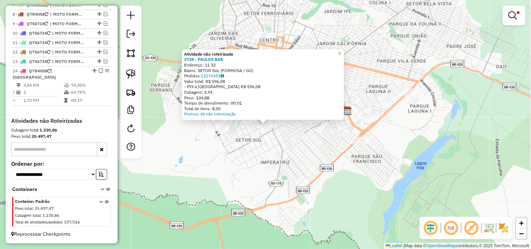
click at [284, 166] on div "Atividade não roteirizada 2728 - PAULOS BAR Endereço: 11 32 Bairro: SETOR SUL (…" at bounding box center [265, 124] width 531 height 249
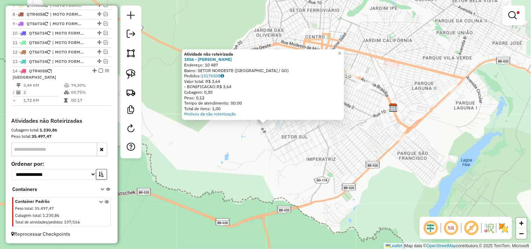
click at [275, 150] on div "Atividade não roteirizada 1856 - [PERSON_NAME]: 10 487 Bairro: SETOR NORDESTE (…" at bounding box center [265, 124] width 531 height 249
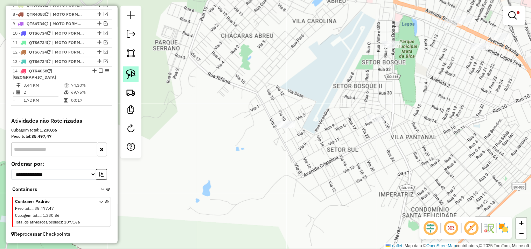
drag, startPoint x: 135, startPoint y: 76, endPoint x: 144, endPoint y: 77, distance: 9.5
click at [136, 76] on img at bounding box center [131, 74] width 10 height 10
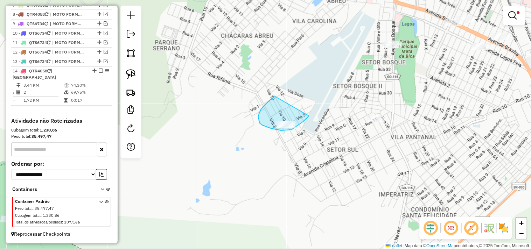
drag, startPoint x: 274, startPoint y: 96, endPoint x: 309, endPoint y: 115, distance: 39.5
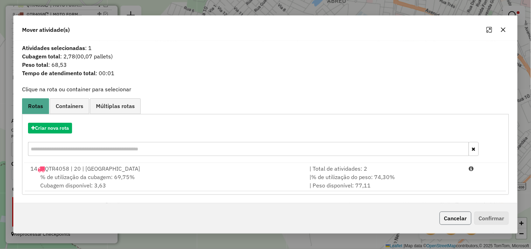
click at [453, 214] on button "Cancelar" at bounding box center [456, 218] width 32 height 13
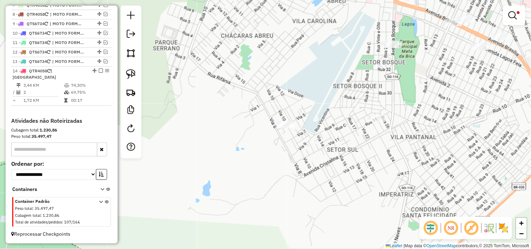
click at [385, 187] on div "Limpar filtros Janela de atendimento Grade de atendimento Capacidade Transporta…" at bounding box center [265, 124] width 531 height 249
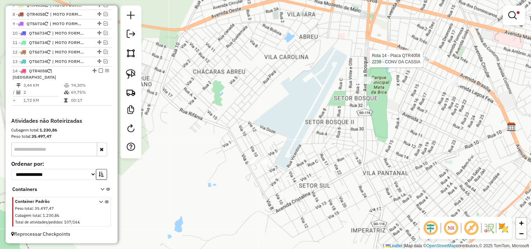
select select "*********"
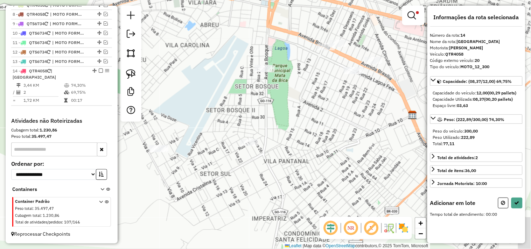
drag, startPoint x: 255, startPoint y: 184, endPoint x: 317, endPoint y: 101, distance: 103.8
click at [317, 103] on div "Limpar filtros Janela de atendimento Grade de atendimento Capacidade Transporta…" at bounding box center [265, 124] width 531 height 249
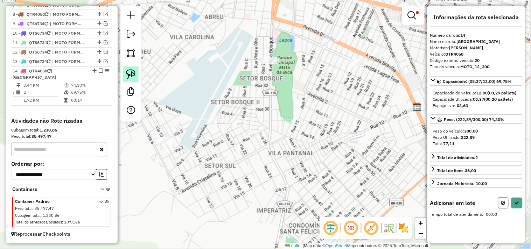
click at [137, 74] on link at bounding box center [130, 74] width 15 height 15
drag, startPoint x: 172, startPoint y: 120, endPoint x: 199, endPoint y: 129, distance: 27.8
click at [518, 209] on button at bounding box center [517, 203] width 11 height 11
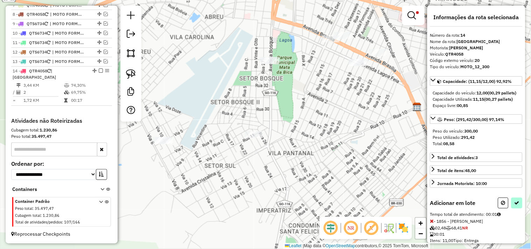
select select "*********"
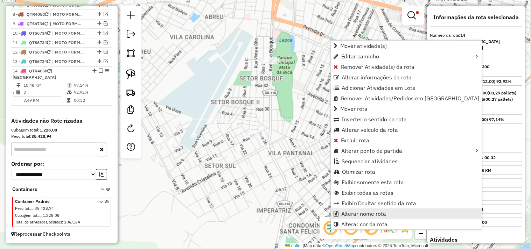
click at [352, 214] on span "Alterar nome rota" at bounding box center [364, 214] width 45 height 6
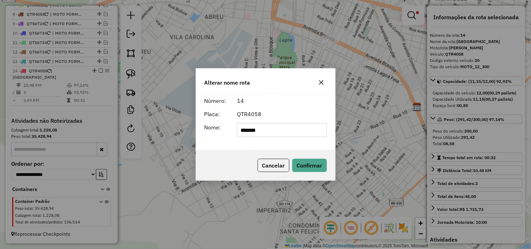
click at [313, 128] on input "*******" at bounding box center [282, 130] width 90 height 14
type input "**********"
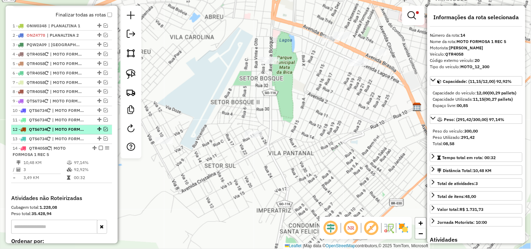
scroll to position [257, 0]
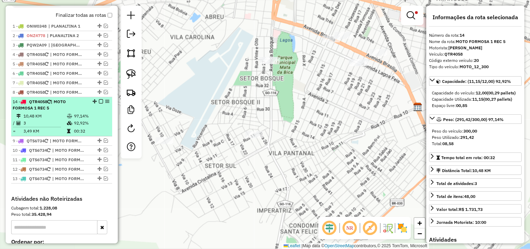
drag, startPoint x: 93, startPoint y: 156, endPoint x: 90, endPoint y: 105, distance: 50.5
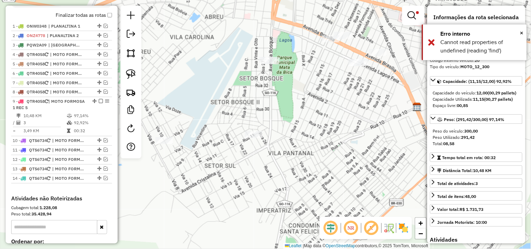
click at [99, 104] on em at bounding box center [101, 101] width 4 height 4
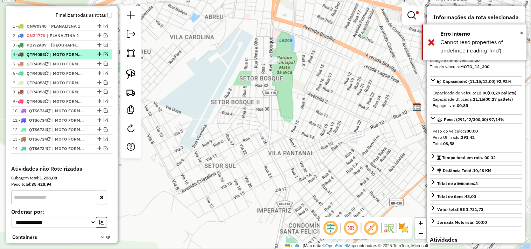
click at [55, 58] on span "| MOTO FORMOSA 1" at bounding box center [66, 54] width 32 height 6
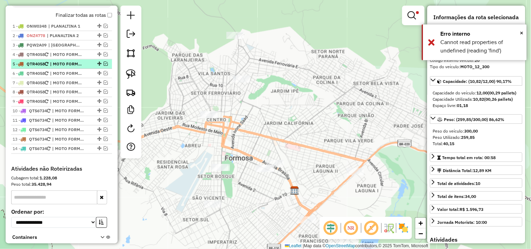
click at [62, 67] on span "| MOTO FORMOSA 1 REC 1" at bounding box center [66, 64] width 32 height 6
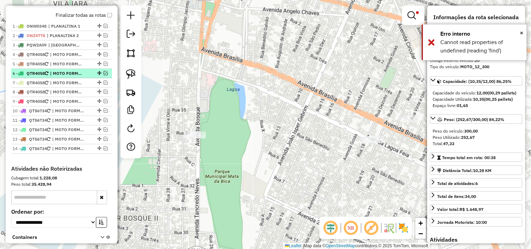
click at [64, 77] on span "| MOTO FORMOSA 1 REC 2" at bounding box center [66, 73] width 32 height 6
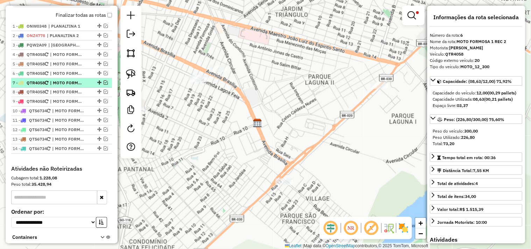
click at [65, 86] on span "| MOTO FORMOSA 1 REC 3" at bounding box center [66, 83] width 32 height 6
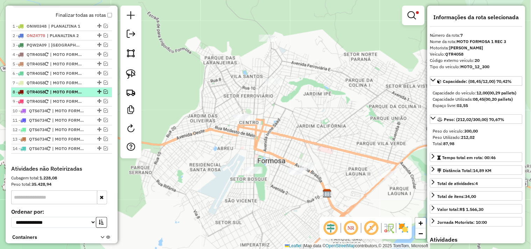
click at [66, 96] on span "| MOTO FORMOSA 1 REC 4" at bounding box center [66, 92] width 32 height 6
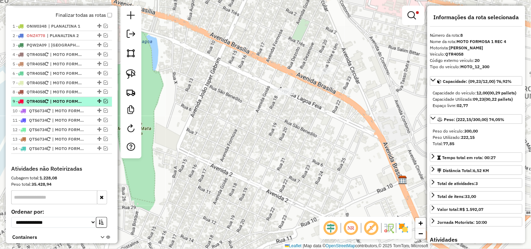
click at [65, 105] on span "| MOTO FORMOSA 1 REC 5" at bounding box center [66, 102] width 32 height 6
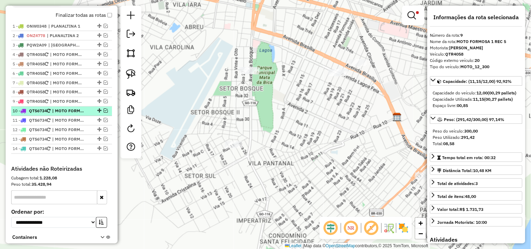
click at [65, 115] on span "| MOTO FORMOSA 2" at bounding box center [68, 111] width 32 height 6
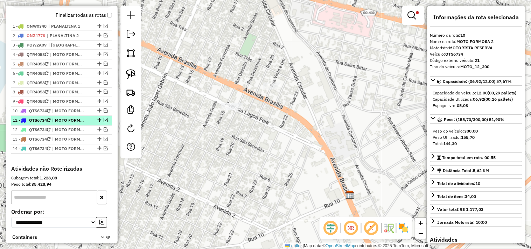
click at [64, 124] on span "| MOTO FORMOSA 2 REC 1" at bounding box center [68, 121] width 32 height 6
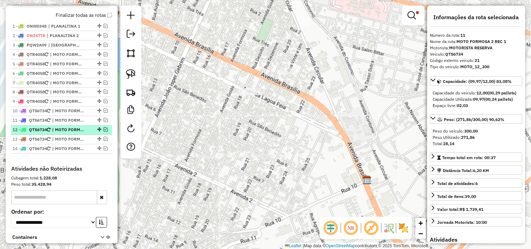
click at [62, 133] on span "| MOTO FORMOSA 2 REC 2" at bounding box center [68, 130] width 32 height 6
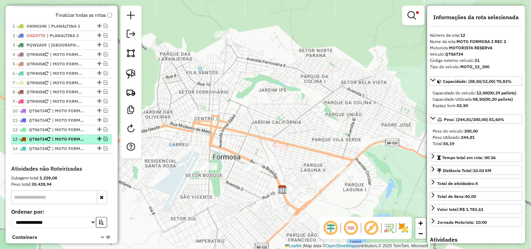
click at [67, 143] on span "| MOTO FORMOSA 2 REC 3" at bounding box center [68, 140] width 32 height 6
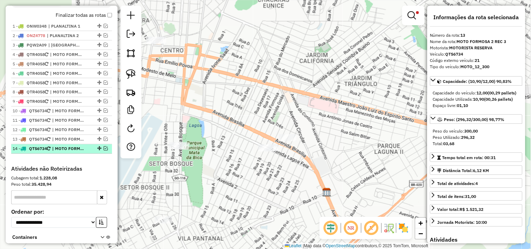
click at [67, 152] on span "| MOTO FORMOSA 2 REC 4" at bounding box center [68, 149] width 32 height 6
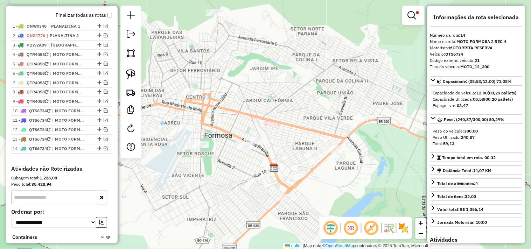
drag, startPoint x: 207, startPoint y: 114, endPoint x: 246, endPoint y: 103, distance: 39.5
click at [245, 104] on div "Limpar filtros Janela de atendimento Grade de atendimento Capacidade Transporta…" at bounding box center [265, 124] width 531 height 249
click at [131, 71] on img at bounding box center [131, 74] width 10 height 10
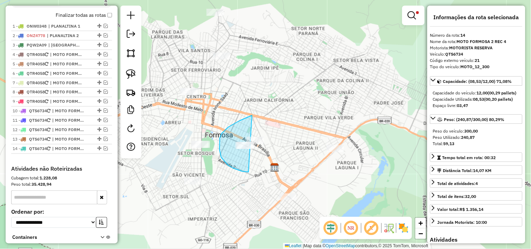
drag, startPoint x: 252, startPoint y: 116, endPoint x: 269, endPoint y: 119, distance: 16.9
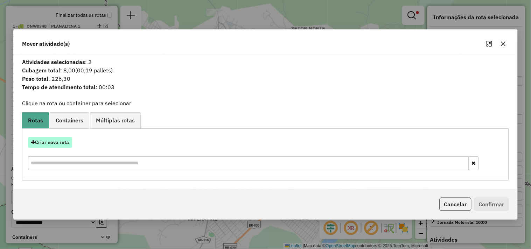
click at [62, 142] on button "Criar nova rota" at bounding box center [50, 142] width 44 height 11
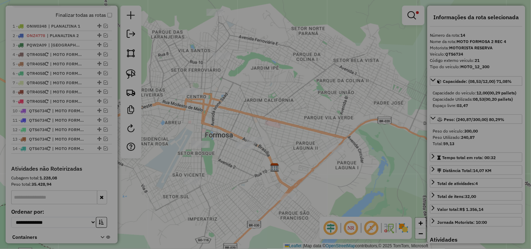
select select "*******"
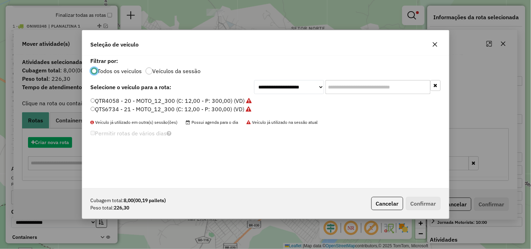
scroll to position [4, 2]
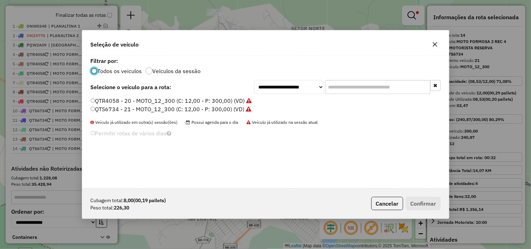
click at [211, 107] on label "QTS6734 - 21 - MOTO_12_300 (C: 12,00 - P: 300,00) (VD)" at bounding box center [171, 109] width 161 height 8
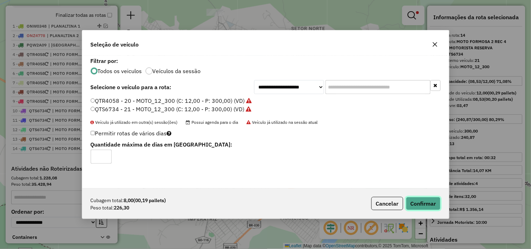
click at [430, 208] on button "Confirmar" at bounding box center [423, 203] width 35 height 13
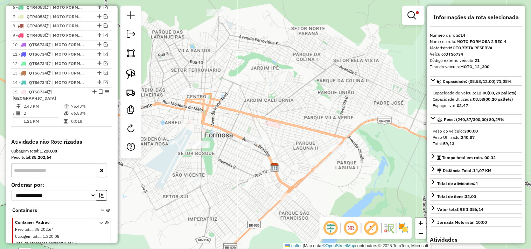
scroll to position [345, 0]
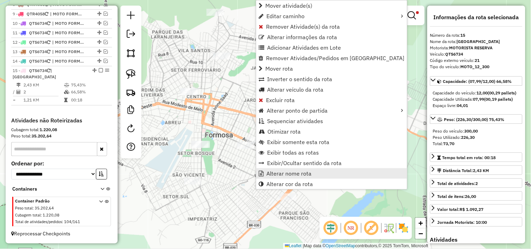
click at [281, 173] on span "Alterar nome rota" at bounding box center [289, 174] width 45 height 6
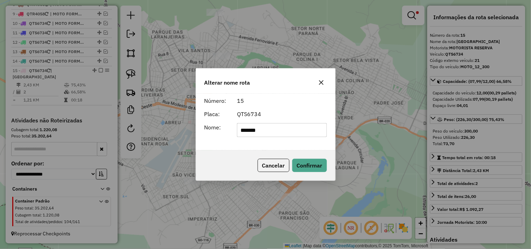
click at [284, 129] on input "*******" at bounding box center [282, 130] width 90 height 14
type input "**********"
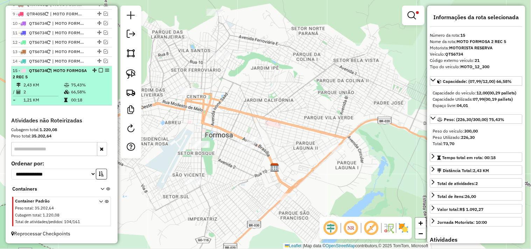
click at [100, 73] on em at bounding box center [101, 71] width 4 height 4
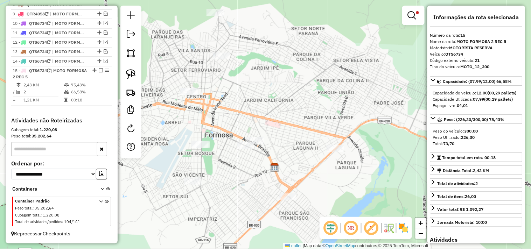
scroll to position [321, 0]
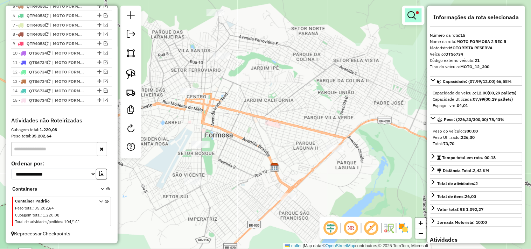
click at [414, 16] on em at bounding box center [412, 15] width 8 height 8
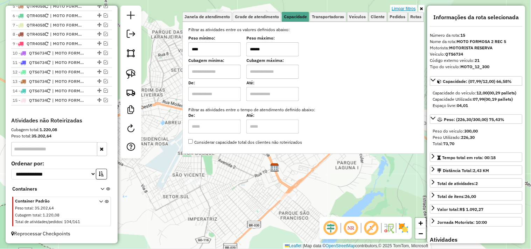
click at [392, 8] on link "Limpar filtros" at bounding box center [404, 9] width 27 height 8
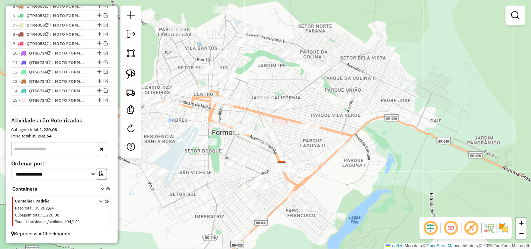
drag, startPoint x: 361, startPoint y: 121, endPoint x: 376, endPoint y: 117, distance: 15.0
click at [376, 118] on div "Janela de atendimento Grade de atendimento Capacidade Transportadoras Veículos …" at bounding box center [265, 124] width 531 height 249
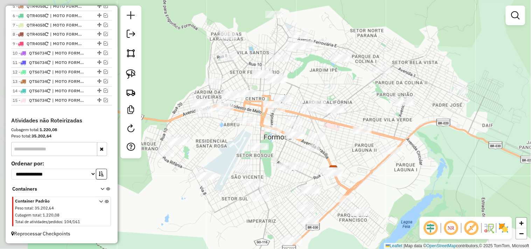
drag, startPoint x: 356, startPoint y: 116, endPoint x: 372, endPoint y: 110, distance: 17.4
click at [375, 114] on div "Janela de atendimento Grade de atendimento Capacidade Transportadoras Veículos …" at bounding box center [265, 124] width 531 height 249
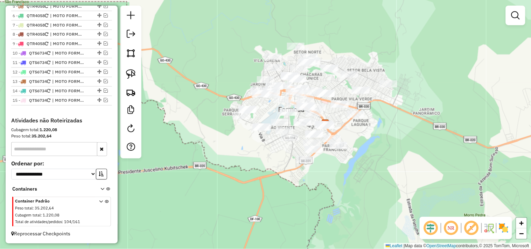
drag, startPoint x: 443, startPoint y: 135, endPoint x: 414, endPoint y: 121, distance: 32.1
click at [414, 121] on div "Janela de atendimento Grade de atendimento Capacidade Transportadoras Veículos …" at bounding box center [265, 124] width 531 height 249
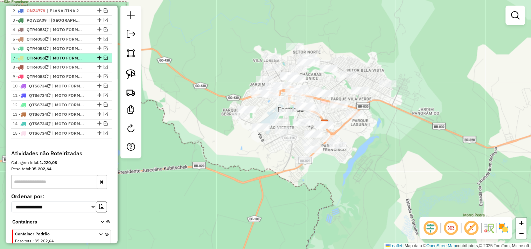
scroll to position [243, 0]
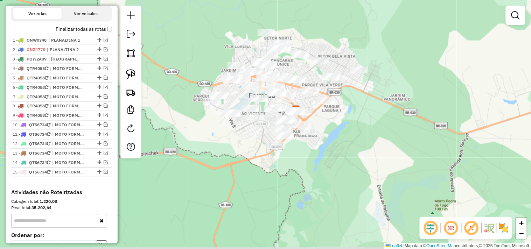
drag, startPoint x: 400, startPoint y: 131, endPoint x: 369, endPoint y: 117, distance: 33.4
click at [369, 117] on div "Janela de atendimento Grade de atendimento Capacidade Transportadoras Veículos …" at bounding box center [265, 124] width 531 height 249
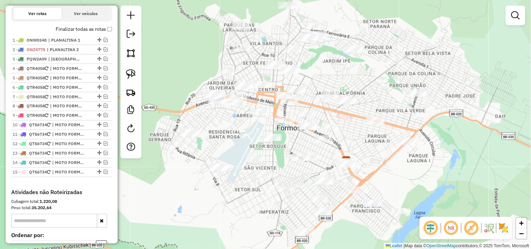
drag, startPoint x: 325, startPoint y: 104, endPoint x: 340, endPoint y: 116, distance: 18.7
click at [408, 152] on div "Janela de atendimento Grade de atendimento Capacidade Transportadoras Veículos …" at bounding box center [265, 124] width 531 height 249
click at [137, 68] on link at bounding box center [130, 74] width 15 height 15
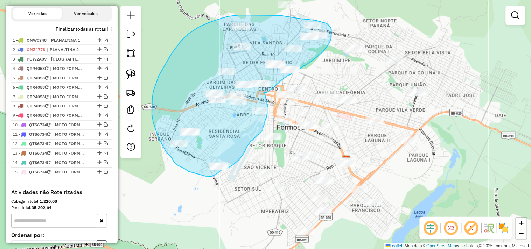
drag, startPoint x: 265, startPoint y: 93, endPoint x: 269, endPoint y: 104, distance: 11.5
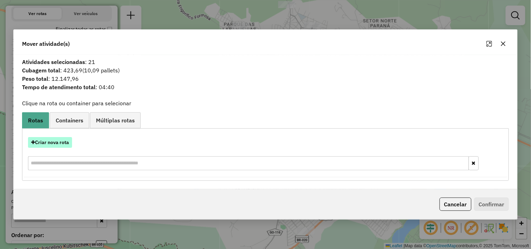
click at [68, 143] on button "Criar nova rota" at bounding box center [50, 142] width 44 height 11
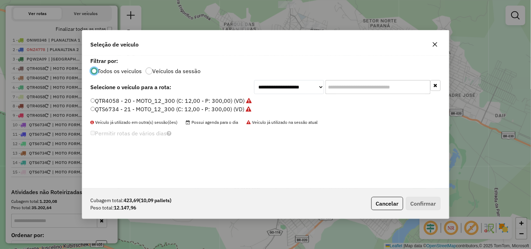
scroll to position [4, 2]
drag, startPoint x: 264, startPoint y: 85, endPoint x: 263, endPoint y: 90, distance: 4.3
click at [264, 85] on select "**********" at bounding box center [289, 87] width 70 height 14
select select "*******"
click at [254, 80] on select "**********" at bounding box center [289, 87] width 70 height 14
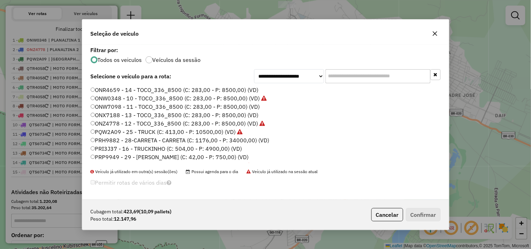
click at [198, 113] on label "ONX7188 - 13 - TOCO_336_8500 (C: 283,00 - P: 8500,00) (VD)" at bounding box center [175, 115] width 168 height 8
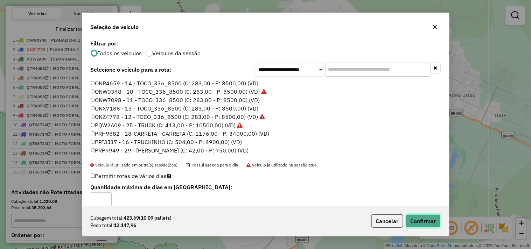
click at [435, 222] on button "Confirmar" at bounding box center [423, 221] width 35 height 13
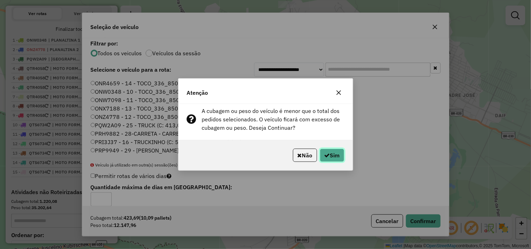
click at [338, 155] on button "Sim" at bounding box center [332, 155] width 25 height 13
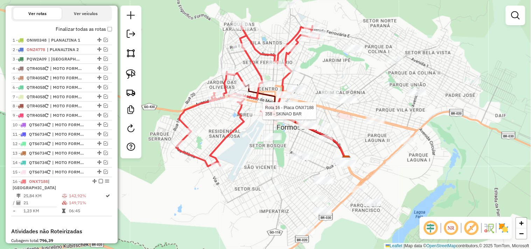
select select "*********"
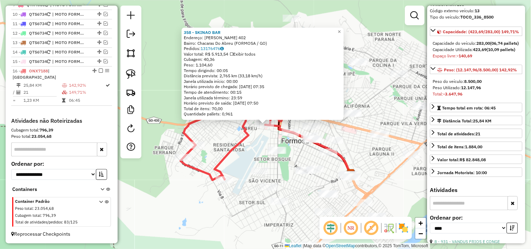
scroll to position [156, 0]
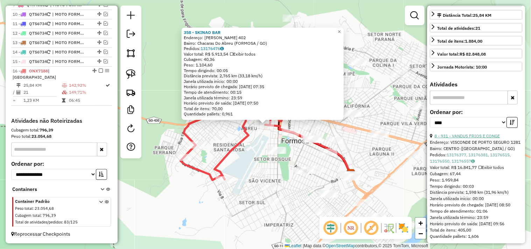
click at [487, 139] on link "8 - 931 - VANDUS FRIOS E CONGE" at bounding box center [468, 135] width 66 height 5
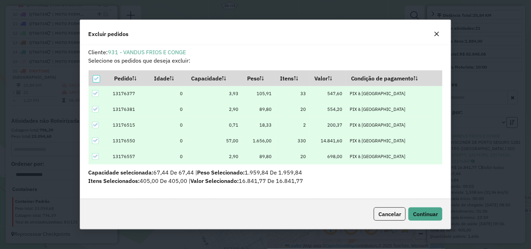
scroll to position [4, 2]
click at [432, 209] on button "Continuar" at bounding box center [426, 214] width 34 height 13
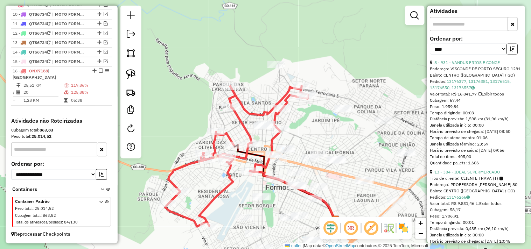
scroll to position [272, 0]
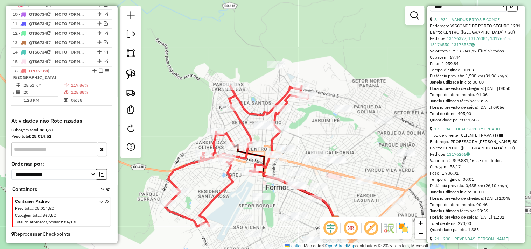
click at [483, 132] on link "13 - 384 - IDEAL SUPERMERCADO" at bounding box center [468, 129] width 66 height 5
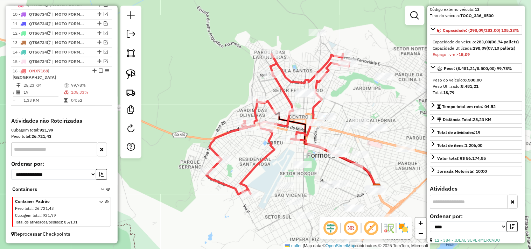
scroll to position [39, 0]
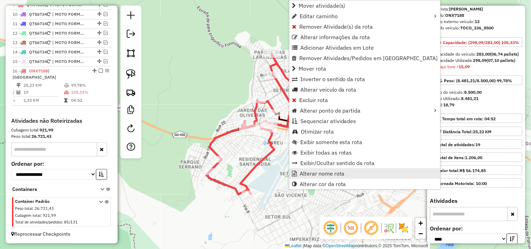
click at [307, 174] on span "Alterar nome rota" at bounding box center [322, 174] width 45 height 6
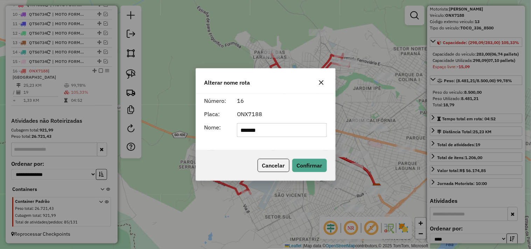
click at [305, 132] on input "*******" at bounding box center [282, 130] width 90 height 14
type input "*********"
click at [323, 165] on button "Confirmar" at bounding box center [310, 165] width 35 height 13
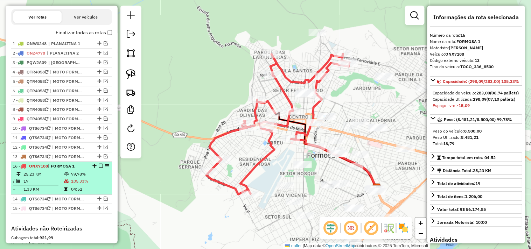
scroll to position [238, 0]
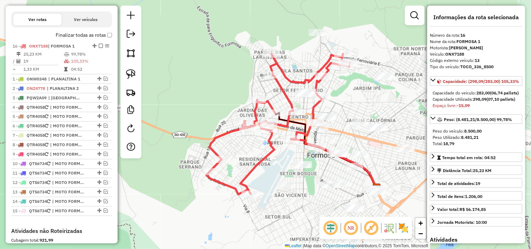
drag, startPoint x: 92, startPoint y: 76, endPoint x: 95, endPoint y: 50, distance: 26.4
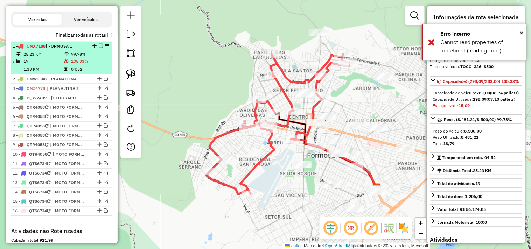
click at [99, 48] on em at bounding box center [101, 46] width 4 height 4
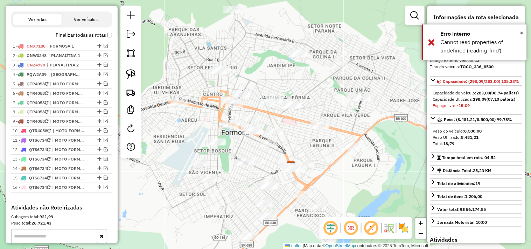
drag, startPoint x: 239, startPoint y: 96, endPoint x: 153, endPoint y: 74, distance: 88.8
click at [153, 74] on div "Janela de atendimento Grade de atendimento Capacidade Transportadoras Veículos …" at bounding box center [265, 124] width 531 height 249
click at [104, 76] on em at bounding box center [106, 74] width 4 height 4
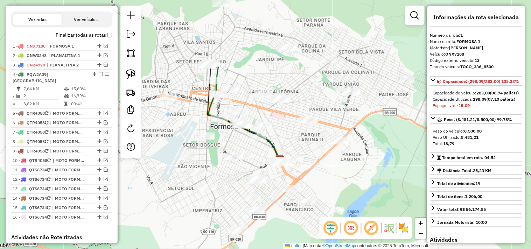
drag, startPoint x: 208, startPoint y: 104, endPoint x: 188, endPoint y: 90, distance: 24.4
click at [189, 90] on div "Janela de atendimento Grade de atendimento Capacidade Transportadoras Veículos …" at bounding box center [265, 124] width 531 height 249
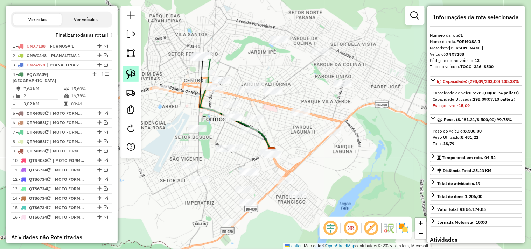
click at [136, 74] on img at bounding box center [131, 74] width 10 height 10
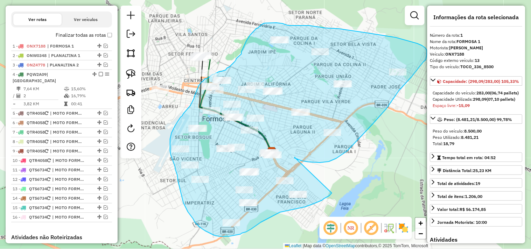
drag, startPoint x: 302, startPoint y: 161, endPoint x: 326, endPoint y: 169, distance: 25.7
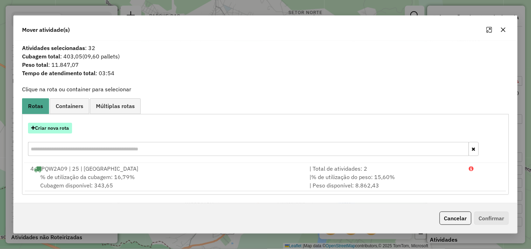
click at [60, 131] on button "Criar nova rota" at bounding box center [50, 128] width 44 height 11
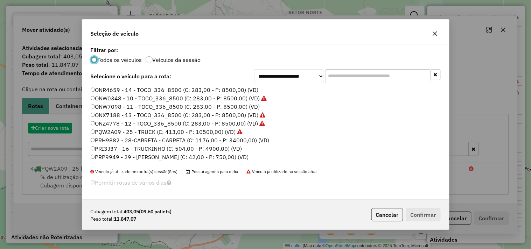
scroll to position [4, 2]
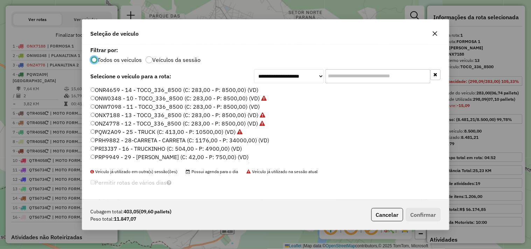
click at [198, 105] on label "ONW7098 - 11 - TOCO_336_8500 (C: 283,00 - P: 8500,00) (VD)" at bounding box center [176, 107] width 170 height 8
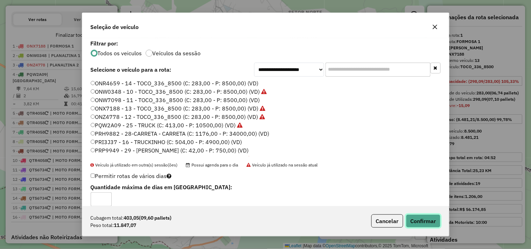
click at [429, 220] on button "Confirmar" at bounding box center [423, 221] width 35 height 13
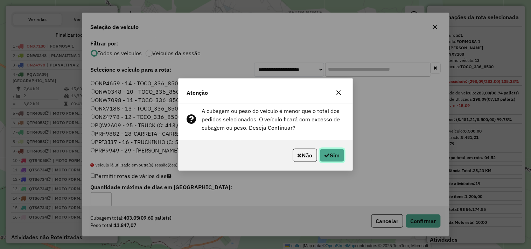
click at [325, 153] on icon "button" at bounding box center [328, 156] width 6 height 6
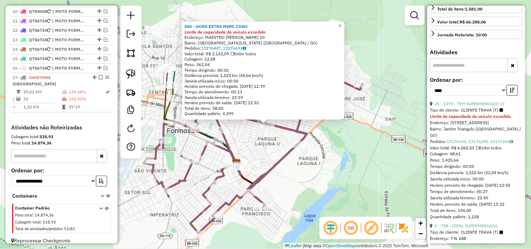
scroll to position [194, 0]
click at [481, 106] on link "25 - 1379 - TEM SUPERMERCADO IV" at bounding box center [470, 103] width 70 height 5
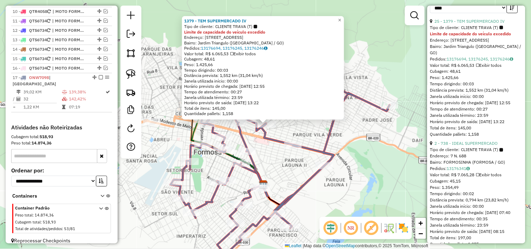
scroll to position [233, 0]
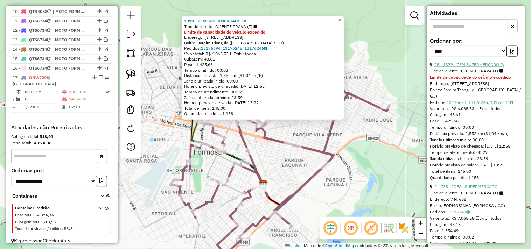
click at [483, 67] on link "25 - 1379 - TEM SUPERMERCADO IV" at bounding box center [470, 64] width 70 height 5
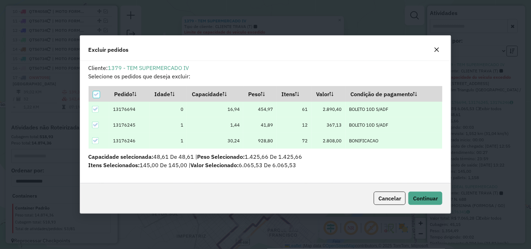
scroll to position [0, 0]
click at [420, 200] on span "Continuar" at bounding box center [425, 198] width 25 height 7
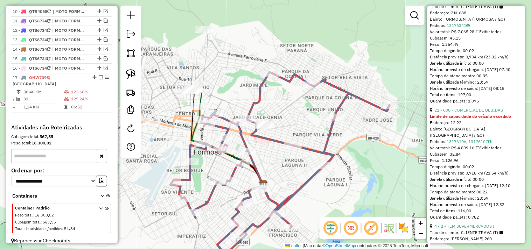
scroll to position [428, 0]
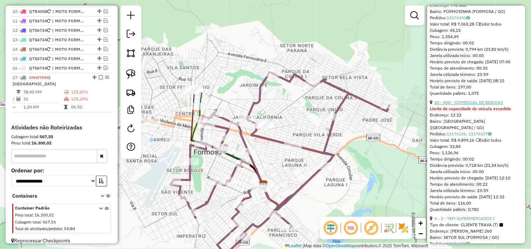
click at [476, 105] on link "22 - 808 - COMERCIAL DE BEBIDAS" at bounding box center [469, 102] width 69 height 5
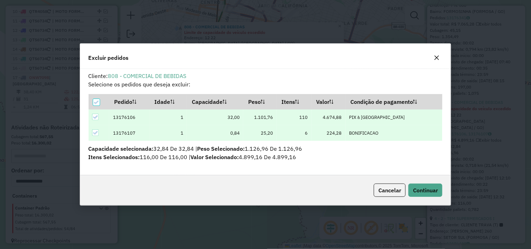
scroll to position [0, 0]
click at [422, 192] on span "Continuar" at bounding box center [425, 190] width 25 height 7
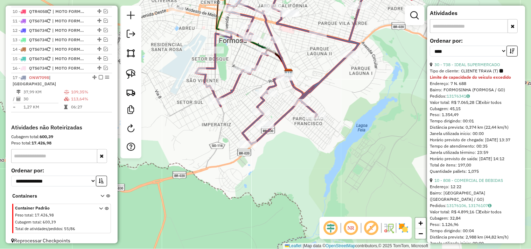
scroll to position [78, 0]
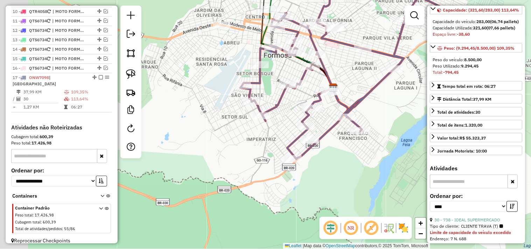
drag, startPoint x: 378, startPoint y: 69, endPoint x: 422, endPoint y: 85, distance: 47.5
click at [422, 84] on div "Janela de atendimento Grade de atendimento Capacidade Transportadoras Veículos …" at bounding box center [265, 124] width 531 height 249
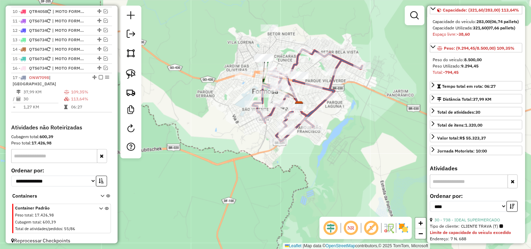
drag, startPoint x: 228, startPoint y: 105, endPoint x: 223, endPoint y: 107, distance: 5.2
click at [223, 107] on div "Janela de atendimento Grade de atendimento Capacidade Transportadoras Veículos …" at bounding box center [265, 124] width 531 height 249
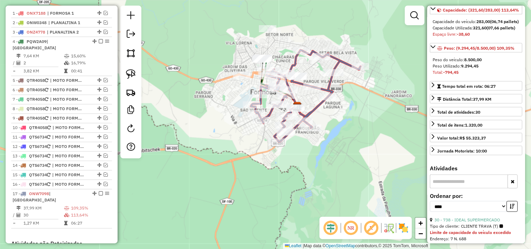
scroll to position [232, 0]
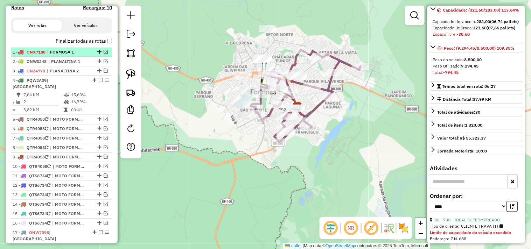
click at [105, 58] on ul "1 - ONX7188 | FORMOSA 1 2 - ONW0348 | PLANALTINA 1 3 - ONZ4778 | PLANALTINA 2 4…" at bounding box center [61, 158] width 101 height 220
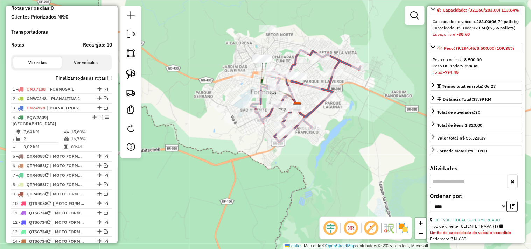
scroll to position [193, 0]
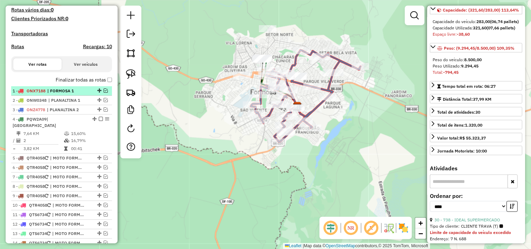
click at [101, 93] on div at bounding box center [98, 91] width 21 height 4
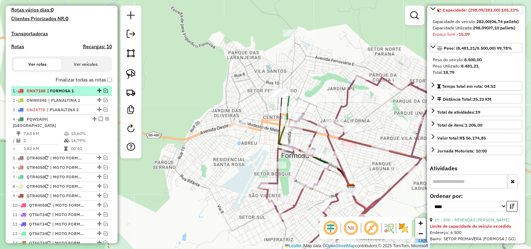
click at [105, 93] on em at bounding box center [106, 91] width 4 height 4
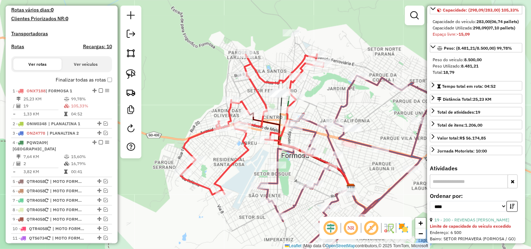
drag, startPoint x: 214, startPoint y: 101, endPoint x: 155, endPoint y: 80, distance: 62.6
click at [157, 81] on div "Janela de atendimento Grade de atendimento Capacidade Transportadoras Veículos …" at bounding box center [265, 124] width 531 height 249
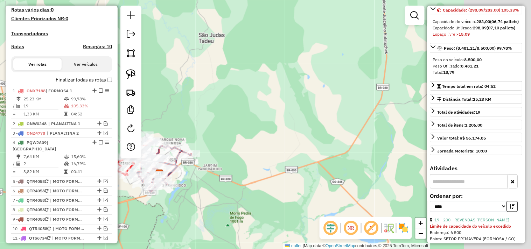
drag, startPoint x: 361, startPoint y: 137, endPoint x: 227, endPoint y: 172, distance: 138.7
click at [228, 177] on div "Janela de atendimento Grade de atendimento Capacidade Transportadoras Veículos …" at bounding box center [265, 124] width 531 height 249
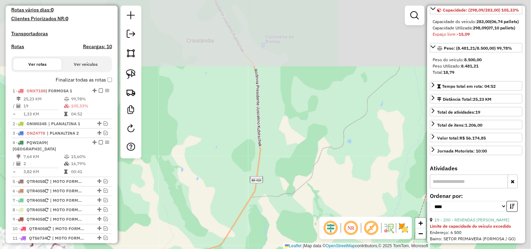
drag, startPoint x: 335, startPoint y: 93, endPoint x: 279, endPoint y: 120, distance: 61.9
click at [253, 190] on div "Janela de atendimento Grade de atendimento Capacidade Transportadoras Veículos …" at bounding box center [265, 124] width 531 height 249
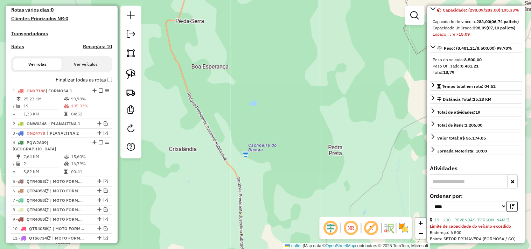
drag, startPoint x: 258, startPoint y: 134, endPoint x: 292, endPoint y: 183, distance: 59.9
click at [291, 188] on div "Janela de atendimento Grade de atendimento Capacidade Transportadoras Veículos …" at bounding box center [265, 124] width 531 height 249
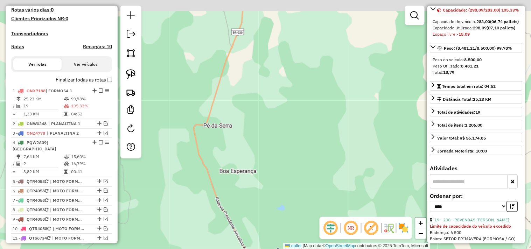
drag, startPoint x: 257, startPoint y: 95, endPoint x: 227, endPoint y: 215, distance: 124.3
click at [229, 215] on div "Janela de atendimento Grade de atendimento Capacidade Transportadoras Veículos …" at bounding box center [265, 124] width 531 height 249
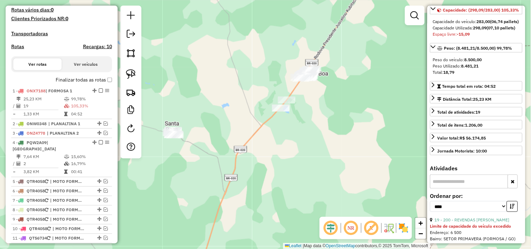
drag, startPoint x: 271, startPoint y: 110, endPoint x: 293, endPoint y: 143, distance: 39.5
click at [293, 144] on div "Janela de atendimento Grade de atendimento Capacidade Transportadoras Veículos …" at bounding box center [265, 124] width 531 height 249
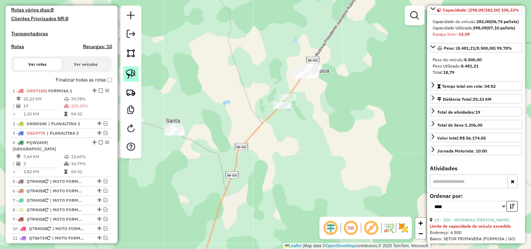
click at [132, 71] on img at bounding box center [131, 74] width 10 height 10
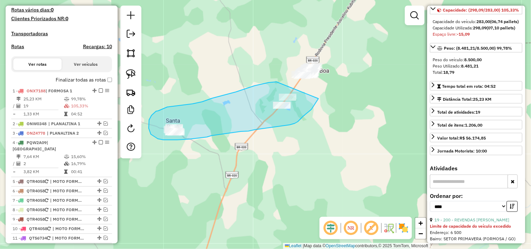
drag, startPoint x: 277, startPoint y: 82, endPoint x: 320, endPoint y: 95, distance: 45.3
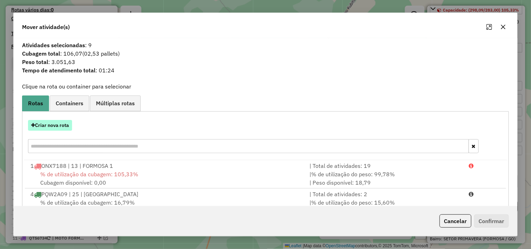
click at [59, 123] on button "Criar nova rota" at bounding box center [50, 125] width 44 height 11
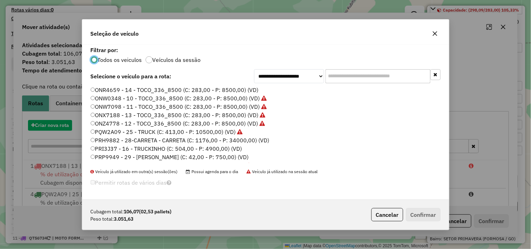
scroll to position [4, 2]
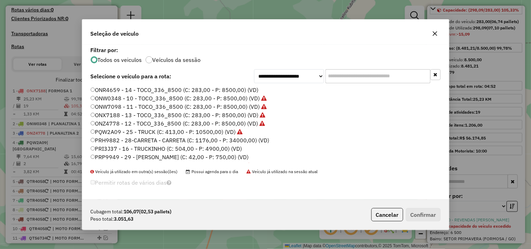
click at [215, 148] on label "PRI3J37 - 16 - TRUCKINHO (C: 504,00 - P: 4900,00) (VD)" at bounding box center [167, 149] width 152 height 8
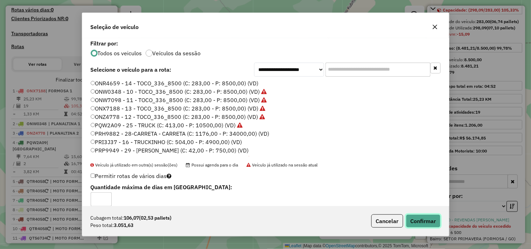
click at [426, 219] on button "Confirmar" at bounding box center [423, 221] width 35 height 13
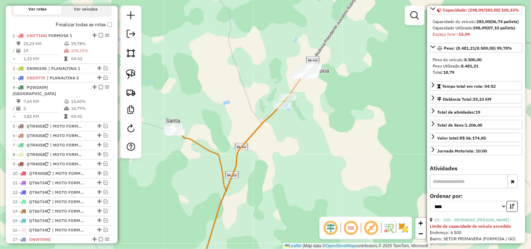
scroll to position [279, 0]
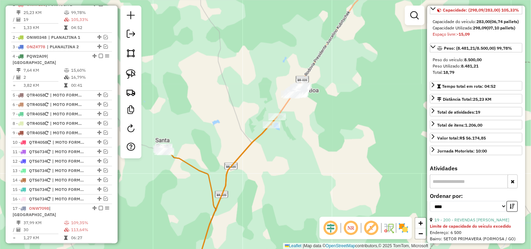
drag, startPoint x: 309, startPoint y: 90, endPoint x: 298, endPoint y: 125, distance: 36.3
click at [295, 126] on div "Janela de atendimento Grade de atendimento Capacidade Transportadoras Veículos …" at bounding box center [265, 124] width 531 height 249
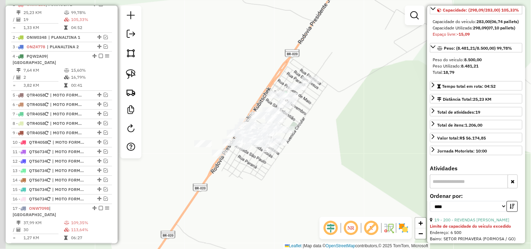
drag, startPoint x: 290, startPoint y: 92, endPoint x: 341, endPoint y: 176, distance: 97.9
click at [340, 178] on div "Janela de atendimento Grade de atendimento Capacidade Transportadoras Veículos …" at bounding box center [265, 124] width 531 height 249
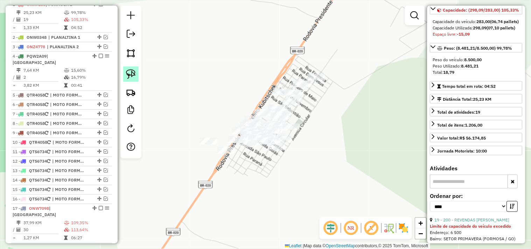
click at [135, 74] on img at bounding box center [131, 74] width 10 height 10
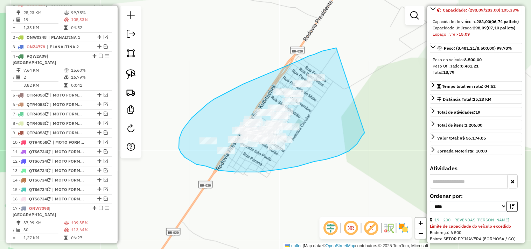
drag, startPoint x: 337, startPoint y: 48, endPoint x: 370, endPoint y: 125, distance: 83.6
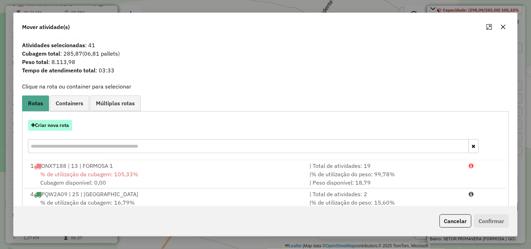
click at [63, 125] on button "Criar nova rota" at bounding box center [50, 125] width 44 height 11
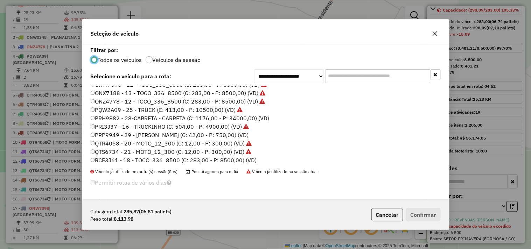
scroll to position [32, 0]
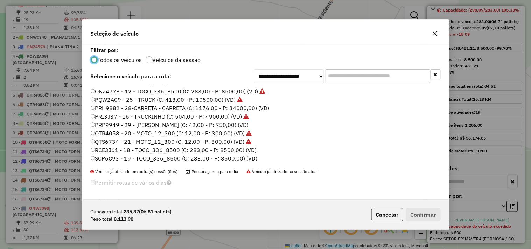
click at [229, 158] on label "SCP6C93 - 19 - TOCO_336_8500 (C: 283,00 - P: 8500,00) (VD)" at bounding box center [174, 158] width 167 height 8
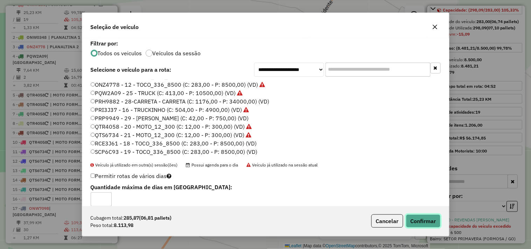
click at [409, 219] on button "Confirmar" at bounding box center [423, 221] width 35 height 13
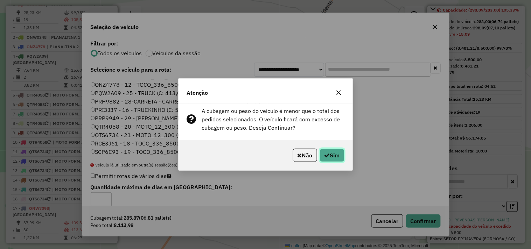
click at [326, 149] on button "Sim" at bounding box center [332, 155] width 25 height 13
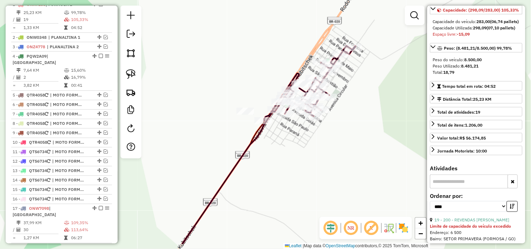
drag, startPoint x: 255, startPoint y: 159, endPoint x: 287, endPoint y: 133, distance: 41.4
click at [295, 127] on div "Janela de atendimento Grade de atendimento Capacidade Transportadoras Veículos …" at bounding box center [265, 124] width 531 height 249
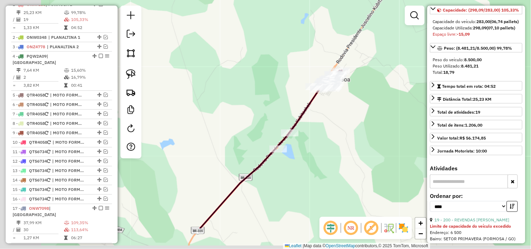
drag, startPoint x: 287, startPoint y: 117, endPoint x: 279, endPoint y: 137, distance: 21.7
click at [296, 111] on div "Janela de atendimento Grade de atendimento Capacidade Transportadoras Veículos …" at bounding box center [265, 124] width 531 height 249
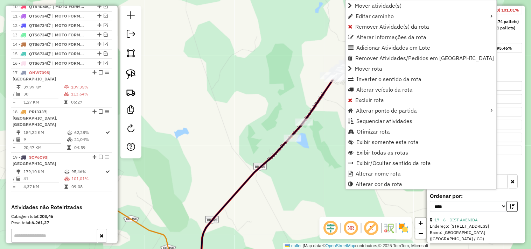
scroll to position [483, 0]
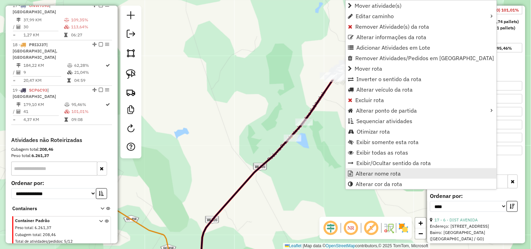
click at [358, 176] on span "Alterar nome rota" at bounding box center [378, 174] width 45 height 6
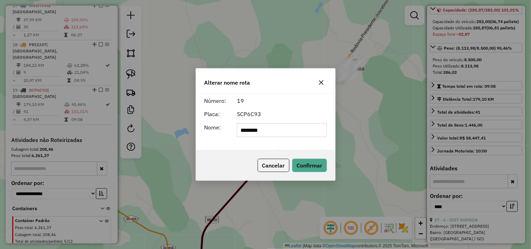
click at [304, 131] on input "********" at bounding box center [282, 130] width 90 height 14
type input "********"
click at [308, 164] on button "Confirmar" at bounding box center [310, 165] width 35 height 13
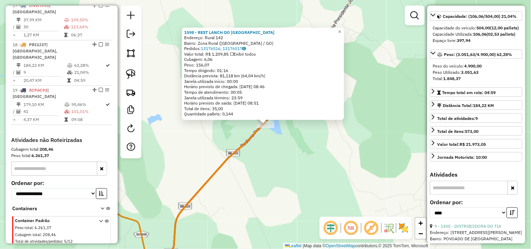
drag, startPoint x: 268, startPoint y: 120, endPoint x: 262, endPoint y: 141, distance: 21.9
click at [262, 141] on div "1598 - REST LANCH DO GAUCHO Endereço: Rural 142 Bairro: Zona Rural ([GEOGRAPHIC…" at bounding box center [265, 124] width 531 height 249
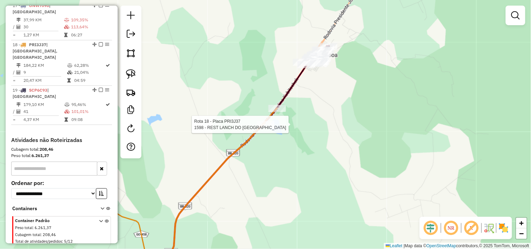
select select "*********"
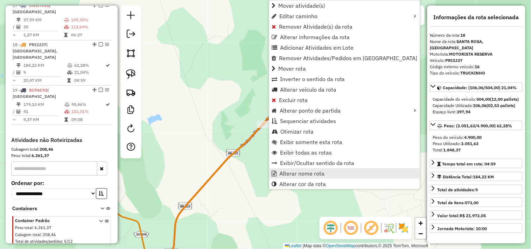
click at [283, 171] on span "Alterar nome rota" at bounding box center [302, 174] width 45 height 6
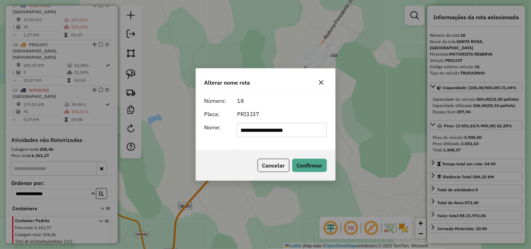
drag, startPoint x: 300, startPoint y: 131, endPoint x: 274, endPoint y: 132, distance: 25.6
click at [274, 132] on input "**********" at bounding box center [282, 130] width 90 height 14
type input "**********"
click at [305, 160] on button "Confirmar" at bounding box center [310, 165] width 35 height 13
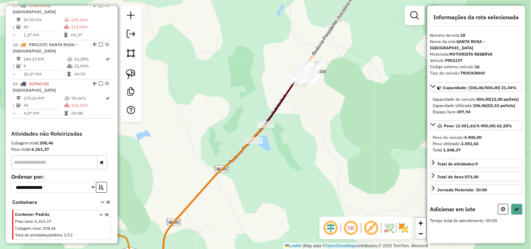
click at [305, 130] on div "Janela de atendimento Grade de atendimento Capacidade Transportadoras Veículos …" at bounding box center [265, 124] width 531 height 249
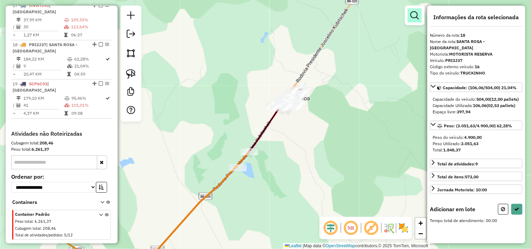
click at [417, 11] on em at bounding box center [415, 15] width 8 height 8
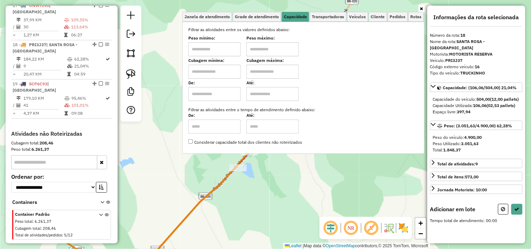
click at [234, 48] on input "text" at bounding box center [214, 49] width 53 height 14
type input "****"
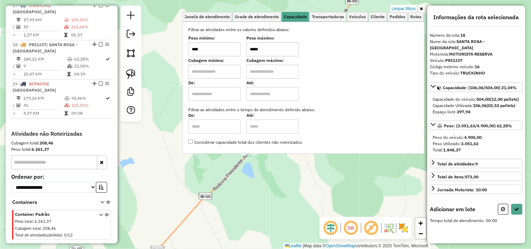
type input "*****"
click at [274, 179] on div "Limpar filtros Janela de atendimento Grade de atendimento Capacidade Transporta…" at bounding box center [265, 124] width 531 height 249
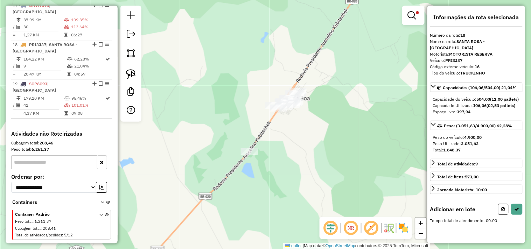
drag, startPoint x: 276, startPoint y: 176, endPoint x: 263, endPoint y: 193, distance: 21.6
click at [263, 193] on div "Limpar filtros Janela de atendimento Grade de atendimento Capacidade Transporta…" at bounding box center [265, 124] width 531 height 249
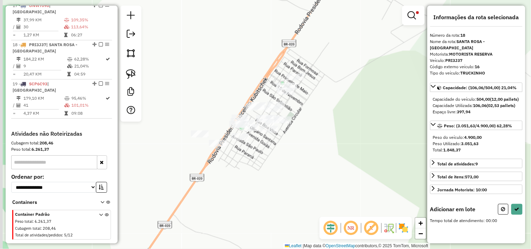
drag, startPoint x: 315, startPoint y: 124, endPoint x: 380, endPoint y: 95, distance: 71.2
click at [380, 95] on div "Limpar filtros Janela de atendimento Grade de atendimento Capacidade Transporta…" at bounding box center [265, 124] width 531 height 249
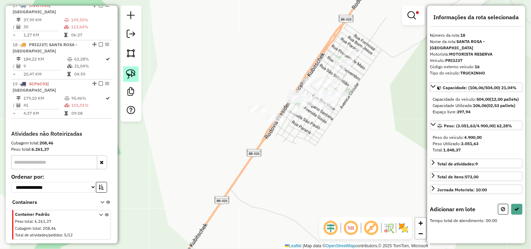
click at [128, 68] on link at bounding box center [130, 74] width 15 height 15
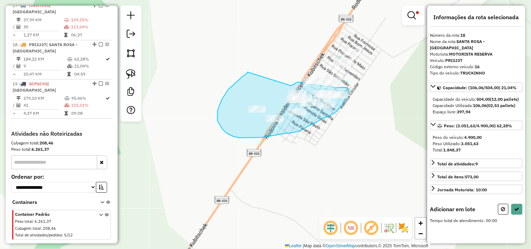
drag, startPoint x: 248, startPoint y: 72, endPoint x: 291, endPoint y: 86, distance: 45.9
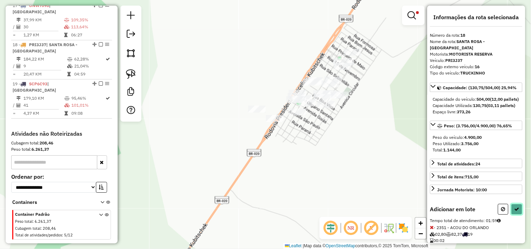
click at [512, 214] on button at bounding box center [517, 209] width 11 height 11
select select "*********"
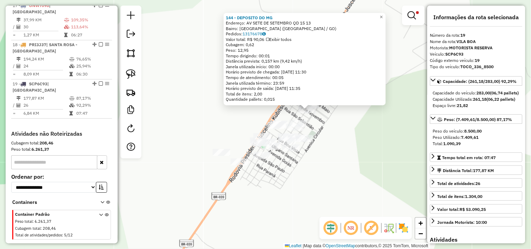
drag, startPoint x: 384, startPoint y: 145, endPoint x: 394, endPoint y: 142, distance: 11.4
click at [394, 142] on div "144 - DEPOSITO DO MG Endereço: AV SETE DE SETEMBRO QD 15 13 Bairro: [GEOGRAPHIC…" at bounding box center [265, 124] width 531 height 249
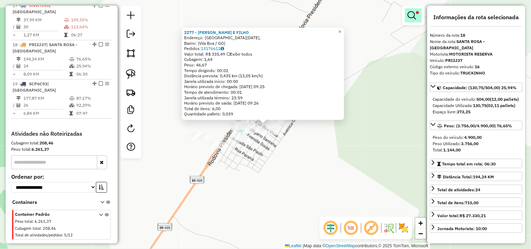
click at [412, 12] on em at bounding box center [412, 15] width 8 height 8
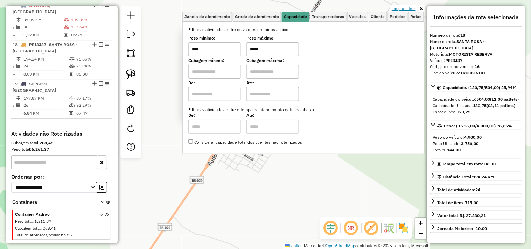
click at [412, 9] on link "Limpar filtros" at bounding box center [404, 9] width 27 height 8
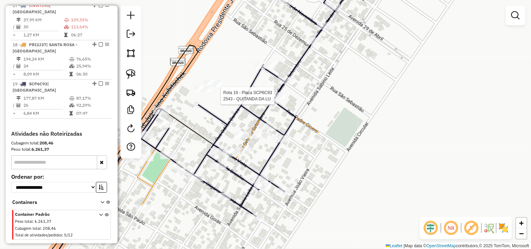
select select "*********"
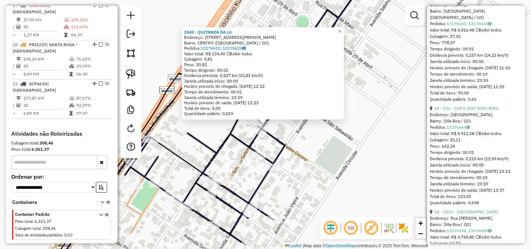
scroll to position [701, 0]
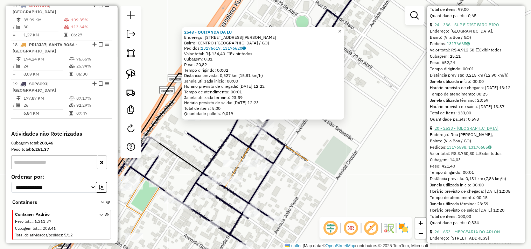
click at [469, 131] on link "20 - 2533 - [GEOGRAPHIC_DATA]" at bounding box center [467, 128] width 64 height 5
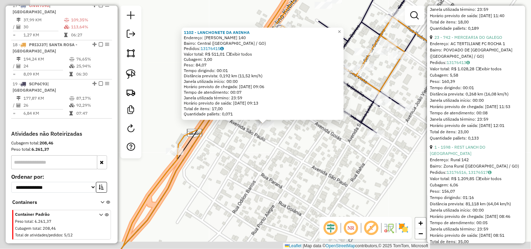
scroll to position [0, 0]
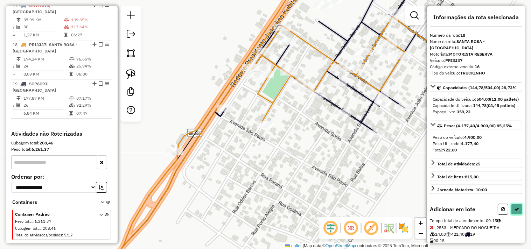
click at [519, 214] on button at bounding box center [517, 209] width 11 height 11
select select "*********"
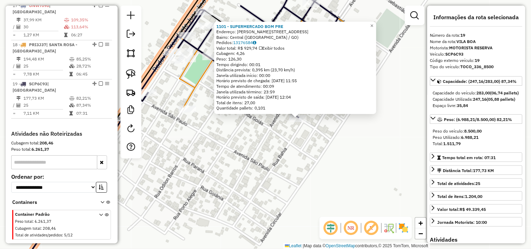
drag, startPoint x: 334, startPoint y: 137, endPoint x: 338, endPoint y: 135, distance: 4.8
click at [337, 136] on div "1101 - SUPERMERCADO BOM PRE Endereço: [PERSON_NAME] 309 Bairro: Central ([GEOGR…" at bounding box center [265, 124] width 531 height 249
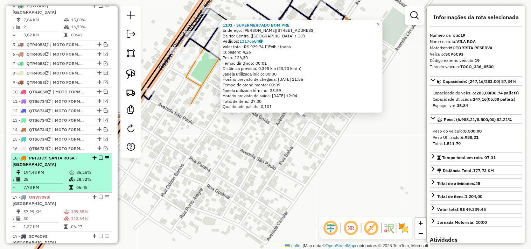
scroll to position [327, 0]
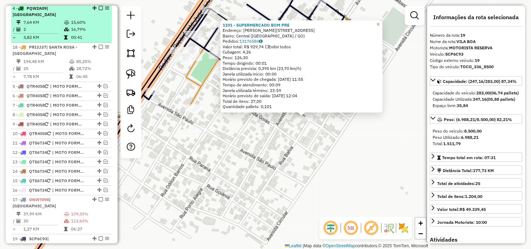
drag, startPoint x: 92, startPoint y: 114, endPoint x: 102, endPoint y: 42, distance: 72.5
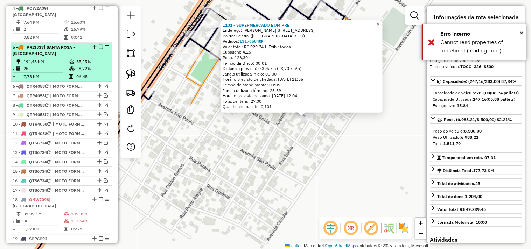
click at [99, 45] on em at bounding box center [101, 47] width 4 height 4
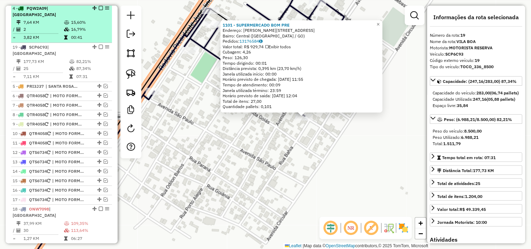
drag, startPoint x: 93, startPoint y: 123, endPoint x: 106, endPoint y: 42, distance: 81.3
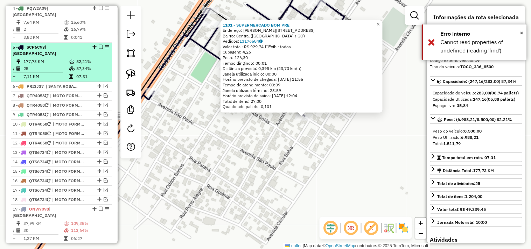
click at [100, 47] on em at bounding box center [101, 47] width 4 height 4
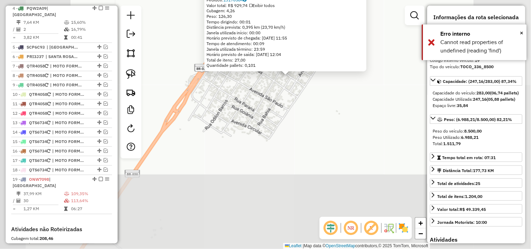
drag, startPoint x: 188, startPoint y: 138, endPoint x: 269, endPoint y: 92, distance: 93.2
click at [258, 95] on div "1101 - SUPERMERCADO BOM PRE Endereço: [PERSON_NAME] 309 Bairro: Central ([GEOGR…" at bounding box center [265, 124] width 531 height 249
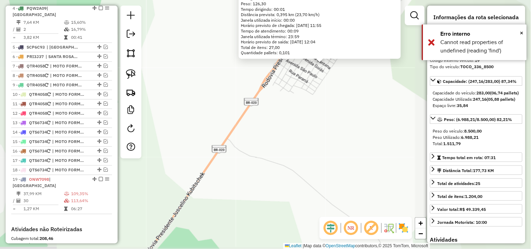
drag, startPoint x: 219, startPoint y: 135, endPoint x: 260, endPoint y: 85, distance: 64.9
click at [257, 88] on div "1101 - SUPERMERCADO BOM PRE Endereço: [PERSON_NAME] 309 Bairro: Central ([GEOGR…" at bounding box center [265, 124] width 531 height 249
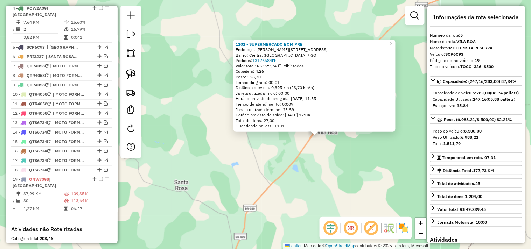
drag, startPoint x: 274, startPoint y: 173, endPoint x: 302, endPoint y: 158, distance: 31.7
click at [302, 158] on div "1101 - SUPERMERCADO BOM PRE Endereço: [PERSON_NAME] 309 Bairro: Central ([GEOGR…" at bounding box center [265, 124] width 531 height 249
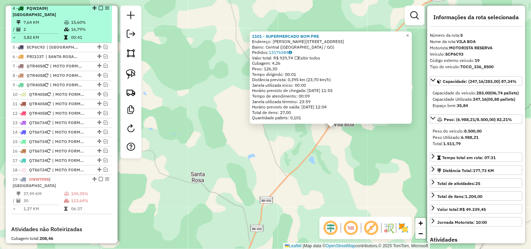
scroll to position [249, 0]
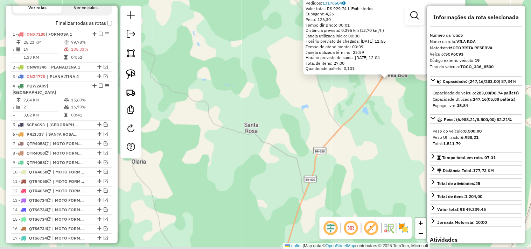
drag, startPoint x: 222, startPoint y: 112, endPoint x: 257, endPoint y: 87, distance: 43.9
click at [275, 62] on div "1101 - SUPERMERCADO BOM PRE Endereço: [PERSON_NAME] 309 Bairro: Central ([GEOGR…" at bounding box center [265, 124] width 531 height 249
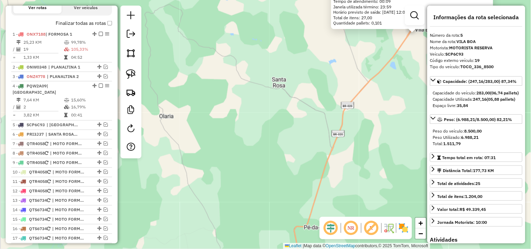
drag, startPoint x: 246, startPoint y: 152, endPoint x: 298, endPoint y: 81, distance: 87.5
click at [296, 82] on div "1101 - SUPERMERCADO BOM PRE Endereço: [PERSON_NAME] 309 Bairro: Central ([GEOGR…" at bounding box center [265, 124] width 531 height 249
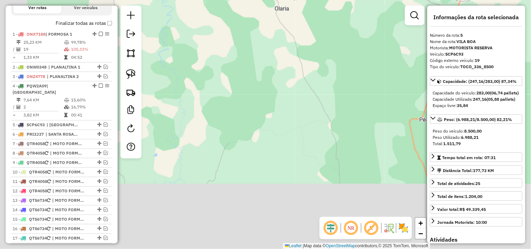
drag, startPoint x: 263, startPoint y: 129, endPoint x: 324, endPoint y: 74, distance: 81.3
click at [335, 69] on div "1101 - SUPERMERCADO BOM PRE Endereço: [PERSON_NAME] 309 Bairro: Central ([GEOGR…" at bounding box center [265, 124] width 531 height 249
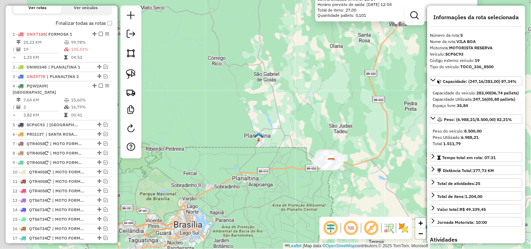
drag, startPoint x: 263, startPoint y: 144, endPoint x: 296, endPoint y: 123, distance: 38.9
click at [293, 124] on div "1101 - SUPERMERCADO BOM PRE Endereço: [PERSON_NAME] 309 Bairro: Central ([GEOGR…" at bounding box center [265, 124] width 531 height 249
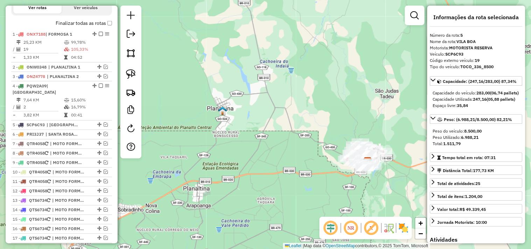
drag, startPoint x: 334, startPoint y: 135, endPoint x: 287, endPoint y: 126, distance: 48.0
click at [287, 126] on div "1101 - SUPERMERCADO BOM PRE Endereço: [PERSON_NAME] 309 Bairro: Central ([GEOGR…" at bounding box center [265, 124] width 531 height 249
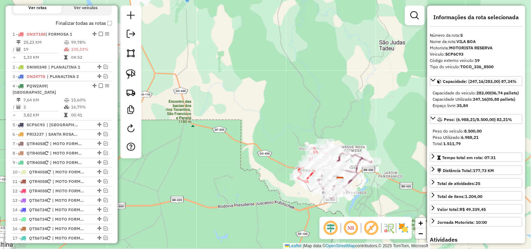
click at [345, 114] on div "1101 - SUPERMERCADO BOM PRE Endereço: [PERSON_NAME] 309 Bairro: Central ([GEOGR…" at bounding box center [265, 124] width 531 height 249
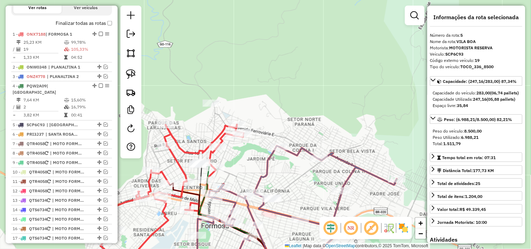
drag, startPoint x: 314, startPoint y: 138, endPoint x: 318, endPoint y: 77, distance: 60.8
click at [318, 79] on div "1101 - SUPERMERCADO BOM PRE Endereço: [PERSON_NAME] 309 Bairro: Central ([GEOGR…" at bounding box center [265, 124] width 531 height 249
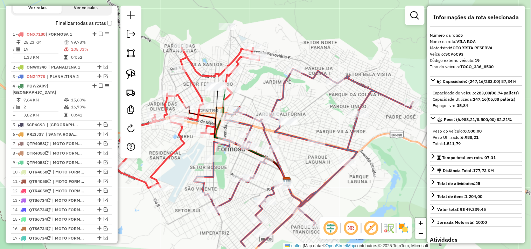
drag, startPoint x: 379, startPoint y: 186, endPoint x: 391, endPoint y: 153, distance: 34.4
click at [391, 154] on div "1101 - SUPERMERCADO BOM PRE Endereço: [PERSON_NAME] 309 Bairro: Central ([GEOGR…" at bounding box center [265, 124] width 531 height 249
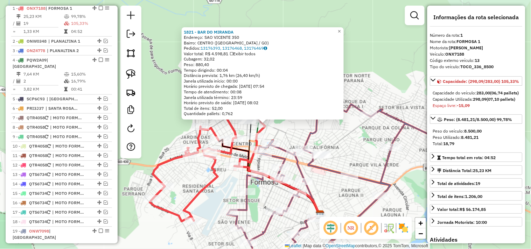
scroll to position [279, 0]
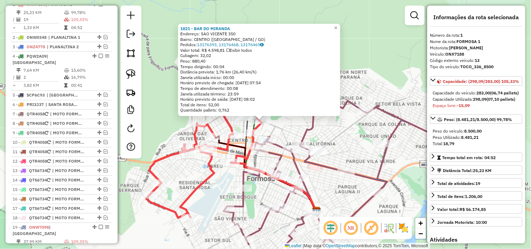
drag, startPoint x: 330, startPoint y: 140, endPoint x: 335, endPoint y: 153, distance: 14.1
click at [324, 125] on div "1821 - BAR DO [PERSON_NAME]: [GEOGRAPHIC_DATA] 350 Bairro: [GEOGRAPHIC_DATA] ([…" at bounding box center [265, 124] width 531 height 249
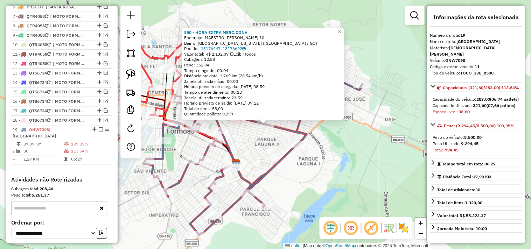
scroll to position [429, 0]
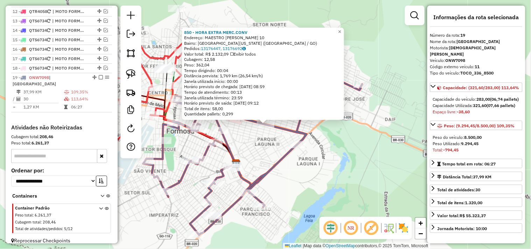
click at [338, 161] on div "850 - HORA EXTRA MERC.[PERSON_NAME]: MAESTRO [PERSON_NAME] DO ESPIRITO 10 Bairr…" at bounding box center [265, 124] width 531 height 249
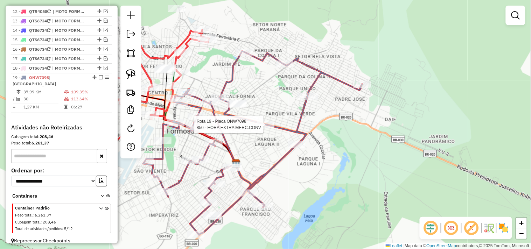
select select "*********"
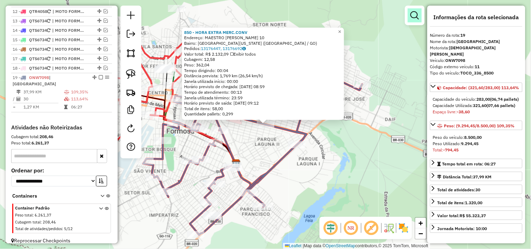
click at [413, 11] on em at bounding box center [415, 15] width 8 height 8
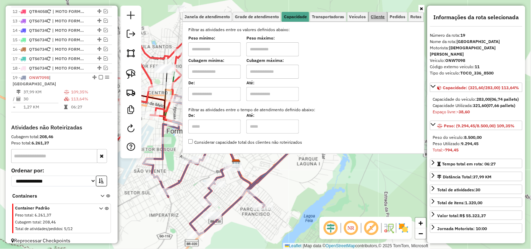
click at [374, 18] on span "Cliente" at bounding box center [378, 17] width 14 height 4
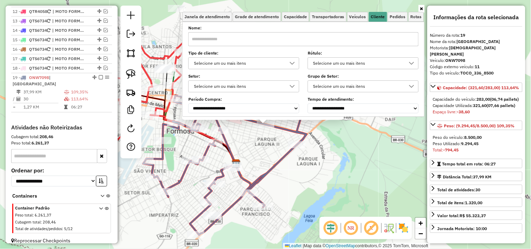
click at [268, 68] on div "Selecione um ou mais itens" at bounding box center [239, 63] width 94 height 11
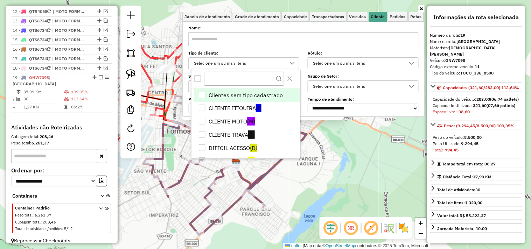
scroll to position [4, 23]
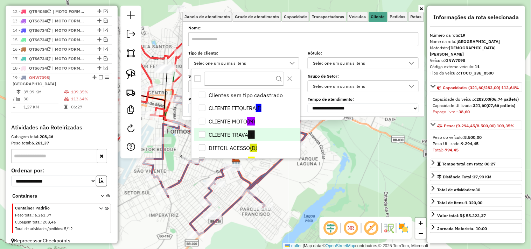
click at [239, 132] on li "CLIENTE TRAVA (T)" at bounding box center [247, 134] width 106 height 13
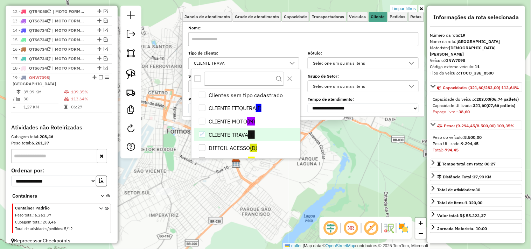
click at [317, 149] on div "850 - HORA EXTRA MERC.[PERSON_NAME]: MAESTRO [PERSON_NAME] DO ESPIRITO 10 Bairr…" at bounding box center [265, 124] width 531 height 249
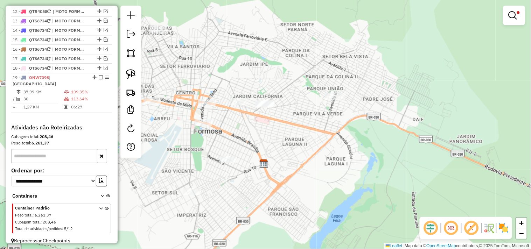
drag, startPoint x: 318, startPoint y: 144, endPoint x: 382, endPoint y: 142, distance: 63.8
click at [381, 143] on div "Limpar filtros Janela de atendimento Grade de atendimento Capacidade Transporta…" at bounding box center [265, 124] width 531 height 249
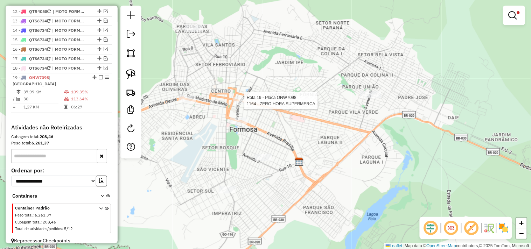
select select "*********"
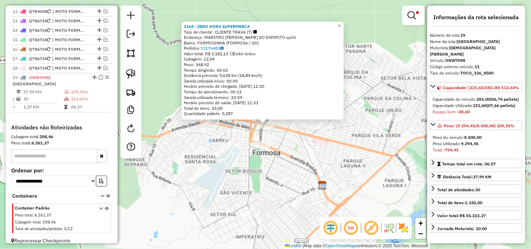
click at [322, 148] on div "1164 - ZERO HORA SUPERMERCA Tipo de cliente: CLIENTE TRAVA (T) Endereço: MAESTR…" at bounding box center [265, 124] width 531 height 249
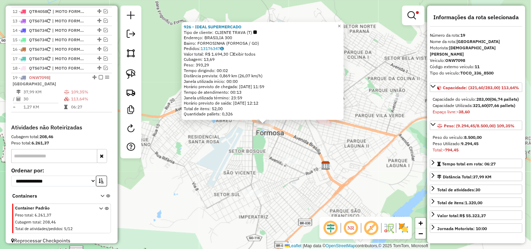
click at [256, 155] on div "926 - IDEAL SUPERMERCADO Tipo de cliente: CLIENTE TRAVA (T) Endereço: BRASILIA …" at bounding box center [265, 124] width 531 height 249
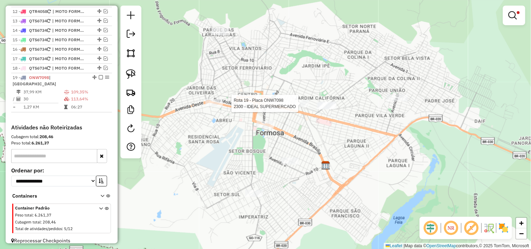
select select "*********"
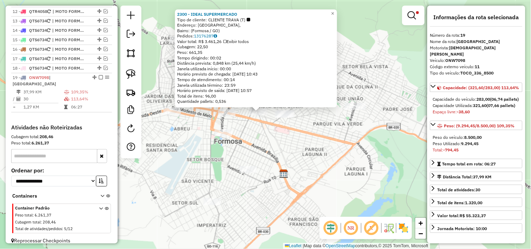
drag, startPoint x: 289, startPoint y: 152, endPoint x: 281, endPoint y: 137, distance: 17.1
click at [281, 137] on div "2300 - IDEAL SUPERMERCADO Tipo de cliente: CLIENTE TRAVA (T) Endereço: [GEOGRAP…" at bounding box center [265, 124] width 531 height 249
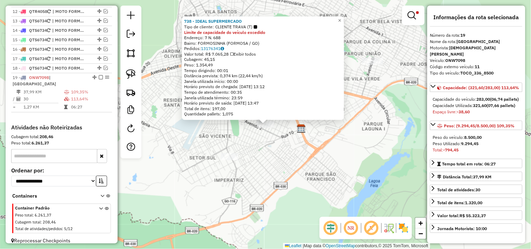
click at [348, 131] on div "738 - IDEAL SUPERMERCADO Tipo de cliente: CLIENTE TRAVA (T) Limite de capacidad…" at bounding box center [265, 124] width 531 height 249
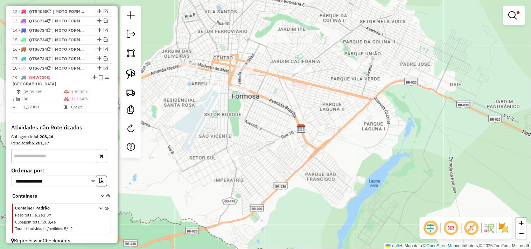
click at [368, 67] on div "Rota 19 - Placa ONW7098 737 - TEM SUPERMERCADOS - Limpar filtros Janela de aten…" at bounding box center [265, 124] width 531 height 249
select select "*********"
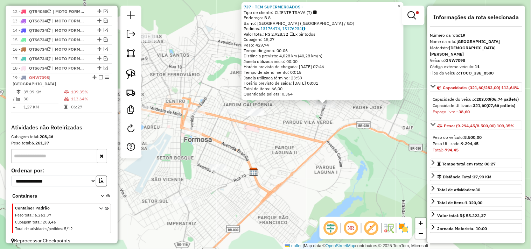
drag, startPoint x: 258, startPoint y: 174, endPoint x: 320, endPoint y: 153, distance: 65.0
click at [320, 153] on div "737 - TEM SUPERMERCADOS - Tipo de cliente: CLIENTE TRAVA (T) Endereço: B 8 Bair…" at bounding box center [265, 124] width 531 height 249
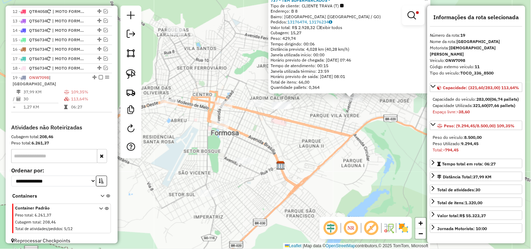
drag, startPoint x: 290, startPoint y: 153, endPoint x: 307, endPoint y: 146, distance: 17.8
click at [312, 146] on div "737 - TEM SUPERMERCADOS - Tipo de cliente: CLIENTE TRAVA (T) Endereço: B 8 Bair…" at bounding box center [265, 124] width 531 height 249
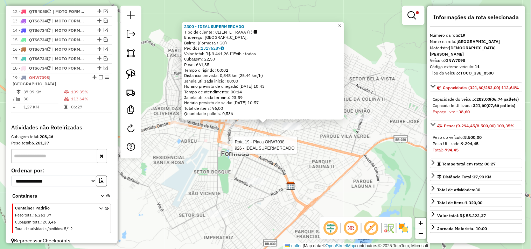
click at [233, 149] on div at bounding box center [231, 145] width 18 height 7
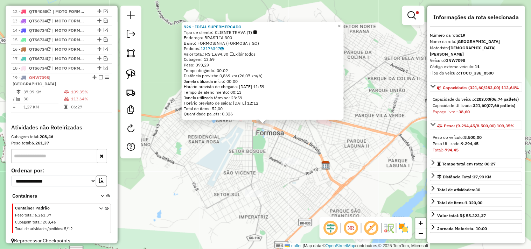
click at [291, 144] on div "926 - IDEAL SUPERMERCADO Tipo de cliente: CLIENTE TRAVA (T) Endereço: BRASILIA …" at bounding box center [265, 124] width 531 height 249
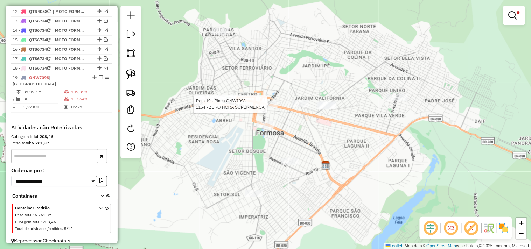
select select "*********"
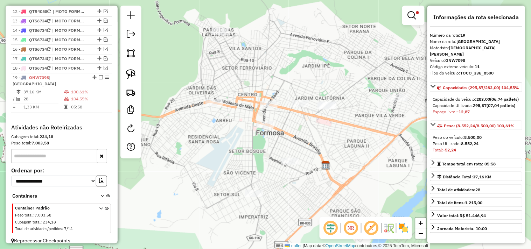
click at [362, 144] on div "Limpar filtros Janela de atendimento Grade de atendimento Capacidade Transporta…" at bounding box center [265, 124] width 531 height 249
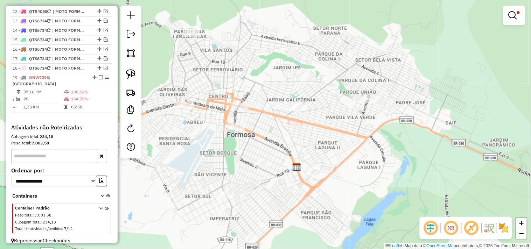
drag, startPoint x: 357, startPoint y: 144, endPoint x: 326, endPoint y: 141, distance: 31.0
click at [328, 142] on div "Limpar filtros Janela de atendimento Grade de atendimento Capacidade Transporta…" at bounding box center [265, 124] width 531 height 249
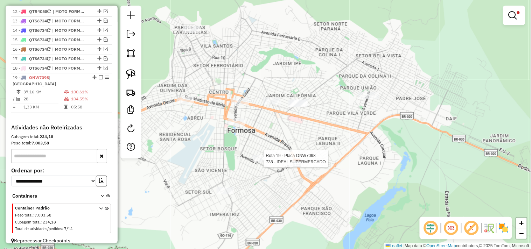
select select "*********"
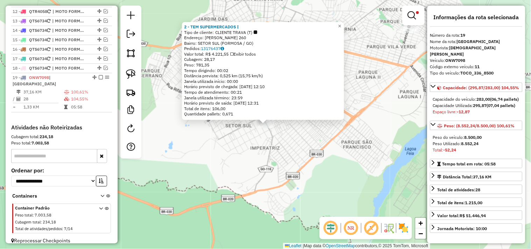
click at [274, 160] on div "2 - TEM SUPERMERCADOS I Tipo de cliente: CLIENTE TRAVA (T) Endereço: [PERSON_NA…" at bounding box center [265, 124] width 531 height 249
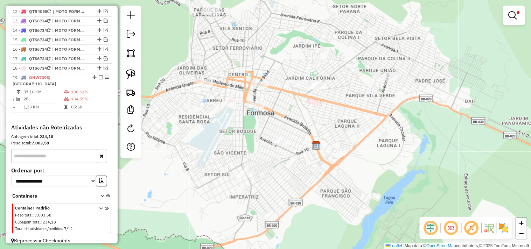
drag, startPoint x: 277, startPoint y: 176, endPoint x: 284, endPoint y: 185, distance: 11.4
click at [268, 211] on div "Limpar filtros Janela de atendimento Grade de atendimento Capacidade Transporta…" at bounding box center [265, 124] width 531 height 249
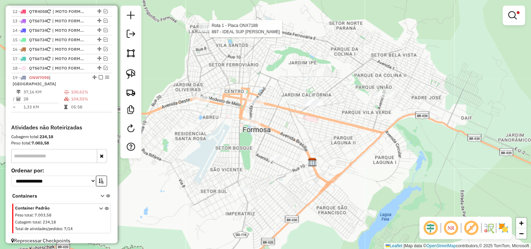
select select "*********"
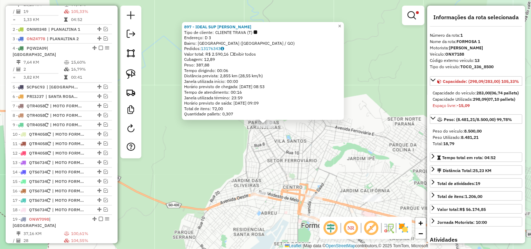
scroll to position [279, 0]
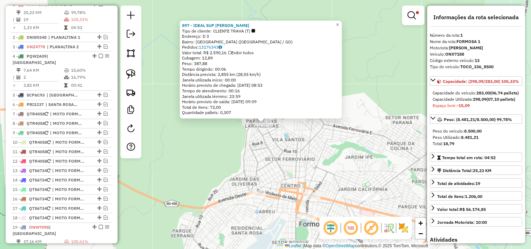
drag, startPoint x: 295, startPoint y: 162, endPoint x: 288, endPoint y: 132, distance: 31.0
click at [288, 135] on div "897 - IDEAL SUP [PERSON_NAME] Tipo de cliente: CLIENTE TRAVA (T) Endereço: D 3 …" at bounding box center [265, 124] width 531 height 249
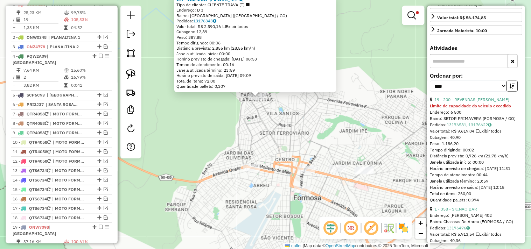
scroll to position [194, 0]
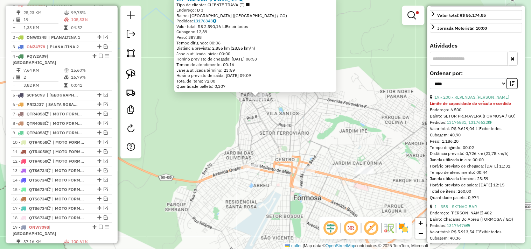
click at [492, 100] on link "19 - 200 - REVENDAS [PERSON_NAME]" at bounding box center [472, 97] width 75 height 5
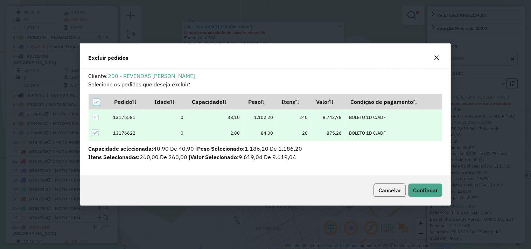
scroll to position [0, 0]
click at [434, 190] on span "Continuar" at bounding box center [425, 190] width 25 height 7
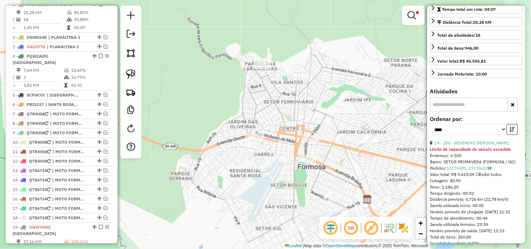
scroll to position [149, 0]
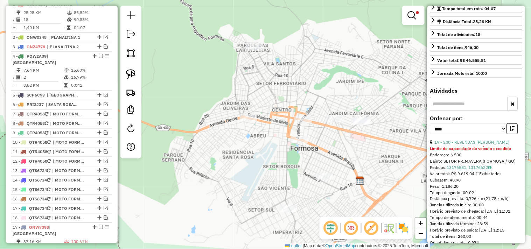
drag, startPoint x: 370, startPoint y: 167, endPoint x: 279, endPoint y: 55, distance: 143.7
click at [342, 132] on div "Limpar filtros Janela de atendimento Grade de atendimento Capacidade Transporta…" at bounding box center [265, 124] width 531 height 249
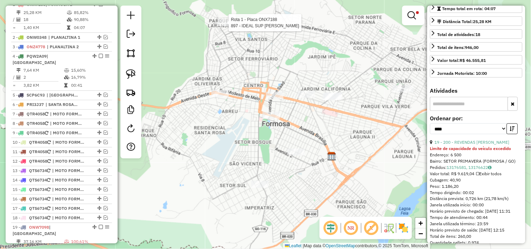
click at [225, 26] on div at bounding box center [227, 22] width 18 height 7
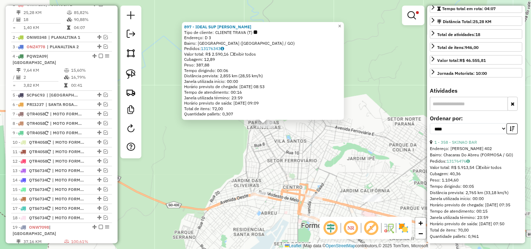
scroll to position [0, 0]
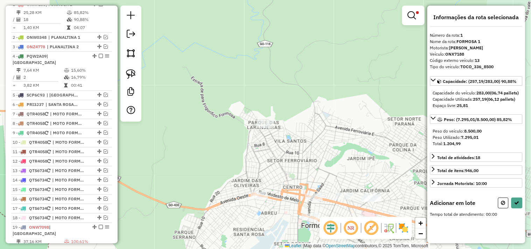
drag, startPoint x: 291, startPoint y: 176, endPoint x: 280, endPoint y: 121, distance: 56.3
click at [280, 121] on div "Rota 1 - Placa ONX7188 897 - IDEAL SUP J OLIVEIRA Limpar filtros Janela de aten…" at bounding box center [265, 124] width 531 height 249
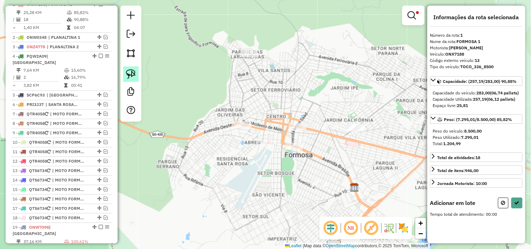
click at [127, 73] on img at bounding box center [131, 74] width 10 height 10
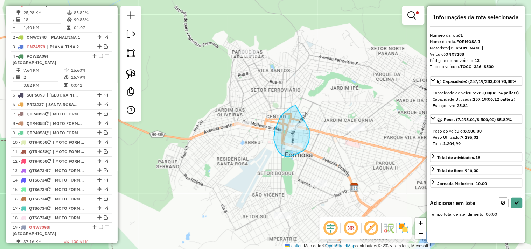
drag, startPoint x: 296, startPoint y: 106, endPoint x: 310, endPoint y: 128, distance: 26.3
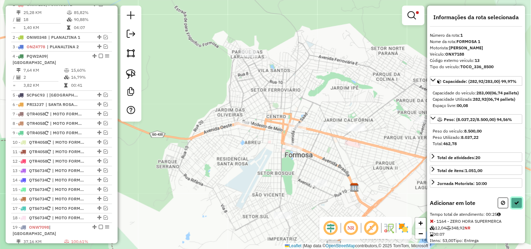
click at [516, 206] on icon at bounding box center [517, 203] width 5 height 5
select select "*********"
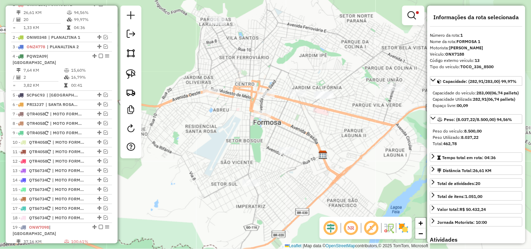
drag, startPoint x: 325, startPoint y: 157, endPoint x: 293, endPoint y: 124, distance: 45.8
click at [293, 124] on div "Limpar filtros Janela de atendimento Grade de atendimento Capacidade Transporta…" at bounding box center [265, 124] width 531 height 249
click at [412, 13] on em at bounding box center [412, 15] width 8 height 8
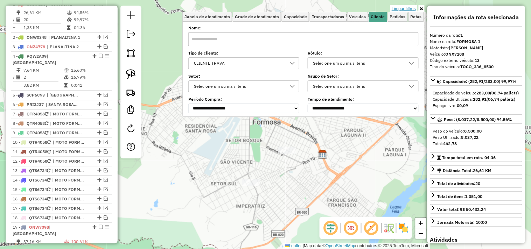
click at [412, 8] on link "Limpar filtros" at bounding box center [404, 9] width 27 height 8
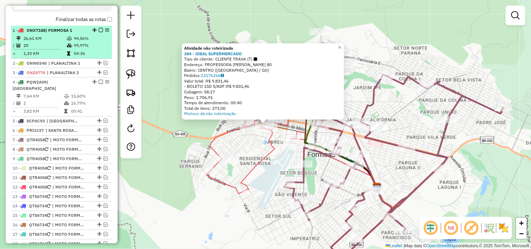
scroll to position [240, 0]
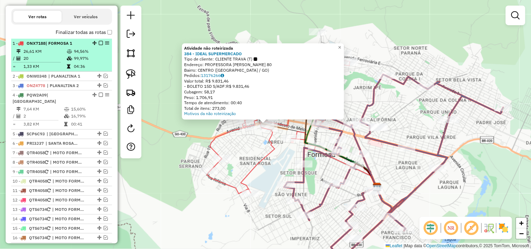
click at [99, 45] on em at bounding box center [101, 43] width 4 height 4
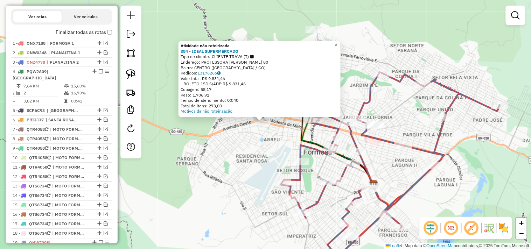
drag, startPoint x: 230, startPoint y: 147, endPoint x: 237, endPoint y: 147, distance: 6.7
click at [229, 145] on div "Atividade não roteirizada 384 - IDEAL SUPERMERCADO Tipo de cliente: CLIENTE TRA…" at bounding box center [265, 124] width 531 height 249
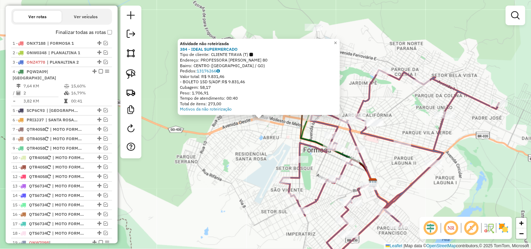
drag, startPoint x: 243, startPoint y: 151, endPoint x: 244, endPoint y: 147, distance: 3.8
click at [243, 149] on div "Atividade não roteirizada 384 - IDEAL SUPERMERCADO Tipo de cliente: CLIENTE TRA…" at bounding box center [265, 124] width 531 height 249
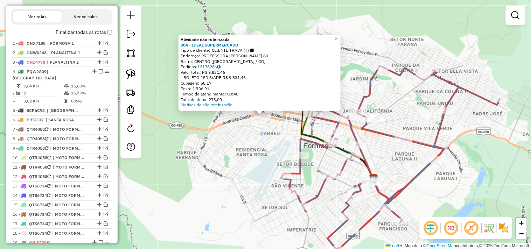
click at [385, 172] on div "Atividade não roteirizada 384 - IDEAL SUPERMERCADO Tipo de cliente: CLIENTE TRA…" at bounding box center [265, 124] width 531 height 249
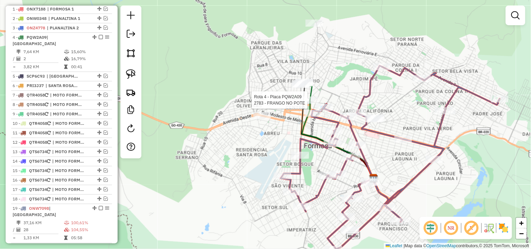
select select "*********"
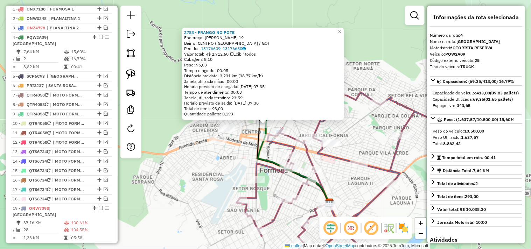
scroll to position [308, 0]
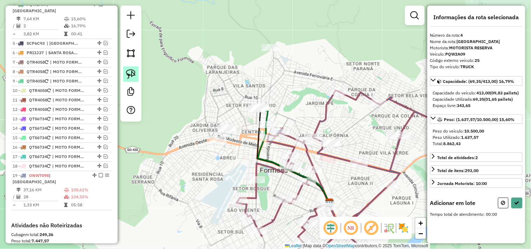
click at [131, 76] on img at bounding box center [131, 74] width 10 height 10
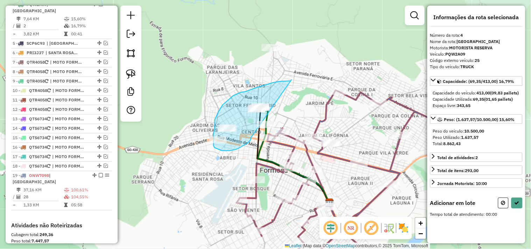
drag, startPoint x: 292, startPoint y: 80, endPoint x: 251, endPoint y: 136, distance: 68.9
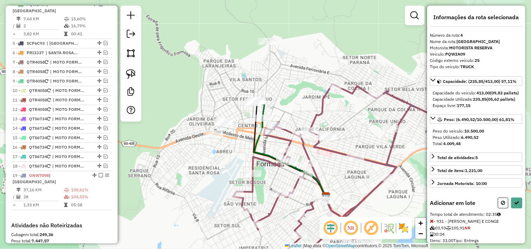
drag, startPoint x: 358, startPoint y: 153, endPoint x: 332, endPoint y: 117, distance: 44.4
click at [344, 129] on div "Janela de atendimento Grade de atendimento Capacidade Transportadoras Veículos …" at bounding box center [265, 124] width 531 height 249
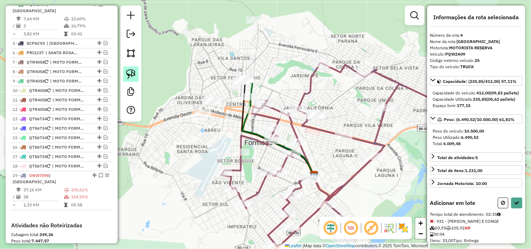
click at [137, 75] on link at bounding box center [130, 74] width 15 height 15
drag, startPoint x: 325, startPoint y: 98, endPoint x: 330, endPoint y: 121, distance: 23.4
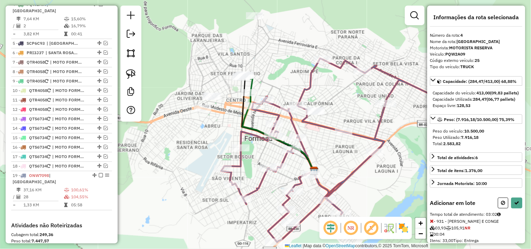
drag, startPoint x: 343, startPoint y: 174, endPoint x: 351, endPoint y: 95, distance: 79.6
click at [351, 97] on div "Janela de atendimento Grade de atendimento Capacidade Transportadoras Veículos …" at bounding box center [265, 124] width 531 height 249
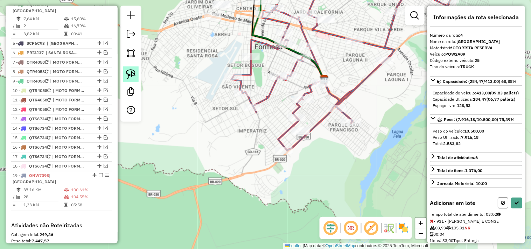
click at [130, 74] on img at bounding box center [131, 74] width 10 height 10
drag, startPoint x: 317, startPoint y: 123, endPoint x: 314, endPoint y: 137, distance: 14.4
click at [515, 206] on icon at bounding box center [517, 203] width 5 height 5
select select "*********"
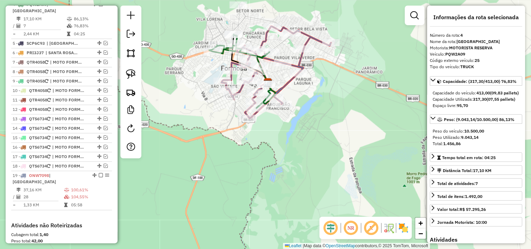
drag, startPoint x: 206, startPoint y: 64, endPoint x: 202, endPoint y: 84, distance: 20.3
click at [202, 83] on div "Janela de atendimento Grade de atendimento Capacidade Transportadoras Veículos …" at bounding box center [265, 124] width 531 height 249
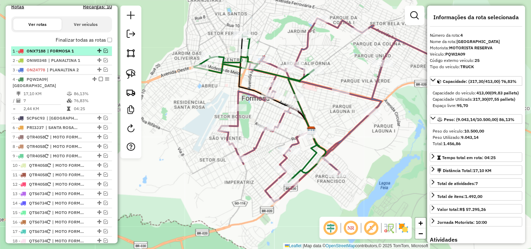
scroll to position [230, 0]
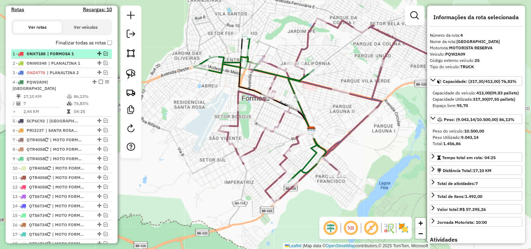
click at [104, 56] on em at bounding box center [106, 53] width 4 height 4
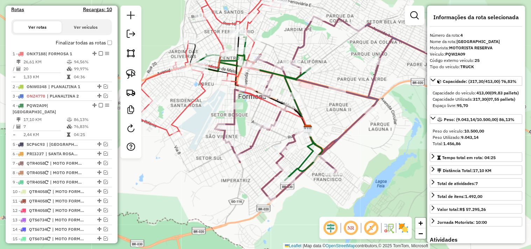
drag, startPoint x: 204, startPoint y: 116, endPoint x: 193, endPoint y: 101, distance: 18.7
click at [191, 111] on div "Janela de atendimento Grade de atendimento Capacidade Transportadoras Veículos …" at bounding box center [265, 124] width 531 height 249
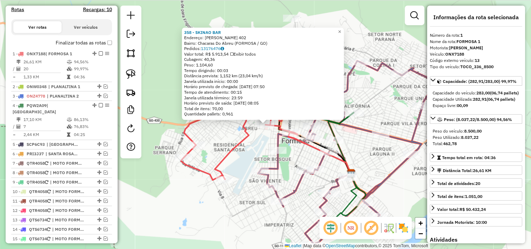
scroll to position [279, 0]
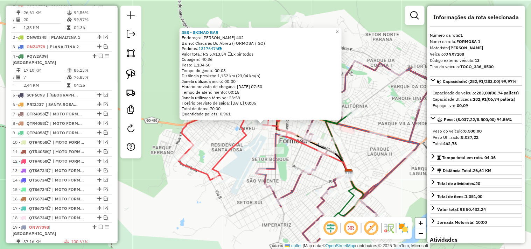
drag, startPoint x: 356, startPoint y: 145, endPoint x: 349, endPoint y: 143, distance: 8.2
click at [349, 143] on div "358 - SKINAO BAR Endereço: HONORIO LOBO 402 Bairro: Chacaras Do Abreu (FORMOSA …" at bounding box center [265, 124] width 531 height 249
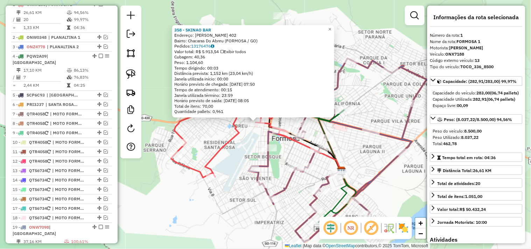
click at [351, 143] on div "358 - SKINAO BAR Endereço: HONORIO LOBO 402 Bairro: Chacaras Do Abreu (FORMOSA …" at bounding box center [265, 124] width 531 height 249
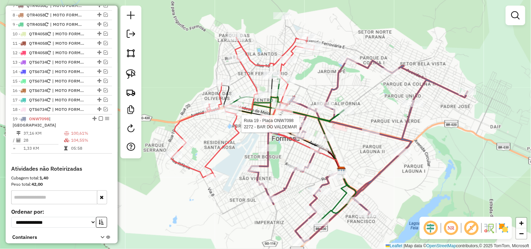
select select "*********"
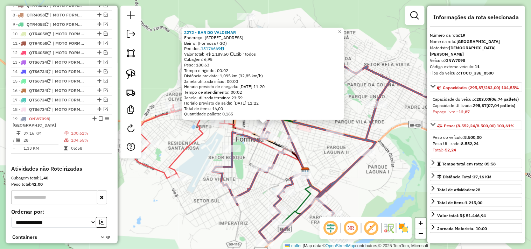
scroll to position [429, 0]
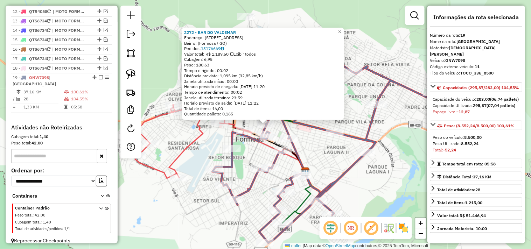
click at [322, 149] on div "2272 - BAR DO [PERSON_NAME]: [STREET_ADDRESS] Bairro: ([GEOGRAPHIC_DATA] / GO) …" at bounding box center [265, 124] width 531 height 249
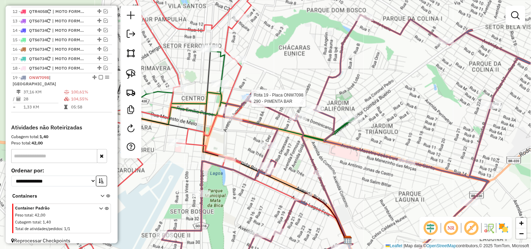
select select "*********"
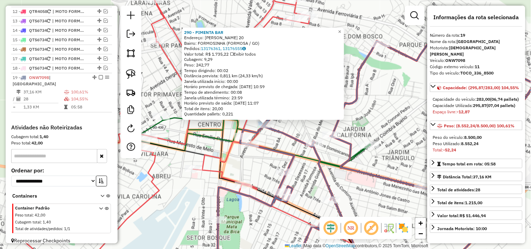
click at [284, 146] on div "290 - PIMENTA BAR Endereço: [PERSON_NAME] 20 Bairro: [GEOGRAPHIC_DATA] ([GEOGRA…" at bounding box center [265, 124] width 531 height 249
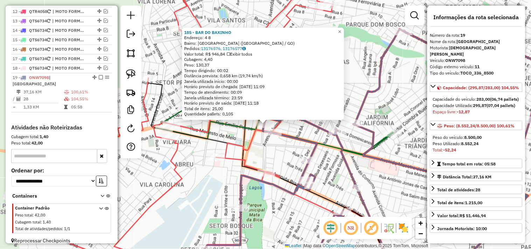
click at [254, 149] on div "185 - BAR DO BAXINHO Endereço: 4 8 Bairro: [GEOGRAPHIC_DATA] ([GEOGRAPHIC_DATA]…" at bounding box center [265, 124] width 531 height 249
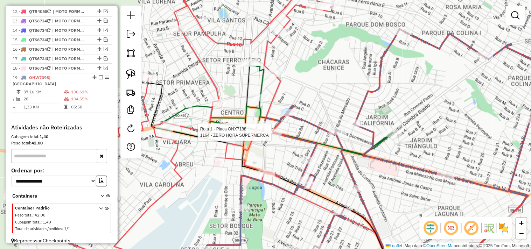
select select "*********"
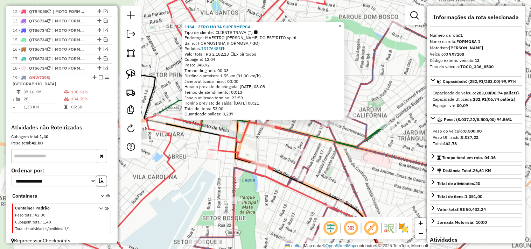
scroll to position [279, 0]
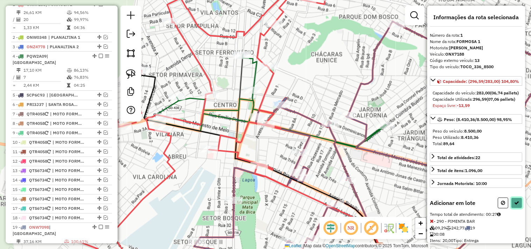
click at [519, 209] on button at bounding box center [517, 203] width 11 height 11
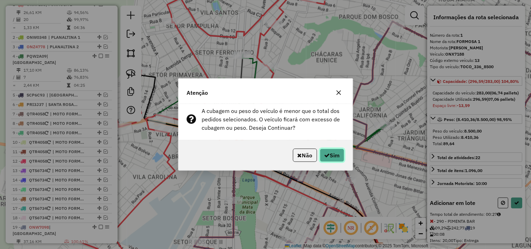
click at [329, 153] on button "Sim" at bounding box center [332, 155] width 25 height 13
select select "*********"
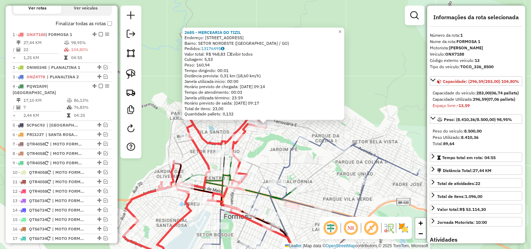
scroll to position [240, 0]
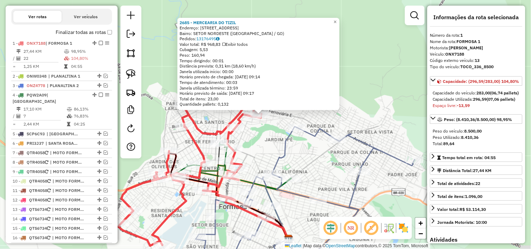
drag, startPoint x: 270, startPoint y: 143, endPoint x: 262, endPoint y: 118, distance: 25.9
click at [261, 118] on div "2685 - MERCEARIA DO TIZIL Endereço: [STREET_ADDRESS] Pedidos: 13176495 Valor to…" at bounding box center [265, 124] width 531 height 249
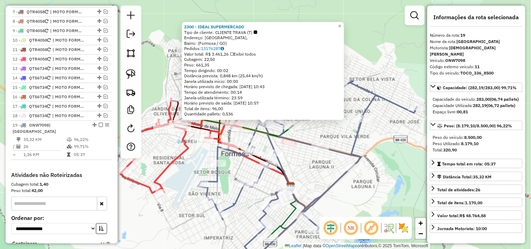
scroll to position [429, 0]
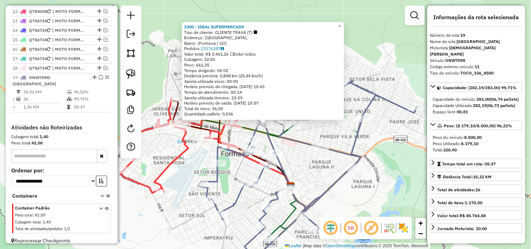
click at [293, 158] on div "2300 - IDEAL SUPERMERCADO Tipo de cliente: CLIENTE TRAVA (T) Endereço: [GEOGRAP…" at bounding box center [265, 124] width 531 height 249
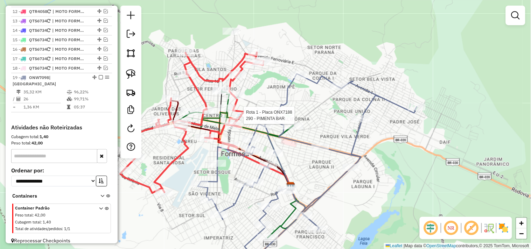
select select "*********"
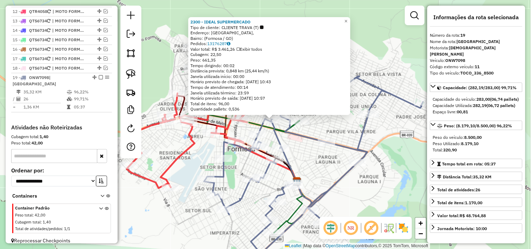
drag, startPoint x: 296, startPoint y: 139, endPoint x: 302, endPoint y: 133, distance: 8.2
click at [302, 133] on div "2300 - IDEAL SUPERMERCADO Tipo de cliente: CLIENTE TRAVA (T) Endereço: [GEOGRAP…" at bounding box center [265, 124] width 531 height 249
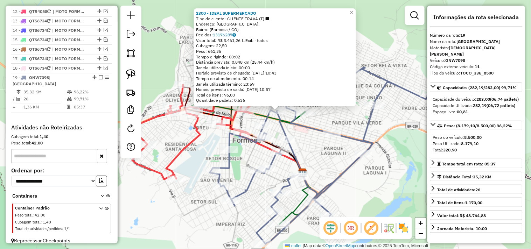
drag, startPoint x: 310, startPoint y: 151, endPoint x: 307, endPoint y: 137, distance: 14.0
click at [307, 137] on div "2300 - IDEAL SUPERMERCADO Tipo de cliente: CLIENTE TRAVA (T) Endereço: [GEOGRAP…" at bounding box center [265, 124] width 531 height 249
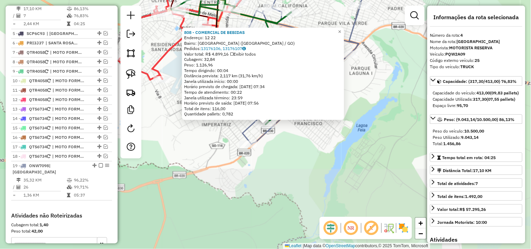
scroll to position [331, 0]
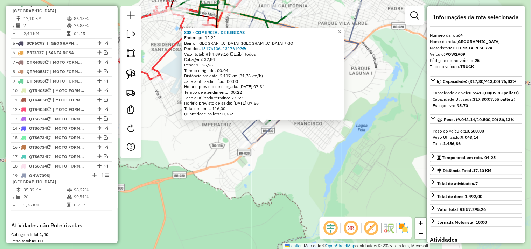
click at [309, 208] on div "808 - COMERCIAL DE BEBIDAS Endereço: 12 22 Bairro: [GEOGRAPHIC_DATA] ([GEOGRAPH…" at bounding box center [265, 124] width 531 height 249
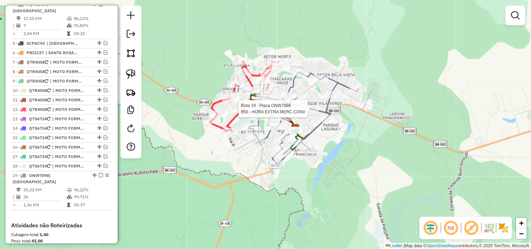
select select "*********"
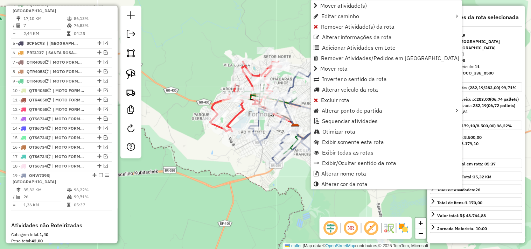
scroll to position [429, 0]
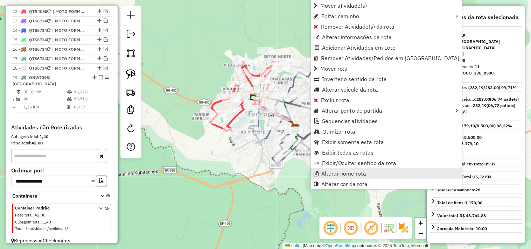
click at [330, 173] on span "Alterar nome rota" at bounding box center [344, 174] width 45 height 6
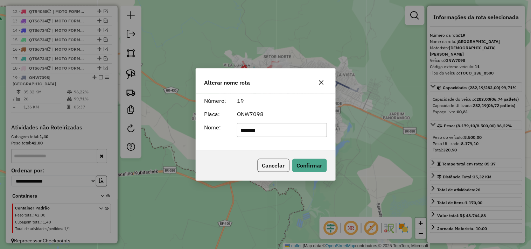
click at [305, 130] on input "*******" at bounding box center [282, 130] width 90 height 14
type input "*********"
click at [305, 162] on button "Confirmar" at bounding box center [310, 165] width 35 height 13
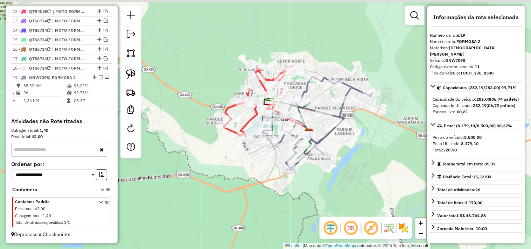
drag, startPoint x: 336, startPoint y: 140, endPoint x: 349, endPoint y: 145, distance: 14.1
click at [349, 145] on div "Janela de atendimento Grade de atendimento Capacidade Transportadoras Veículos …" at bounding box center [265, 124] width 531 height 249
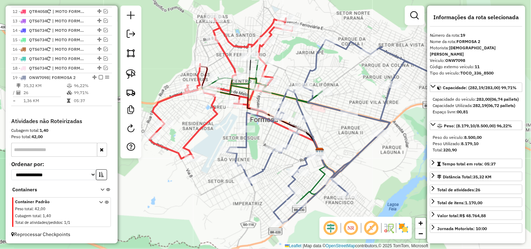
drag, startPoint x: 330, startPoint y: 125, endPoint x: 310, endPoint y: 113, distance: 23.3
click at [325, 124] on div "Janela de atendimento Grade de atendimento Capacidade Transportadoras Veículos …" at bounding box center [265, 124] width 531 height 249
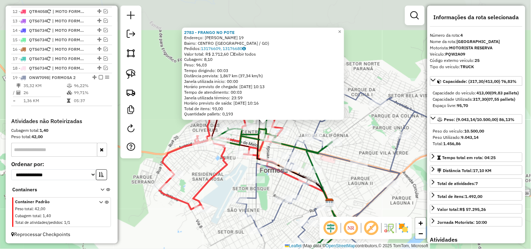
scroll to position [331, 0]
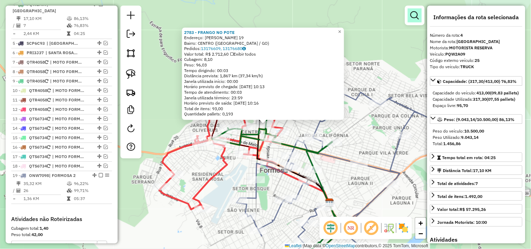
click at [414, 19] on em at bounding box center [415, 15] width 8 height 8
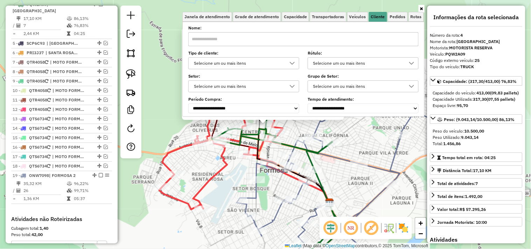
click at [288, 62] on div at bounding box center [292, 63] width 13 height 11
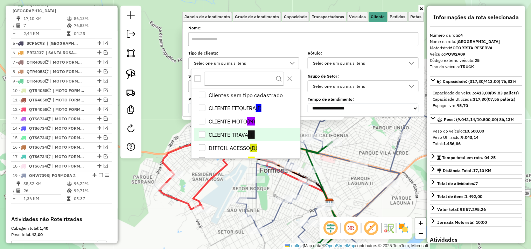
click at [253, 134] on span "(T)" at bounding box center [251, 135] width 7 height 8
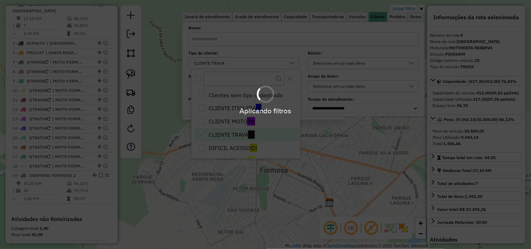
click at [362, 151] on hb-app "Aplicando filtros Pop-up bloqueado! Seu navegador bloqueou automáticamente a ab…" at bounding box center [265, 124] width 531 height 249
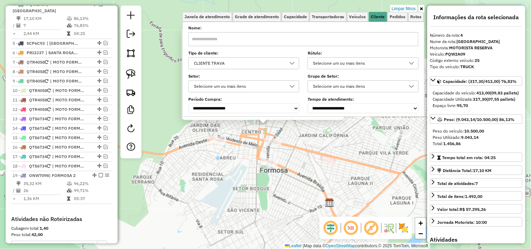
click at [362, 151] on div "2783 - FRANGO NO POTE Endereço: [PERSON_NAME] 19 Bairro: CENTRO ([GEOGRAPHIC_DA…" at bounding box center [265, 124] width 531 height 249
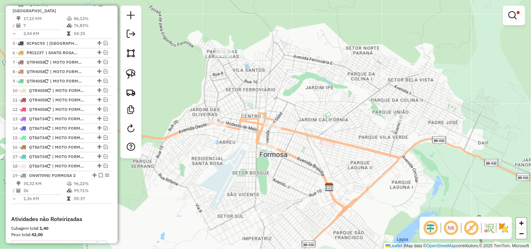
drag, startPoint x: 358, startPoint y: 144, endPoint x: 359, endPoint y: 104, distance: 40.3
click at [359, 107] on div "Limpar filtros Janela de atendimento Grade de atendimento Capacidade Transporta…" at bounding box center [265, 124] width 531 height 249
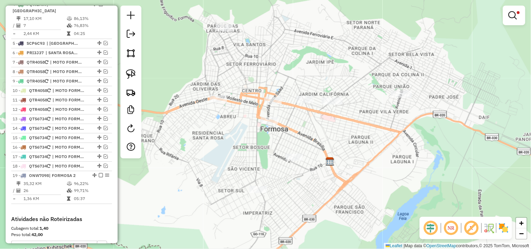
click at [292, 164] on div "Limpar filtros Janela de atendimento Grade de atendimento Capacidade Transporta…" at bounding box center [265, 124] width 531 height 249
click at [294, 161] on div at bounding box center [295, 157] width 18 height 7
select select "*********"
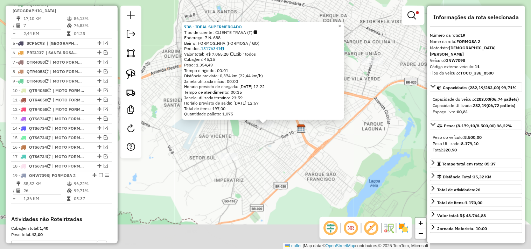
scroll to position [429, 0]
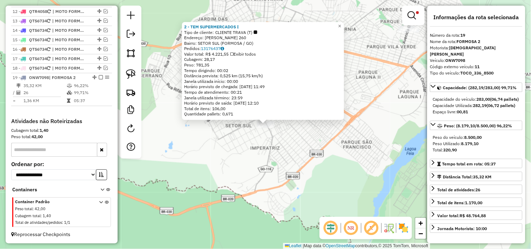
click at [260, 159] on div "2 - TEM SUPERMERCADOS I Tipo de cliente: CLIENTE TRAVA (T) Endereço: TANCREDO N…" at bounding box center [265, 124] width 531 height 249
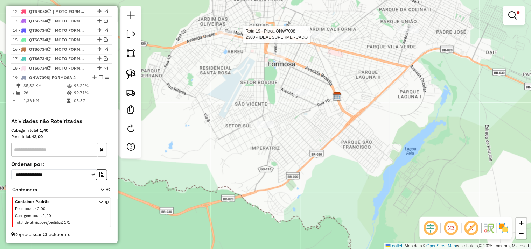
select select "*********"
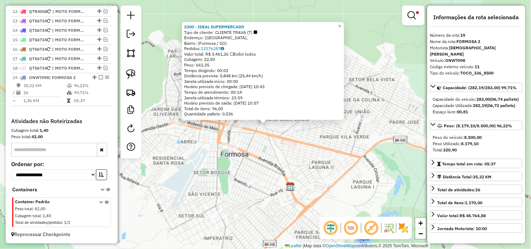
click at [337, 172] on div "2300 - IDEAL SUPERMERCADO Tipo de cliente: CLIENTE TRAVA (T) Endereço: [GEOGRAP…" at bounding box center [265, 124] width 531 height 249
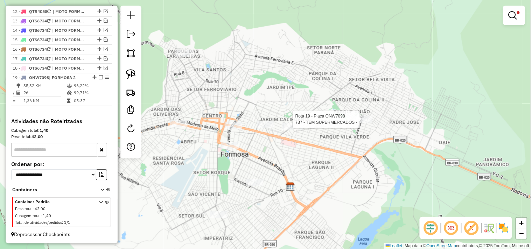
select select "*********"
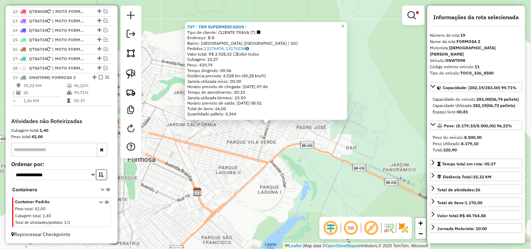
click at [230, 157] on div "737 - TEM SUPERMERCADOS - Tipo de cliente: CLIENTE TRAVA (T) Endereço: B 8 Bair…" at bounding box center [265, 124] width 531 height 249
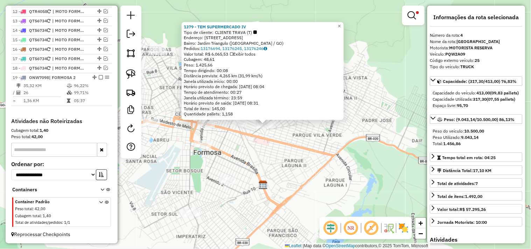
scroll to position [331, 0]
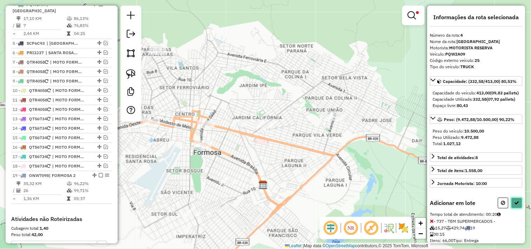
click at [516, 209] on button at bounding box center [517, 203] width 11 height 11
select select "*********"
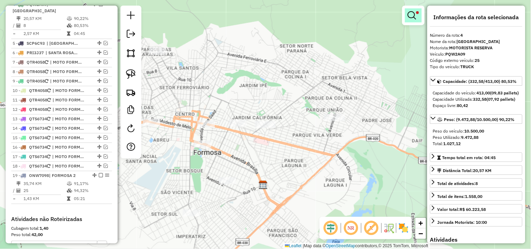
click at [411, 14] on em at bounding box center [412, 15] width 8 height 8
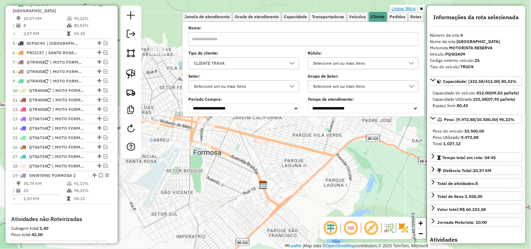
click at [406, 9] on link "Limpar filtros" at bounding box center [404, 9] width 27 height 8
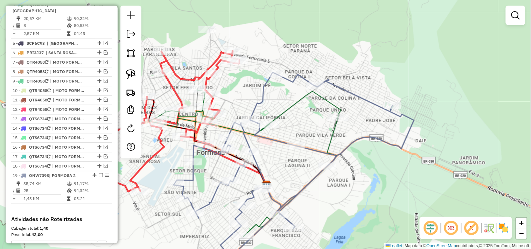
drag, startPoint x: 380, startPoint y: 157, endPoint x: 413, endPoint y: 143, distance: 36.2
click at [438, 149] on div "Janela de atendimento Grade de atendimento Capacidade Transportadoras Veículos …" at bounding box center [265, 124] width 531 height 249
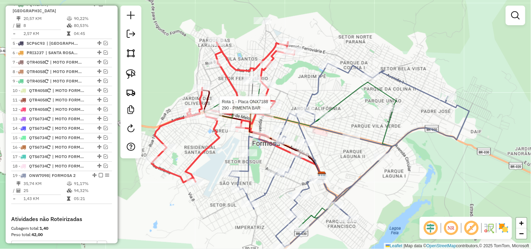
select select "*********"
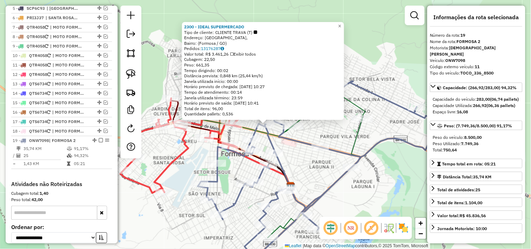
scroll to position [429, 0]
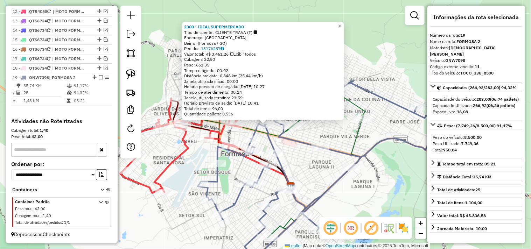
click at [313, 158] on div "2300 - IDEAL SUPERMERCADO Tipo de cliente: CLIENTE TRAVA (T) Endereço: [GEOGRAP…" at bounding box center [265, 124] width 531 height 249
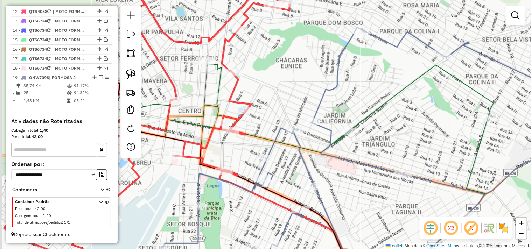
drag, startPoint x: 247, startPoint y: 125, endPoint x: 263, endPoint y: 116, distance: 17.9
click at [266, 121] on div "Janela de atendimento Grade de atendimento Capacidade Transportadoras Veículos …" at bounding box center [265, 124] width 531 height 249
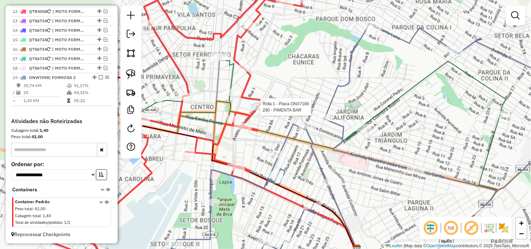
click at [260, 111] on div at bounding box center [259, 107] width 18 height 7
select select "*********"
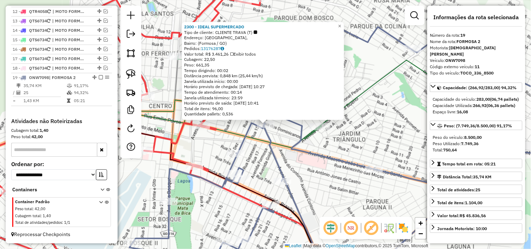
click at [302, 162] on div "2300 - IDEAL SUPERMERCADO Tipo de cliente: CLIENTE TRAVA (T) Endereço: [GEOGRAP…" at bounding box center [265, 124] width 531 height 249
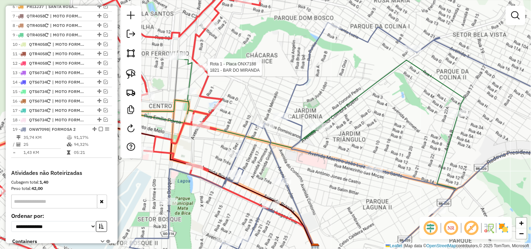
select select "*********"
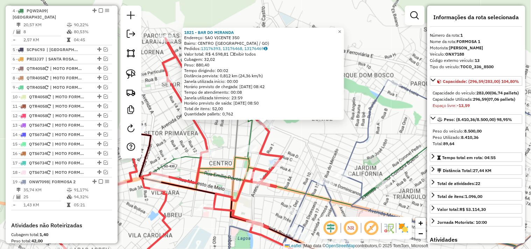
scroll to position [279, 0]
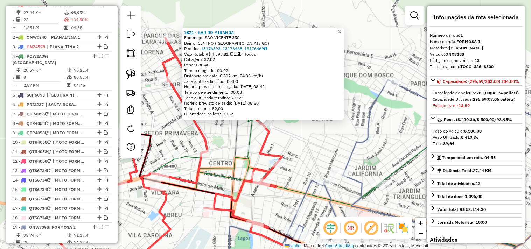
click at [282, 149] on div "1821 - BAR DO [PERSON_NAME]: [GEOGRAPHIC_DATA] 350 Bairro: [GEOGRAPHIC_DATA] ([…" at bounding box center [265, 124] width 531 height 249
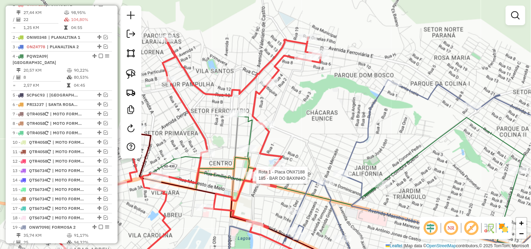
select select "*********"
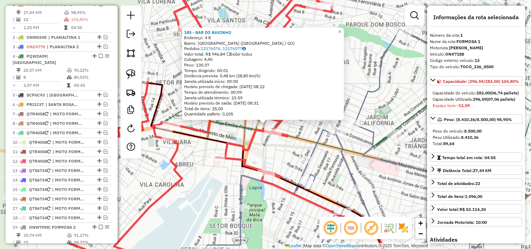
click at [277, 169] on div "Rota 1 - Placa ONX7188 926 - IDEAL SUPERMERCADO 185 - BAR DO BAXINHO Endereço: …" at bounding box center [265, 124] width 531 height 249
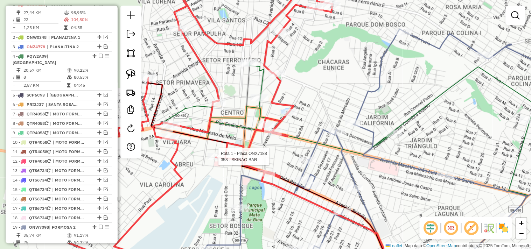
select select "*********"
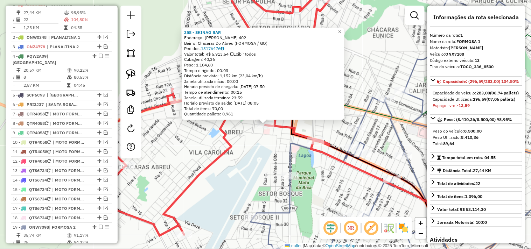
click at [259, 167] on div "358 - SKINAO BAR Endereço: HONORIO LOBO 402 Bairro: Chacaras Do Abreu (FORMOSA …" at bounding box center [265, 124] width 531 height 249
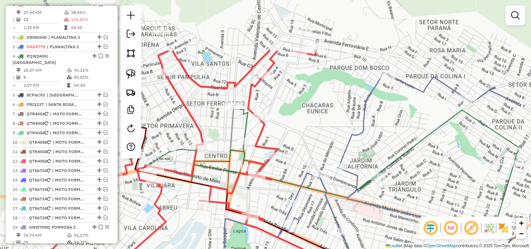
drag, startPoint x: 346, startPoint y: 88, endPoint x: 275, endPoint y: 148, distance: 93.0
click at [275, 170] on div "Janela de atendimento Grade de atendimento Capacidade Transportadoras Veículos …" at bounding box center [265, 124] width 531 height 249
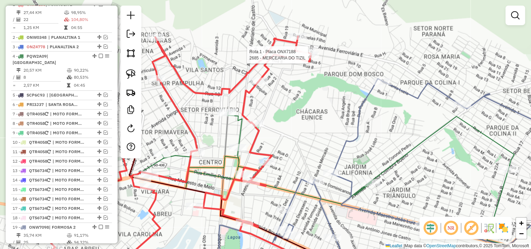
select select "*********"
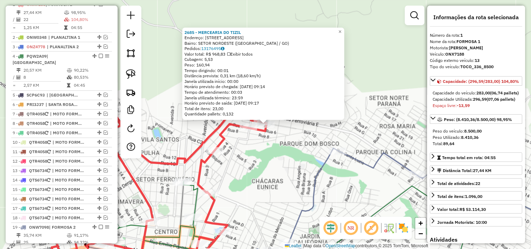
click at [268, 173] on div "2685 - MERCEARIA DO TIZIL Endereço: [STREET_ADDRESS] Pedidos: 13176495 Valor to…" at bounding box center [265, 124] width 531 height 249
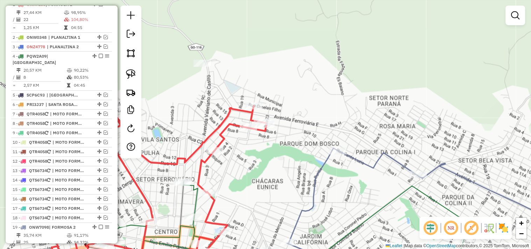
select select "*********"
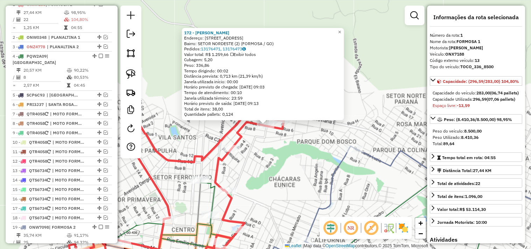
click at [285, 162] on div "172 - COMERCIAL SILVA Endereço: AV FERROVIARIA E, 270 Bairro: SETOR NORDESTE (2…" at bounding box center [265, 124] width 531 height 249
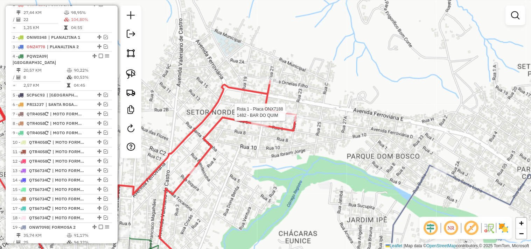
select select "*********"
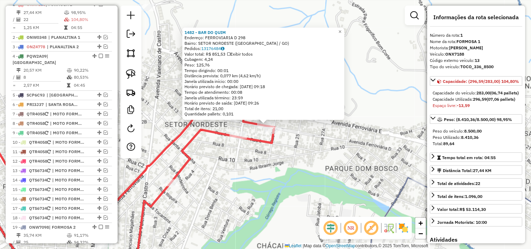
click at [302, 152] on div "1482 - BAR DO QUIM Endereço: FERROVIARIA D 298 Bairro: SETOR NORDESTE ([GEOGRAP…" at bounding box center [265, 124] width 531 height 249
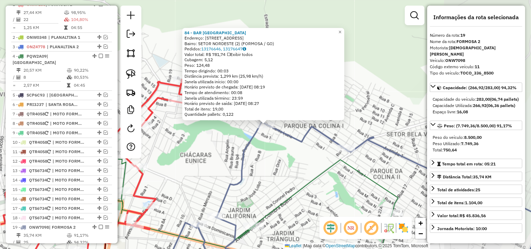
scroll to position [429, 0]
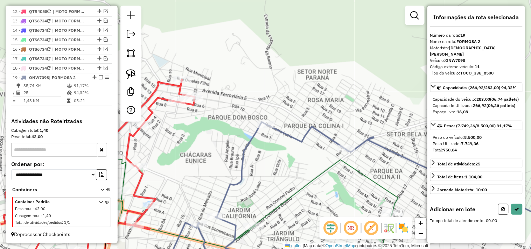
drag, startPoint x: 201, startPoint y: 151, endPoint x: 274, endPoint y: 151, distance: 72.2
click at [274, 151] on div "Janela de atendimento Grade de atendimento Capacidade Transportadoras Veículos …" at bounding box center [265, 124] width 531 height 249
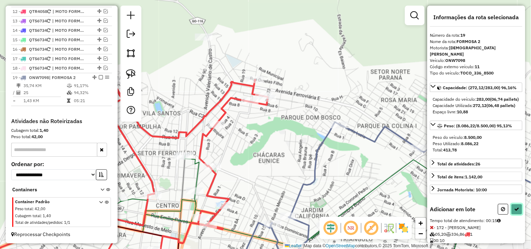
click at [520, 215] on button at bounding box center [517, 209] width 11 height 11
select select "*********"
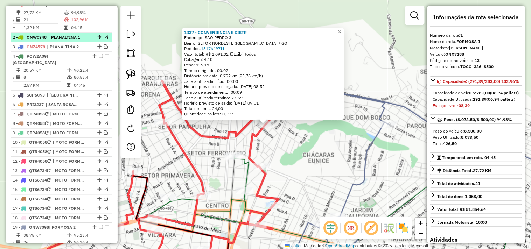
scroll to position [240, 0]
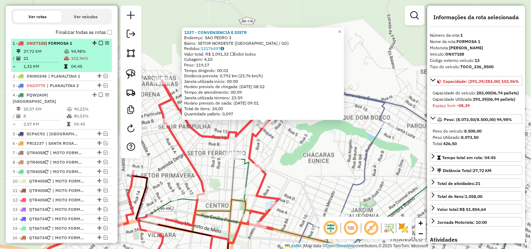
click at [99, 45] on em at bounding box center [101, 43] width 4 height 4
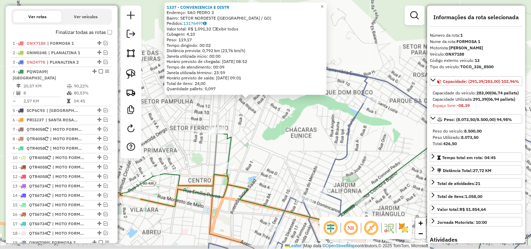
drag, startPoint x: 289, startPoint y: 152, endPoint x: 272, endPoint y: 127, distance: 30.7
click at [272, 127] on div "1337 - CONVENIENCIA E DISTR Endereço: SAO PEDRO 3 Bairro: SETOR NORDESTE ([GEOG…" at bounding box center [265, 124] width 531 height 249
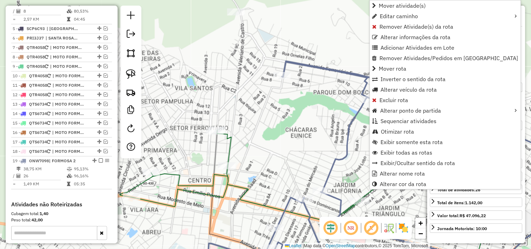
scroll to position [406, 0]
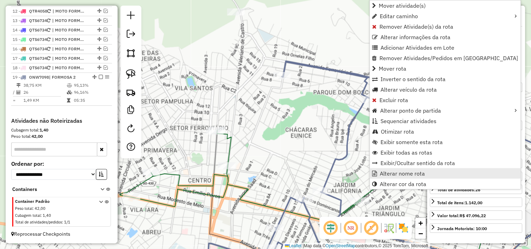
click at [390, 174] on span "Alterar nome rota" at bounding box center [402, 174] width 45 height 6
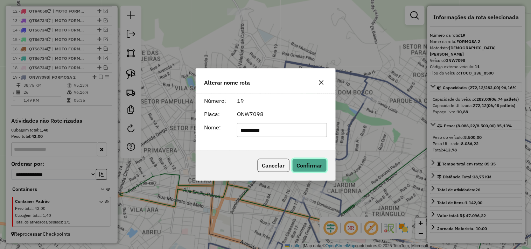
click at [307, 164] on button "Confirmar" at bounding box center [310, 165] width 35 height 13
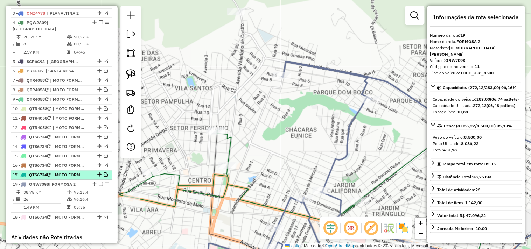
scroll to position [250, 0]
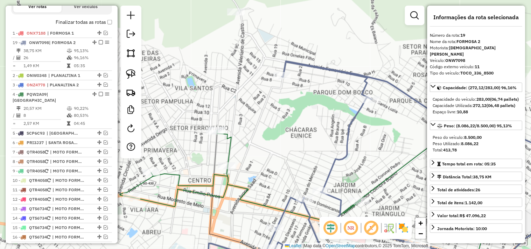
drag, startPoint x: 93, startPoint y: 115, endPoint x: 90, endPoint y: 46, distance: 69.4
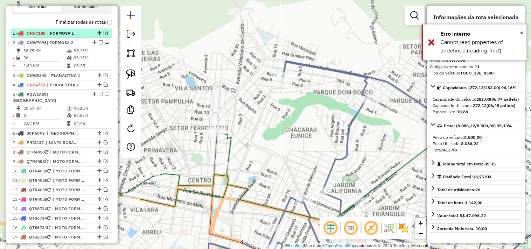
click at [62, 36] on span "| FORMOSA 1" at bounding box center [63, 33] width 32 height 6
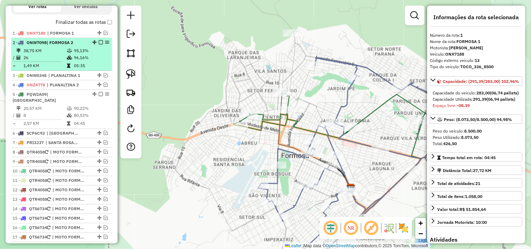
click at [59, 45] on span "| FORMOSA 2" at bounding box center [60, 42] width 27 height 5
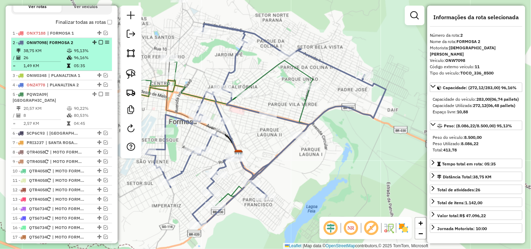
click at [99, 44] on em at bounding box center [101, 42] width 4 height 4
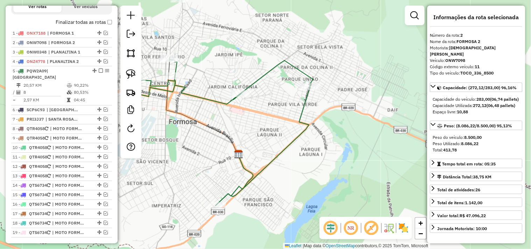
drag, startPoint x: 202, startPoint y: 106, endPoint x: 264, endPoint y: 103, distance: 61.7
click at [263, 104] on div "Janela de atendimento Grade de atendimento Capacidade Transportadoras Veículos …" at bounding box center [265, 124] width 531 height 249
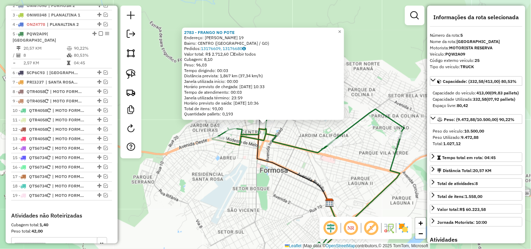
scroll to position [317, 0]
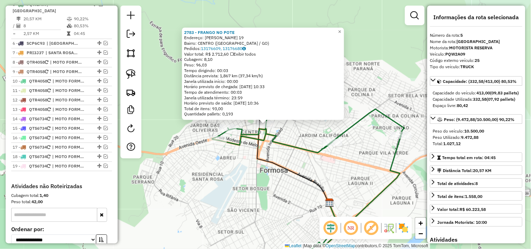
drag, startPoint x: 354, startPoint y: 188, endPoint x: 425, endPoint y: 196, distance: 71.5
click at [345, 173] on div "2783 - FRANGO NO POTE Endereço: [PERSON_NAME] 19 Bairro: CENTRO ([GEOGRAPHIC_DA…" at bounding box center [265, 124] width 531 height 249
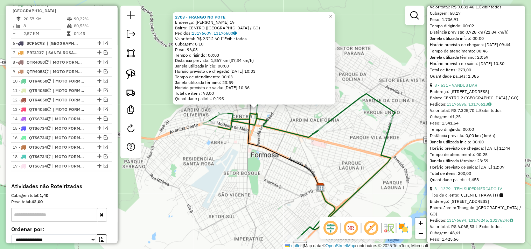
scroll to position [389, 0]
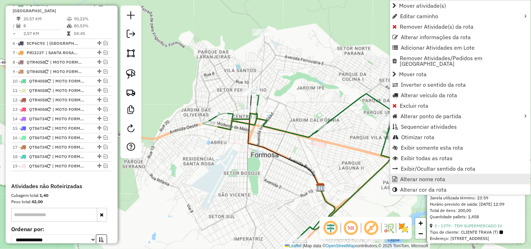
click at [402, 177] on span "Alterar nome rota" at bounding box center [423, 180] width 45 height 6
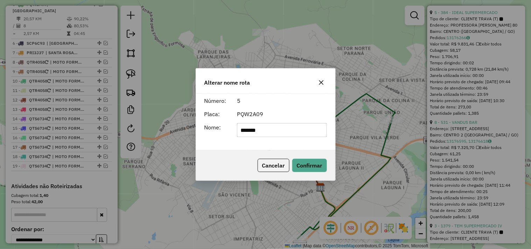
click at [291, 121] on form "Número: 5 Placa: PQW2A09 Nome: *******" at bounding box center [266, 117] width 123 height 41
click at [291, 122] on form "Número: 5 Placa: PQW2A09 Nome: *******" at bounding box center [266, 117] width 123 height 41
click at [291, 130] on input "*******" at bounding box center [282, 130] width 90 height 14
type input "**********"
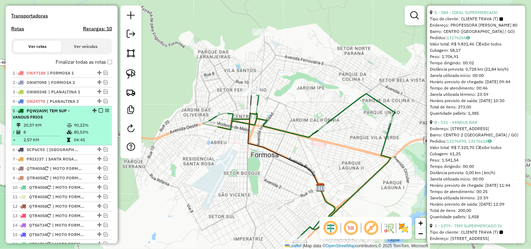
scroll to position [200, 0]
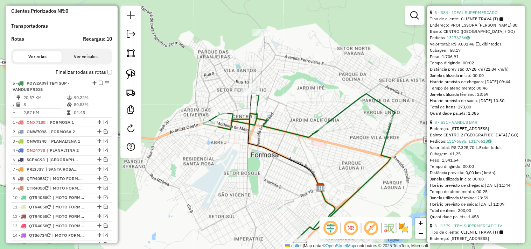
drag, startPoint x: 93, startPoint y: 126, endPoint x: 85, endPoint y: 85, distance: 41.7
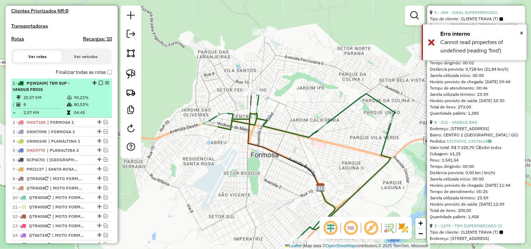
click at [99, 85] on em at bounding box center [101, 83] width 4 height 4
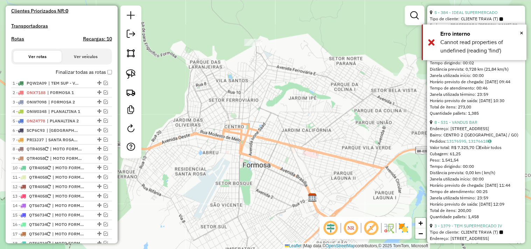
drag, startPoint x: 256, startPoint y: 82, endPoint x: 235, endPoint y: 125, distance: 48.3
click at [235, 125] on div "Janela de atendimento Grade de atendimento Capacidade Transportadoras Veículos …" at bounding box center [265, 124] width 531 height 249
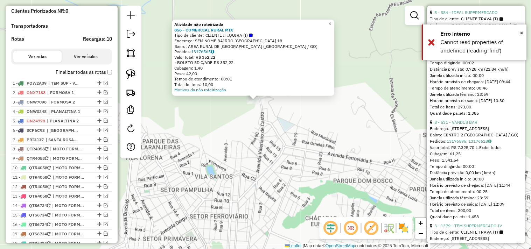
click at [276, 136] on div "Atividade não roteirizada 856 - COMERCIAL RURAL MIX Tipo de cliente: CLIENTE IT…" at bounding box center [265, 124] width 531 height 249
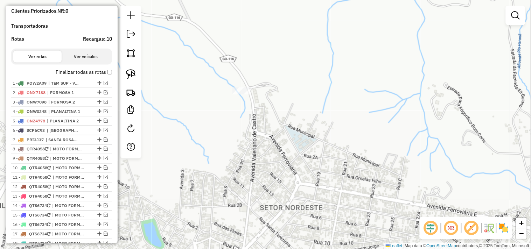
click at [243, 118] on div "Janela de atendimento Grade de atendimento Capacidade Transportadoras Veículos …" at bounding box center [265, 124] width 531 height 249
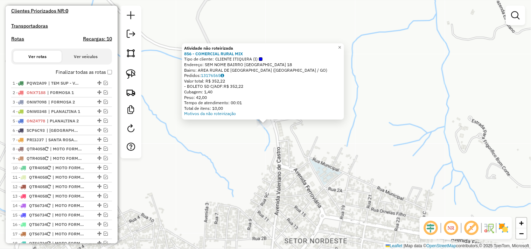
click at [284, 144] on div "Atividade não roteirizada 856 - COMERCIAL RURAL MIX Tipo de cliente: CLIENTE IT…" at bounding box center [265, 124] width 531 height 249
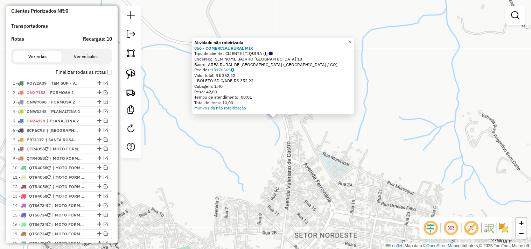
drag, startPoint x: 281, startPoint y: 138, endPoint x: 280, endPoint y: 149, distance: 11.2
click at [280, 149] on div "Atividade não roteirizada 856 - COMERCIAL RURAL MIX Tipo de cliente: CLIENTE IT…" at bounding box center [265, 124] width 531 height 249
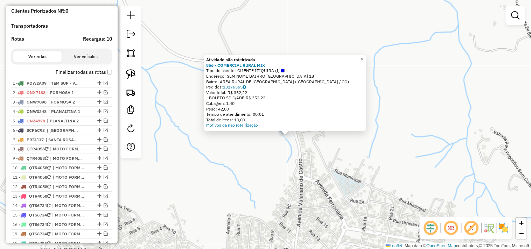
click at [312, 169] on div "Atividade não roteirizada 856 - COMERCIAL RURAL MIX Tipo de cliente: CLIENTE IT…" at bounding box center [265, 124] width 531 height 249
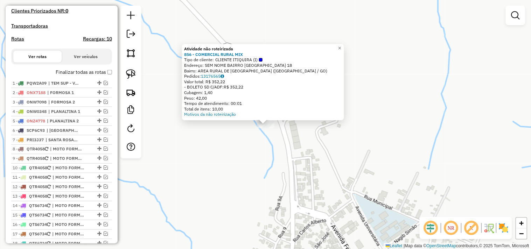
click at [295, 160] on div "Atividade não roteirizada 856 - COMERCIAL RURAL MIX Tipo de cliente: CLIENTE IT…" at bounding box center [265, 124] width 531 height 249
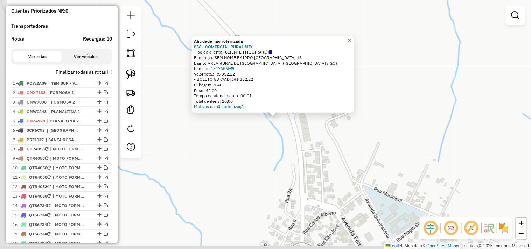
drag, startPoint x: 308, startPoint y: 162, endPoint x: 323, endPoint y: 148, distance: 20.8
click at [323, 148] on div "Atividade não roteirizada 856 - COMERCIAL RURAL MIX Tipo de cliente: CLIENTE IT…" at bounding box center [265, 124] width 531 height 249
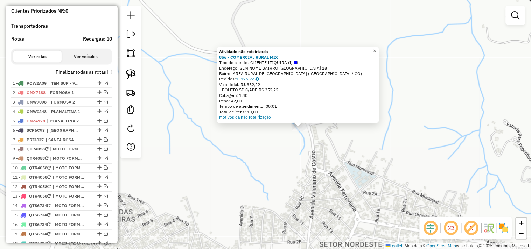
drag, startPoint x: 321, startPoint y: 152, endPoint x: 319, endPoint y: 140, distance: 11.6
click at [319, 141] on div "Atividade não roteirizada 856 - COMERCIAL RURAL MIX Tipo de cliente: CLIENTE IT…" at bounding box center [265, 124] width 531 height 249
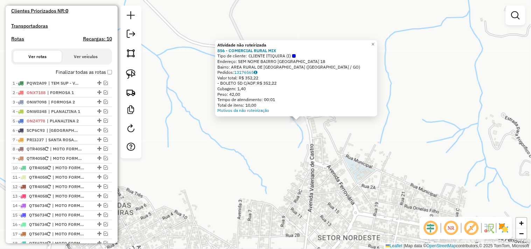
drag, startPoint x: 322, startPoint y: 152, endPoint x: 321, endPoint y: 122, distance: 30.1
click at [321, 123] on div "Atividade não roteirizada 856 - COMERCIAL RURAL MIX Tipo de cliente: CLIENTE IT…" at bounding box center [265, 124] width 531 height 249
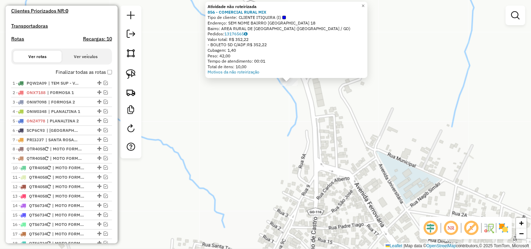
drag, startPoint x: 298, startPoint y: 95, endPoint x: 296, endPoint y: 144, distance: 49.1
click at [297, 142] on div "Atividade não roteirizada 856 - COMERCIAL RURAL MIX Tipo de cliente: CLIENTE IT…" at bounding box center [265, 124] width 531 height 249
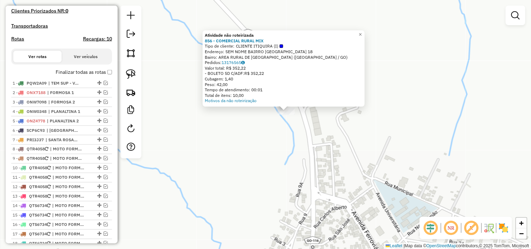
drag, startPoint x: 300, startPoint y: 123, endPoint x: 292, endPoint y: 158, distance: 36.3
click at [292, 158] on div "Atividade não roteirizada 856 - COMERCIAL RURAL MIX Tipo de cliente: CLIENTE IT…" at bounding box center [265, 124] width 531 height 249
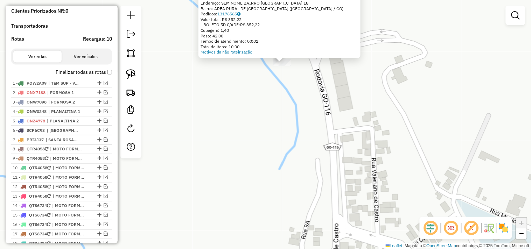
drag, startPoint x: 305, startPoint y: 123, endPoint x: 305, endPoint y: 111, distance: 11.9
click at [305, 111] on div "Atividade não roteirizada 856 - COMERCIAL RURAL MIX Tipo de cliente: CLIENTE IT…" at bounding box center [265, 124] width 531 height 249
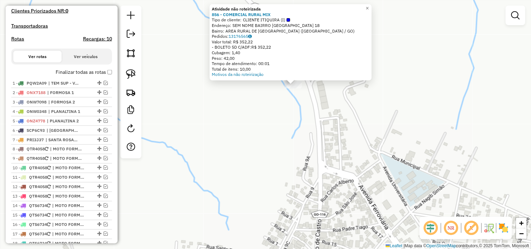
click at [306, 109] on div "Atividade não roteirizada 856 - COMERCIAL RURAL MIX Tipo de cliente: CLIENTE IT…" at bounding box center [265, 124] width 531 height 249
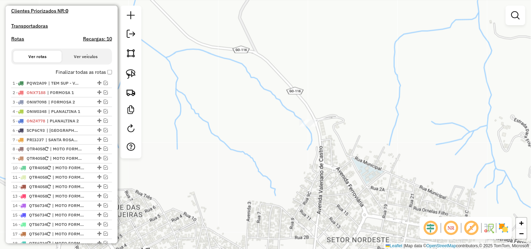
drag, startPoint x: 281, startPoint y: 89, endPoint x: 289, endPoint y: 119, distance: 31.5
click at [289, 119] on div "Janela de atendimento Grade de atendimento Capacidade Transportadoras Veículos …" at bounding box center [265, 124] width 531 height 249
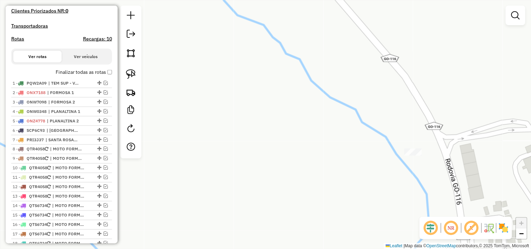
drag, startPoint x: 330, startPoint y: 121, endPoint x: 253, endPoint y: 109, distance: 77.2
click at [250, 109] on div "Janela de atendimento Grade de atendimento Capacidade Transportadoras Veículos …" at bounding box center [265, 124] width 531 height 249
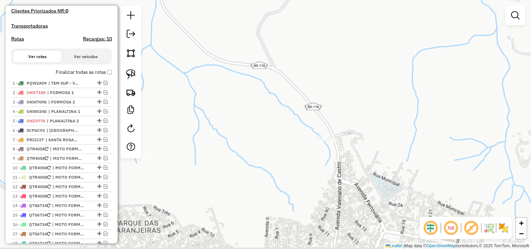
drag, startPoint x: 336, startPoint y: 156, endPoint x: 266, endPoint y: 122, distance: 77.9
click at [266, 123] on div "Janela de atendimento Grade de atendimento Capacidade Transportadoras Veículos …" at bounding box center [265, 124] width 531 height 249
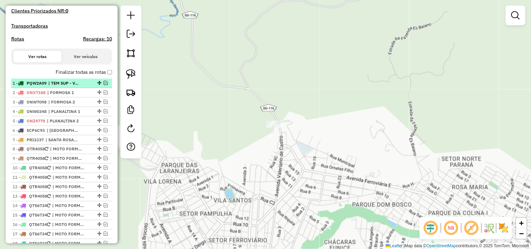
click at [75, 87] on span "| TEM SUP - VANDUS FRIOS" at bounding box center [64, 83] width 32 height 6
select select "*********"
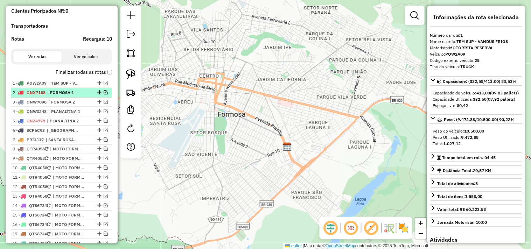
click at [77, 96] on span "| FORMOSA 1" at bounding box center [63, 93] width 32 height 6
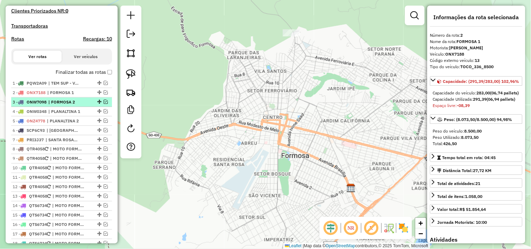
click at [71, 105] on span "| FORMOSA 2" at bounding box center [64, 102] width 32 height 6
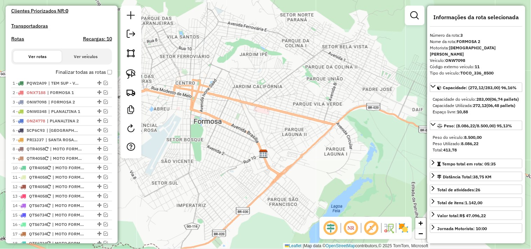
drag, startPoint x: 290, startPoint y: 79, endPoint x: 336, endPoint y: 81, distance: 45.9
click at [335, 81] on div "Janela de atendimento Grade de atendimento Capacidade Transportadoras Veículos …" at bounding box center [265, 124] width 531 height 249
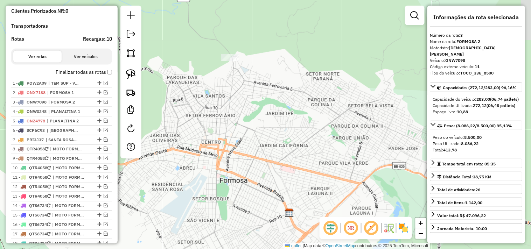
drag, startPoint x: 261, startPoint y: 68, endPoint x: 255, endPoint y: 117, distance: 49.8
click at [256, 126] on div "Janela de atendimento Grade de atendimento Capacidade Transportadoras Veículos …" at bounding box center [265, 124] width 531 height 249
drag, startPoint x: 128, startPoint y: 75, endPoint x: 188, endPoint y: 57, distance: 62.3
click at [129, 75] on img at bounding box center [131, 74] width 10 height 10
drag, startPoint x: 240, startPoint y: 48, endPoint x: 267, endPoint y: 66, distance: 31.7
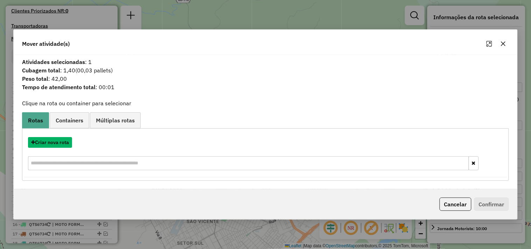
click at [60, 145] on button "Criar nova rota" at bounding box center [50, 142] width 44 height 11
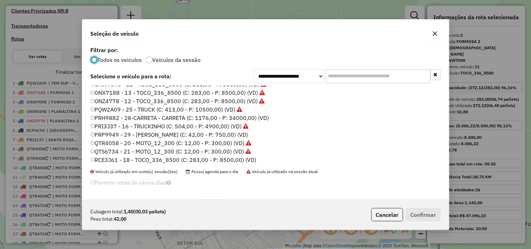
scroll to position [32, 0]
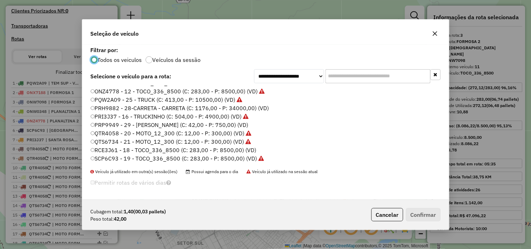
click at [212, 124] on label "PRP9949 - 29 - [PERSON_NAME] (C: 42,00 - P: 750,00) (VD)" at bounding box center [170, 125] width 158 height 8
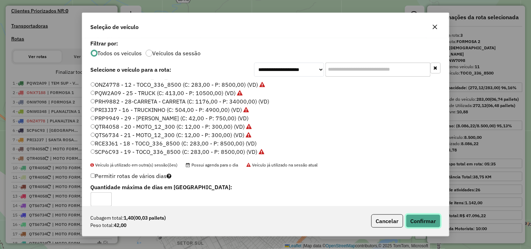
click at [428, 219] on button "Confirmar" at bounding box center [423, 221] width 35 height 13
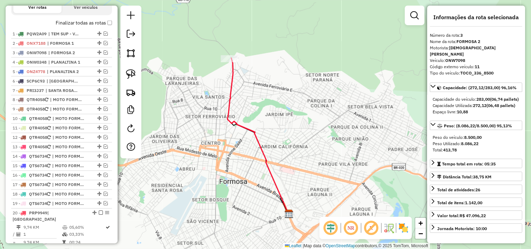
scroll to position [282, 0]
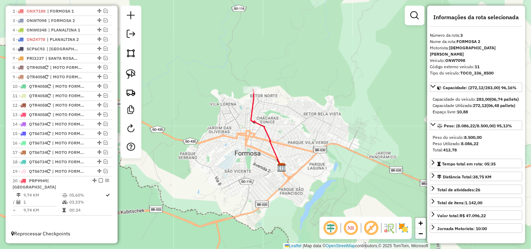
drag, startPoint x: 276, startPoint y: 102, endPoint x: 277, endPoint y: 113, distance: 10.9
click at [277, 113] on div "Janela de atendimento Grade de atendimento Capacidade Transportadoras Veículos …" at bounding box center [265, 124] width 531 height 249
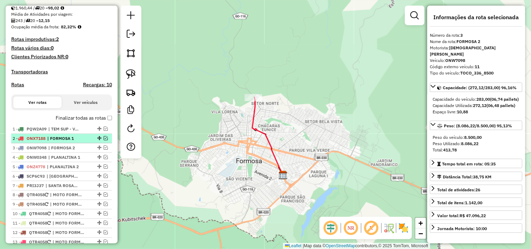
scroll to position [165, 0]
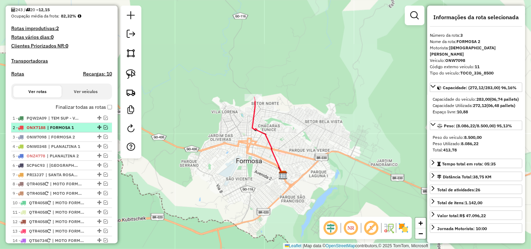
click at [74, 131] on span "| FORMOSA 1" at bounding box center [63, 128] width 32 height 6
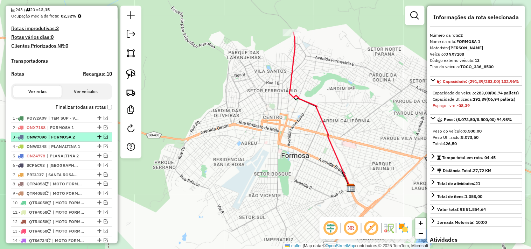
click at [68, 140] on span "| FORMOSA 2" at bounding box center [64, 137] width 32 height 6
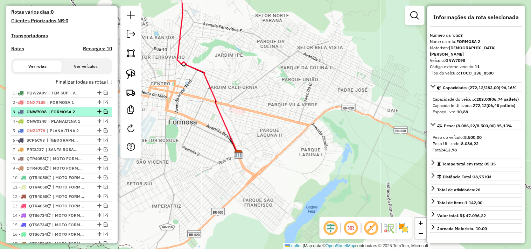
scroll to position [204, 0]
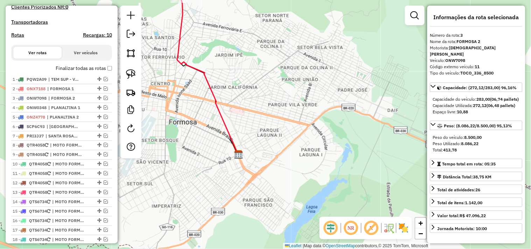
drag, startPoint x: 195, startPoint y: 89, endPoint x: 216, endPoint y: 165, distance: 78.5
click at [216, 165] on div "Janela de atendimento Grade de atendimento Capacidade Transportadoras Veículos …" at bounding box center [265, 124] width 531 height 249
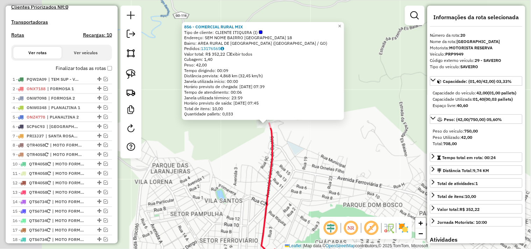
scroll to position [282, 0]
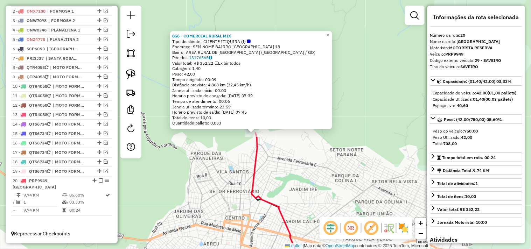
click at [278, 166] on div "856 - COMERCIAL RURAL MIX Tipo de cliente: CLIENTE ITIQUIRA (I) Endereço: SEM N…" at bounding box center [265, 124] width 531 height 249
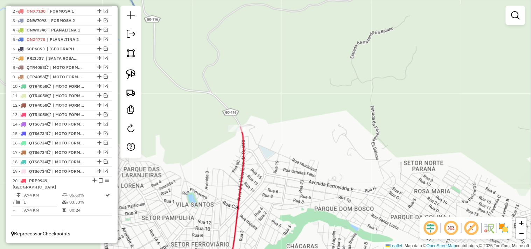
click at [256, 147] on div "Janela de atendimento Grade de atendimento Capacidade Transportadoras Veículos …" at bounding box center [265, 124] width 531 height 249
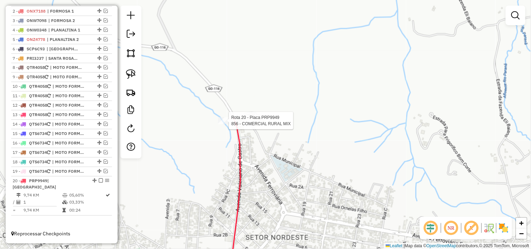
select select "*********"
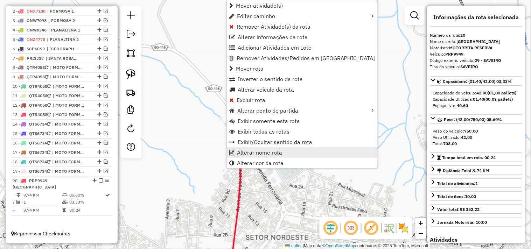
click at [258, 150] on span "Alterar nome rota" at bounding box center [259, 153] width 45 height 6
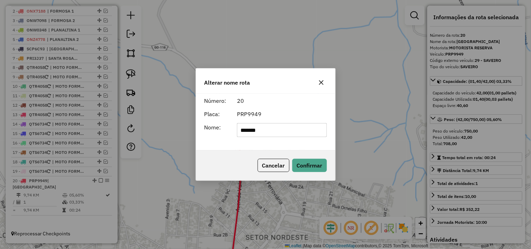
drag, startPoint x: 281, startPoint y: 127, endPoint x: 218, endPoint y: 141, distance: 65.0
click at [219, 141] on div "Número: 20 Placa: PRP9949 Nome: *******" at bounding box center [265, 122] width 139 height 57
type input "*******"
click at [302, 162] on button "Confirmar" at bounding box center [310, 165] width 35 height 13
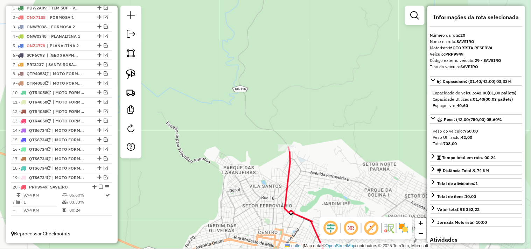
drag, startPoint x: 365, startPoint y: 158, endPoint x: 275, endPoint y: 146, distance: 90.5
click at [277, 147] on div "Janela de atendimento Grade de atendimento Capacidade Transportadoras Veículos …" at bounding box center [265, 124] width 531 height 249
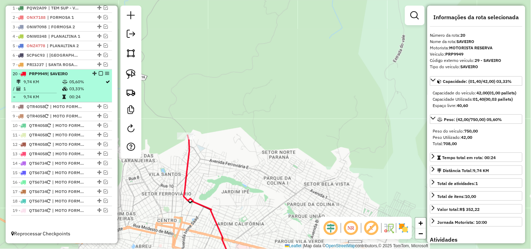
drag, startPoint x: 93, startPoint y: 185, endPoint x: 97, endPoint y: 72, distance: 113.2
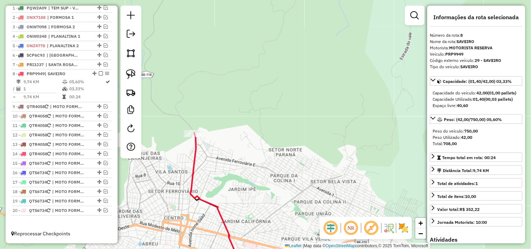
drag, startPoint x: 261, startPoint y: 96, endPoint x: 282, endPoint y: 80, distance: 26.5
click at [282, 80] on div "Janela de atendimento Grade de atendimento Capacidade Transportadoras Veículos …" at bounding box center [265, 124] width 531 height 249
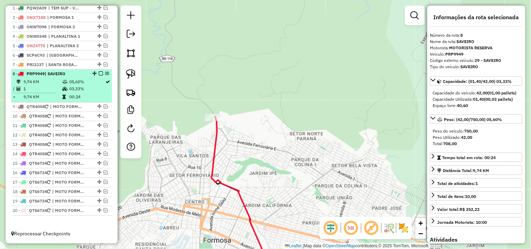
click at [100, 75] on em at bounding box center [101, 74] width 4 height 4
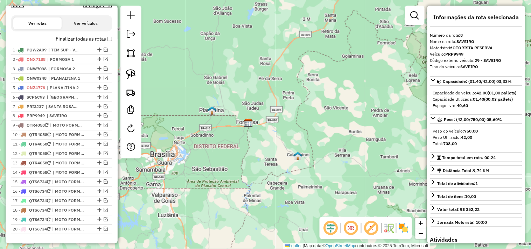
scroll to position [181, 0]
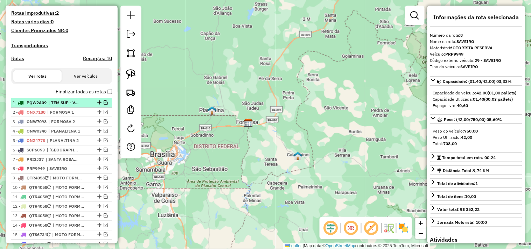
click at [67, 106] on span "| TEM SUP - VANDUS FRIOS" at bounding box center [64, 103] width 32 height 6
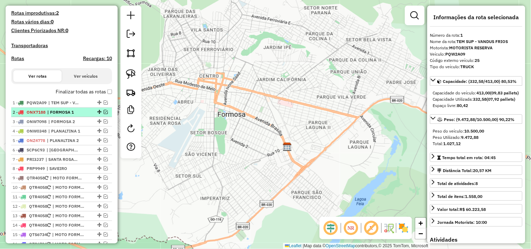
click at [64, 116] on span "| FORMOSA 1" at bounding box center [63, 112] width 32 height 6
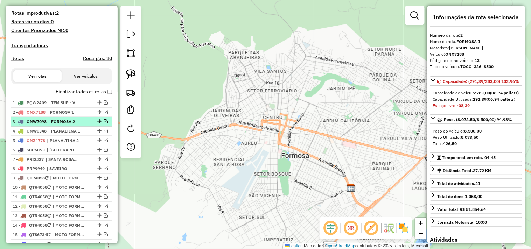
click at [65, 125] on span "| FORMOSA 2" at bounding box center [64, 122] width 32 height 6
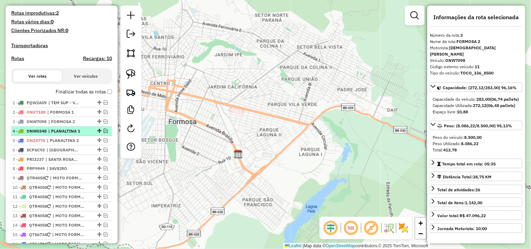
click at [66, 135] on span "| PLANALTINA 1" at bounding box center [64, 131] width 32 height 6
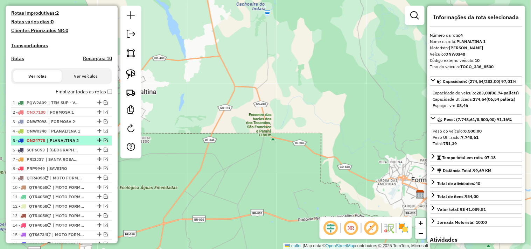
click at [67, 144] on span "| PLANALTINA 2" at bounding box center [63, 141] width 32 height 6
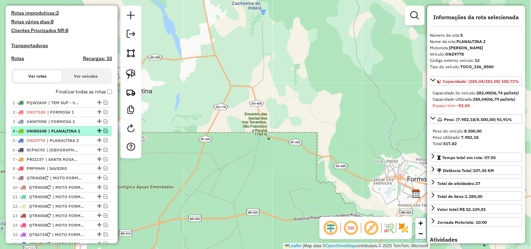
click at [67, 135] on span "| PLANALTINA 1" at bounding box center [64, 131] width 32 height 6
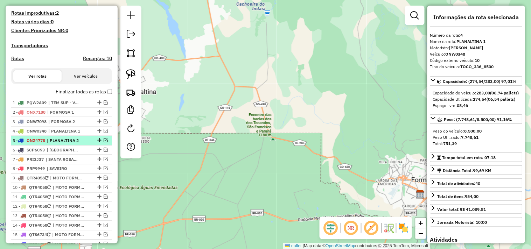
click at [63, 144] on span "| PLANALTINA 2" at bounding box center [63, 141] width 32 height 6
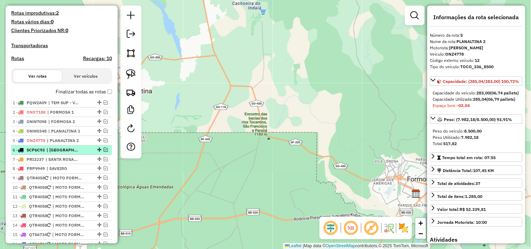
click at [61, 153] on span "| [GEOGRAPHIC_DATA]" at bounding box center [63, 150] width 32 height 6
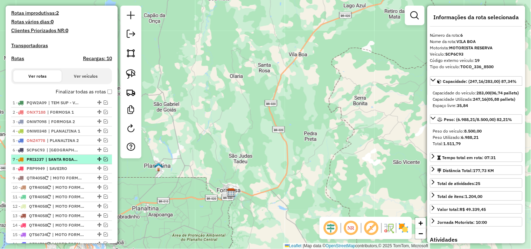
click at [60, 163] on span "| SANTA ROSA - [GEOGRAPHIC_DATA]" at bounding box center [62, 160] width 32 height 6
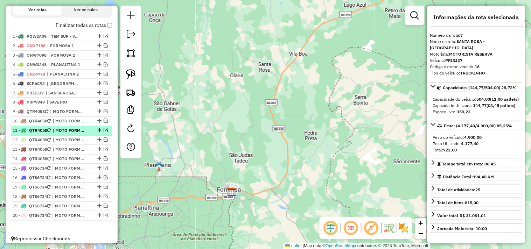
scroll to position [258, 0]
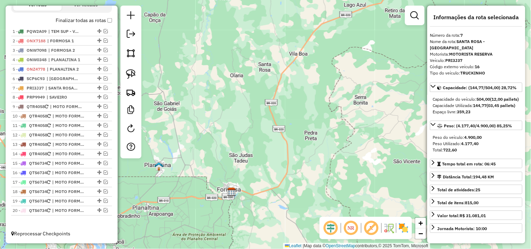
click at [205, 98] on div "Janela de atendimento Grade de atendimento Capacidade Transportadoras Veículos …" at bounding box center [265, 124] width 531 height 249
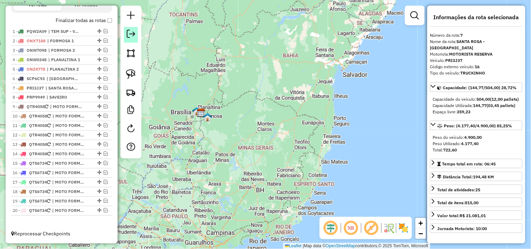
click at [130, 33] on em at bounding box center [131, 34] width 8 height 8
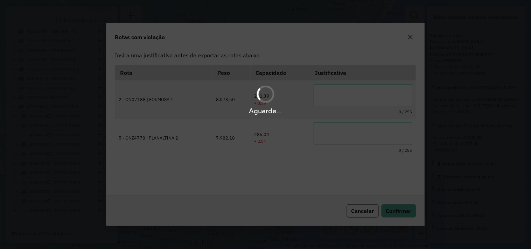
scroll to position [0, 0]
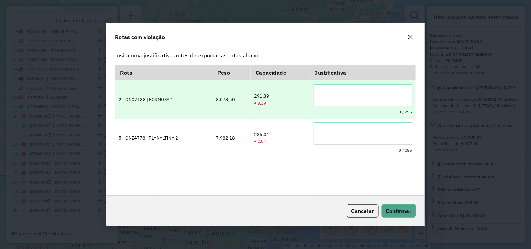
click at [327, 96] on textarea at bounding box center [363, 95] width 99 height 22
type textarea "**********"
paste textarea "**********"
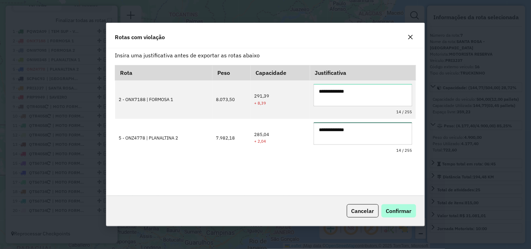
type textarea "**********"
click at [411, 208] on span "Confirmar" at bounding box center [399, 211] width 26 height 7
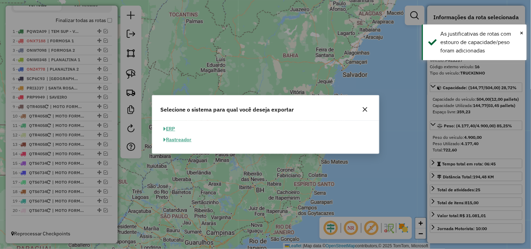
click at [171, 130] on button "ERP" at bounding box center [170, 129] width 18 height 11
select select "**"
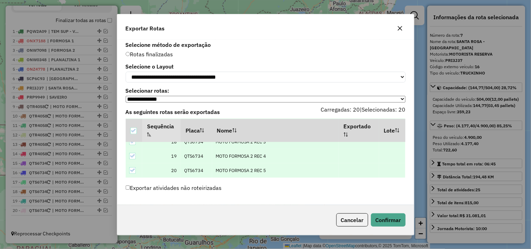
scroll to position [0, 0]
click at [380, 221] on button "Confirmar" at bounding box center [388, 220] width 35 height 13
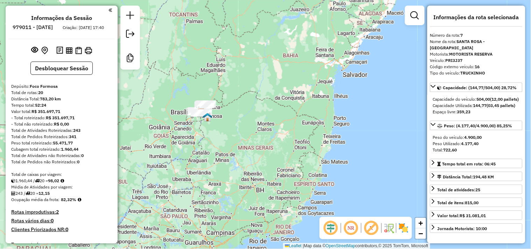
scroll to position [0, 0]
click at [70, 54] on img at bounding box center [69, 51] width 7 height 7
drag, startPoint x: 76, startPoint y: 149, endPoint x: 54, endPoint y: 149, distance: 22.1
click at [54, 147] on div "Peso total roteirizado: 55.471,77" at bounding box center [61, 143] width 101 height 6
copy strong "55.471,77"
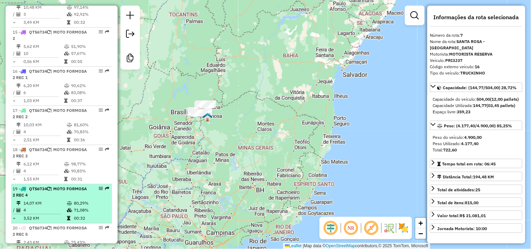
scroll to position [804, 0]
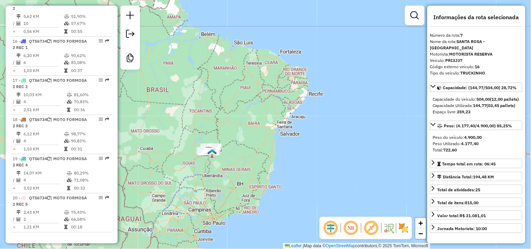
click at [360, 131] on div "Janela de atendimento Grade de atendimento Capacidade Transportadoras Veículos …" at bounding box center [265, 124] width 531 height 249
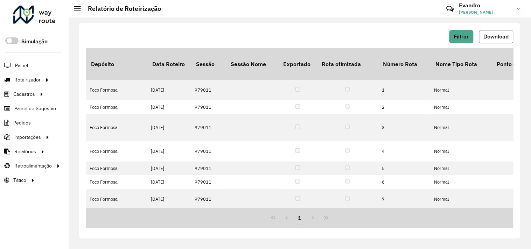
click at [509, 34] on span "Download" at bounding box center [496, 37] width 25 height 6
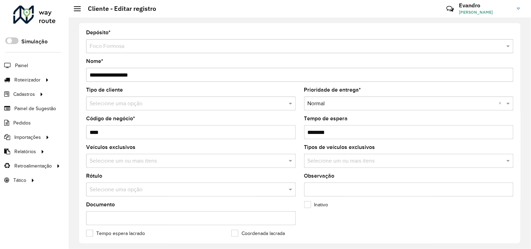
scroll to position [272, 0]
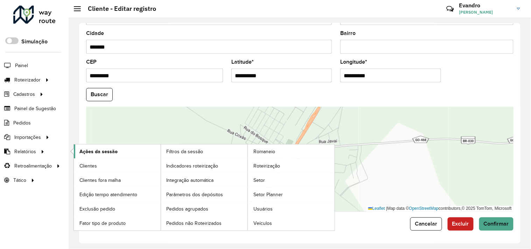
click at [107, 152] on span "Ações da sessão" at bounding box center [99, 151] width 38 height 7
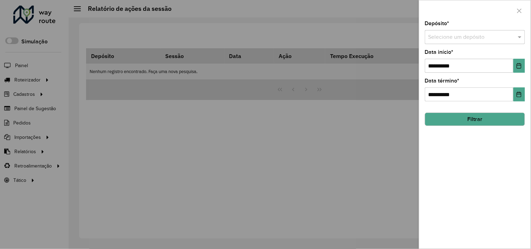
click at [511, 39] on div at bounding box center [475, 37] width 100 height 9
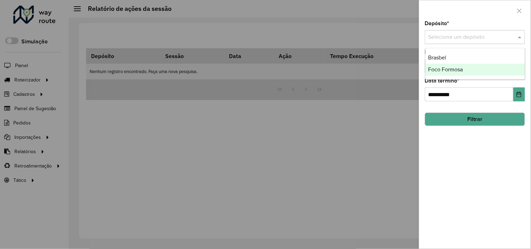
click at [475, 67] on div "Foco Formosa" at bounding box center [475, 70] width 99 height 12
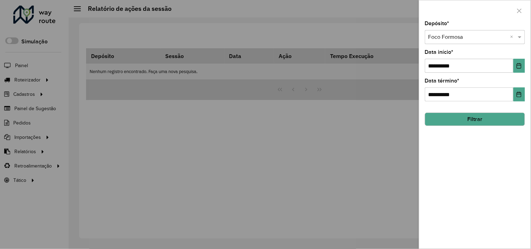
click at [467, 117] on button "Filtrar" at bounding box center [475, 119] width 100 height 13
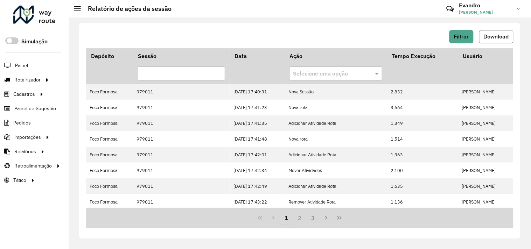
click at [511, 40] on button "Download" at bounding box center [497, 36] width 34 height 13
